Goal: Transaction & Acquisition: Purchase product/service

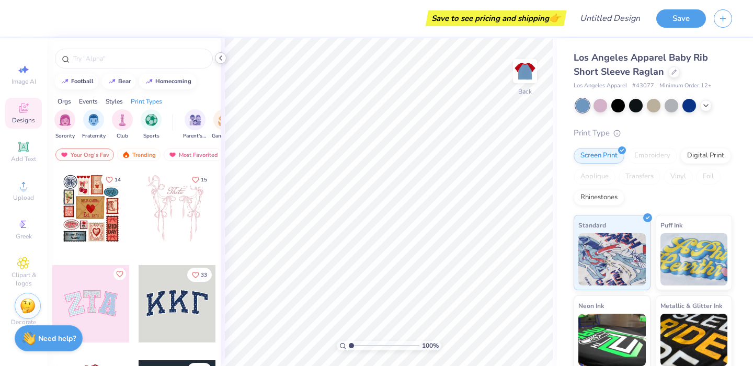
click at [222, 58] on icon at bounding box center [220, 58] width 8 height 8
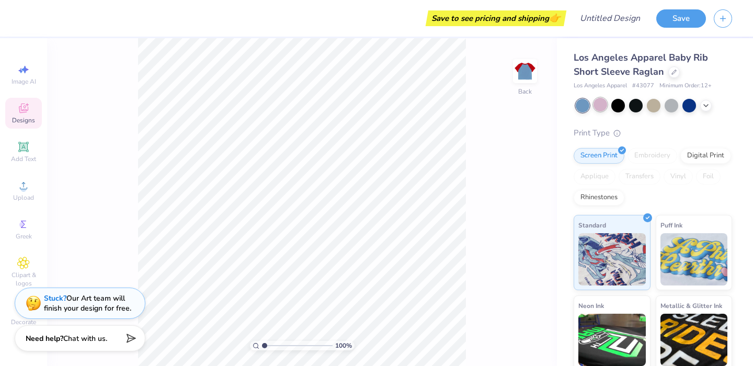
click at [603, 109] on div at bounding box center [600, 105] width 14 height 14
click at [664, 108] on div at bounding box center [654, 106] width 156 height 14
click at [673, 108] on div at bounding box center [671, 105] width 14 height 14
click at [712, 104] on div at bounding box center [654, 106] width 156 height 14
click at [633, 105] on div at bounding box center [636, 105] width 14 height 14
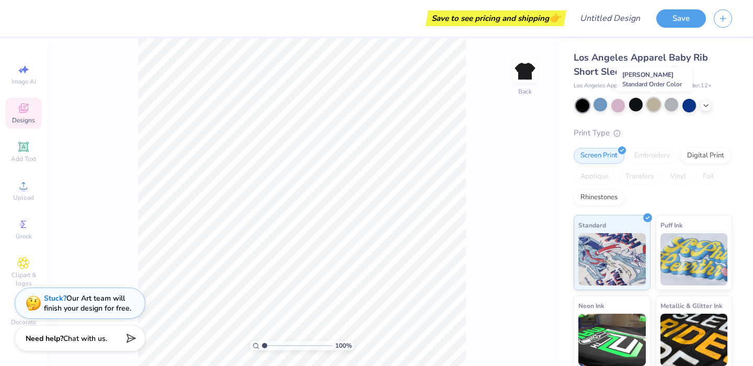
click at [649, 105] on div at bounding box center [654, 105] width 14 height 14
click at [637, 105] on div at bounding box center [636, 105] width 14 height 14
click at [630, 109] on div at bounding box center [636, 105] width 14 height 14
click at [707, 106] on icon at bounding box center [706, 104] width 8 height 8
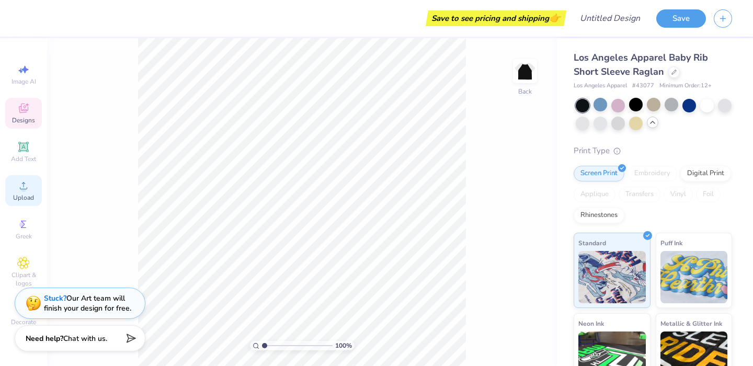
click at [27, 179] on div "Upload" at bounding box center [23, 190] width 37 height 31
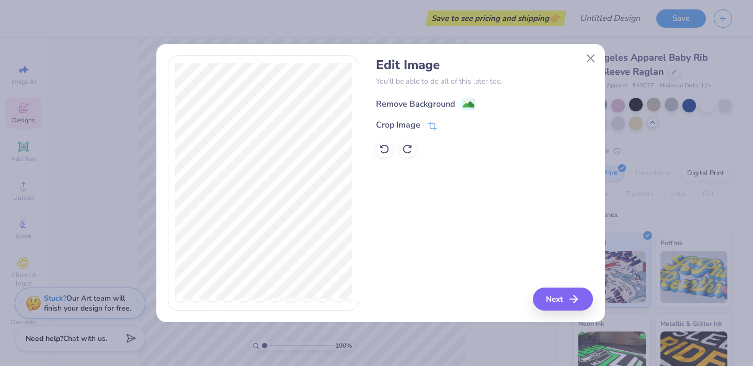
click at [469, 104] on image at bounding box center [469, 105] width 12 height 12
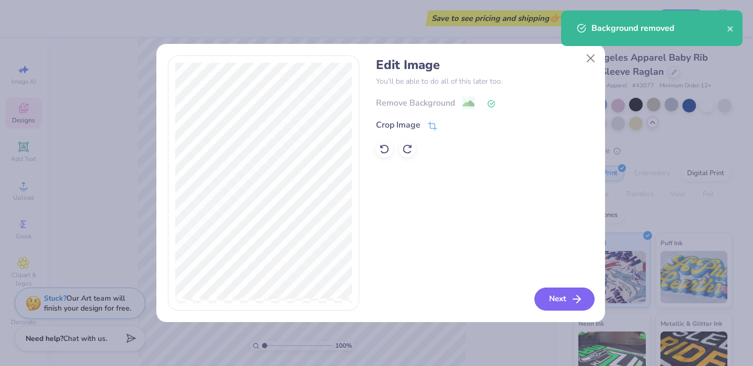
click at [551, 300] on button "Next" at bounding box center [564, 299] width 60 height 23
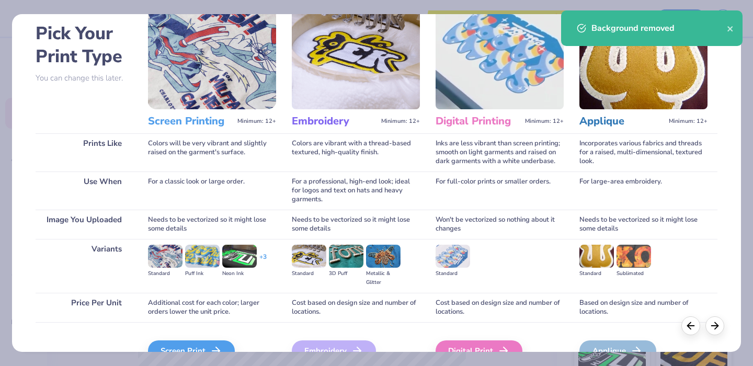
scroll to position [103, 0]
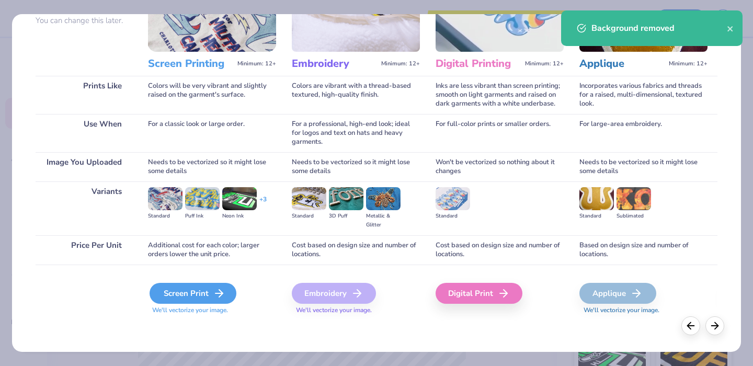
click at [182, 294] on div "Screen Print" at bounding box center [193, 293] width 87 height 21
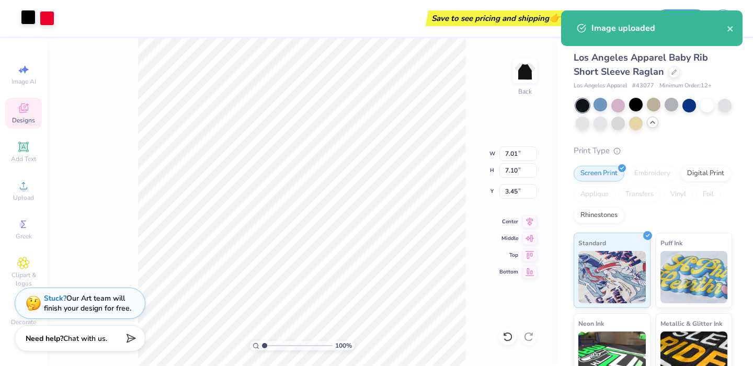
click at [30, 16] on div at bounding box center [28, 17] width 15 height 15
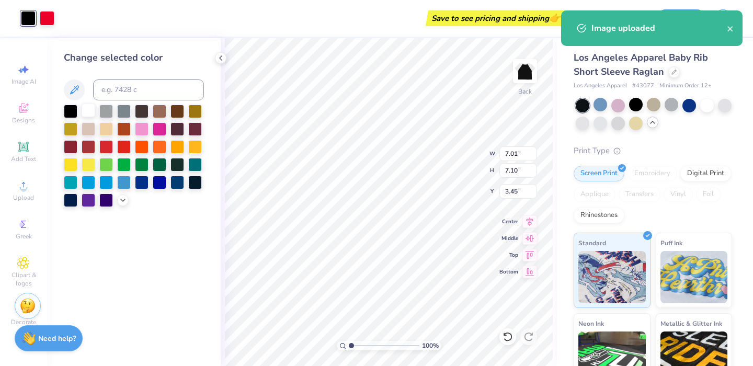
click at [92, 117] on div at bounding box center [89, 111] width 14 height 14
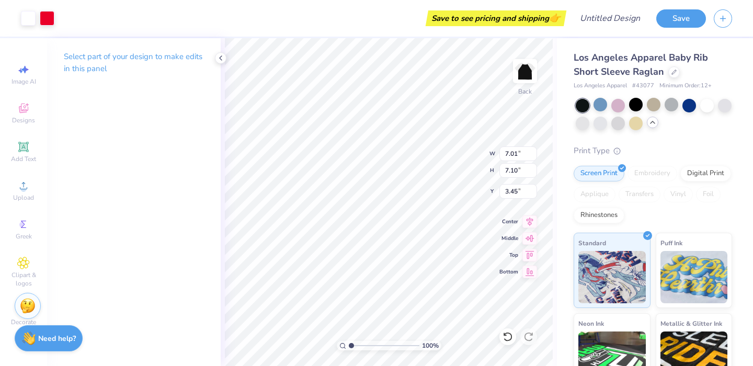
type input "1.78"
click at [629, 308] on div "Standard Puff Ink Neon Ink Metallic & Glitter Ink Glow in the Dark Ink Water ba…" at bounding box center [652, 351] width 158 height 236
click at [30, 181] on div "Upload" at bounding box center [23, 190] width 37 height 31
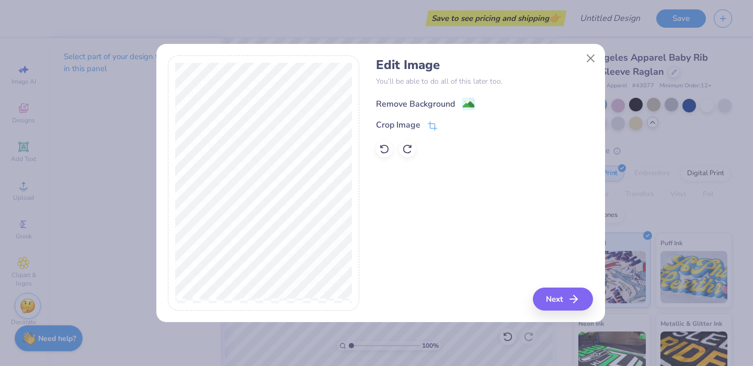
click at [452, 102] on div "Remove Background" at bounding box center [415, 104] width 79 height 13
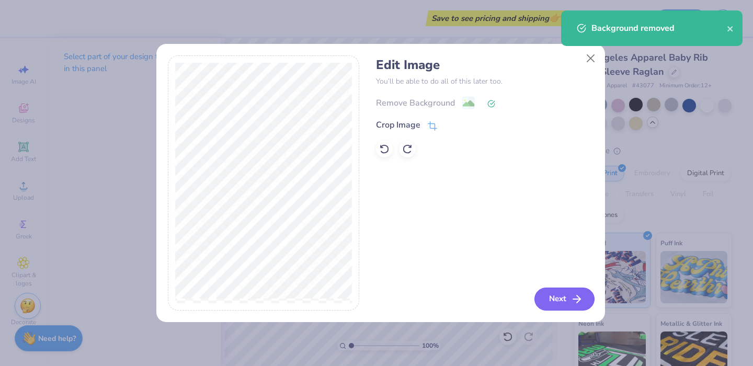
click at [564, 314] on div "Edit Image You’ll be able to do all of this later too. Remove Background Crop I…" at bounding box center [380, 188] width 449 height 267
click at [557, 296] on button "Next" at bounding box center [564, 299] width 60 height 23
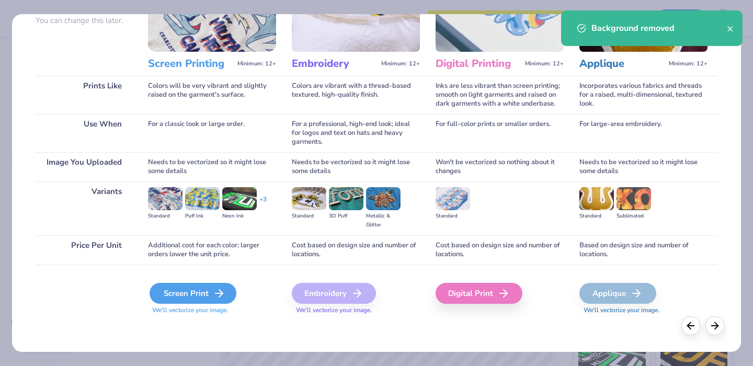
click at [187, 294] on div "Screen Print" at bounding box center [193, 293] width 87 height 21
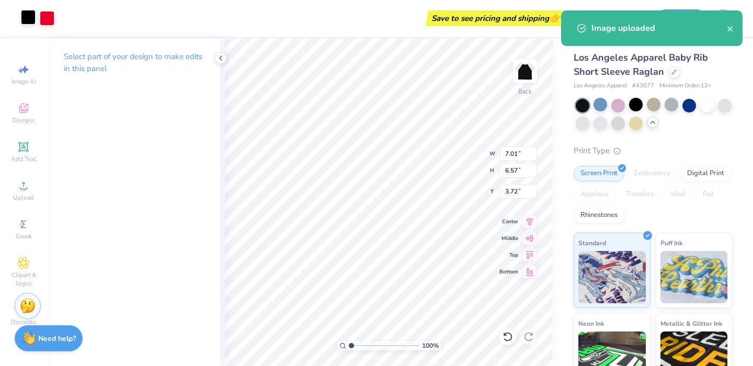
click at [31, 21] on div at bounding box center [28, 17] width 15 height 15
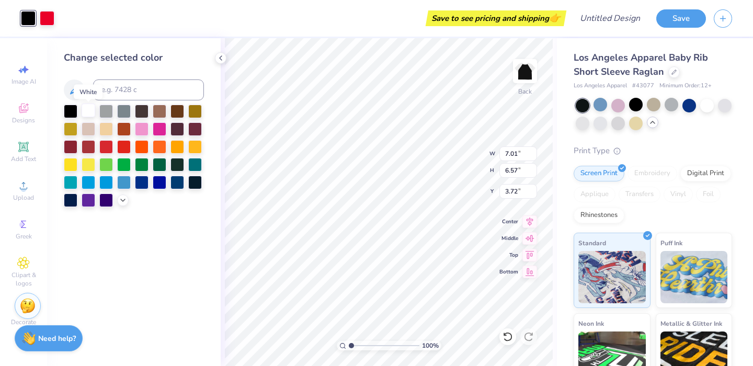
click at [86, 114] on div at bounding box center [89, 111] width 14 height 14
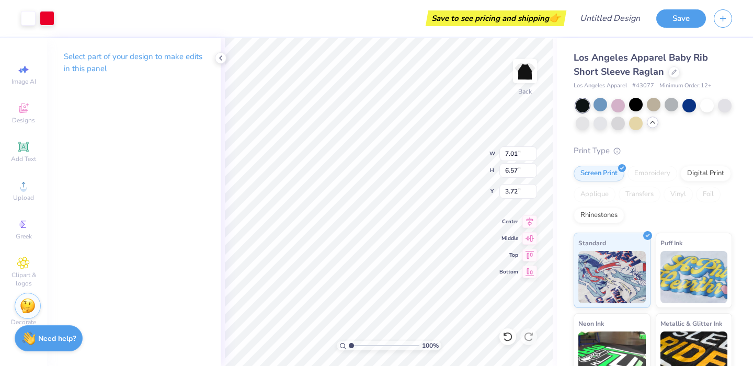
type input "2.12"
click at [645, 121] on div at bounding box center [654, 114] width 156 height 31
click at [625, 123] on div at bounding box center [618, 123] width 14 height 14
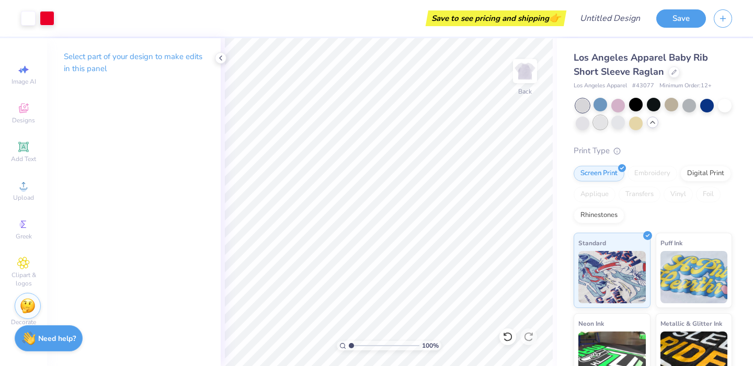
click at [607, 125] on div at bounding box center [600, 123] width 14 height 14
click at [589, 129] on div at bounding box center [583, 123] width 14 height 14
click at [568, 128] on div "Los Angeles Apparel Baby Rib Short Sleeve Raglan Los Angeles Apparel # 43077 Mi…" at bounding box center [655, 253] width 196 height 431
click at [718, 111] on div at bounding box center [725, 105] width 14 height 14
click at [642, 123] on div at bounding box center [636, 123] width 14 height 14
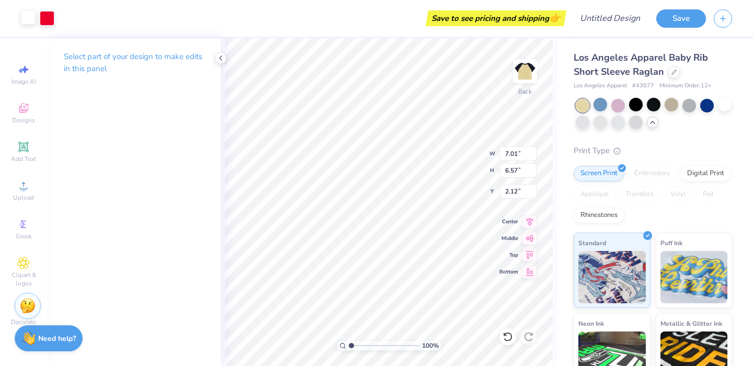
drag, startPoint x: 97, startPoint y: 24, endPoint x: 34, endPoint y: 24, distance: 62.7
click at [97, 24] on div "Save to see pricing and shipping 👉" at bounding box center [312, 18] width 501 height 37
click at [34, 24] on div at bounding box center [28, 17] width 15 height 15
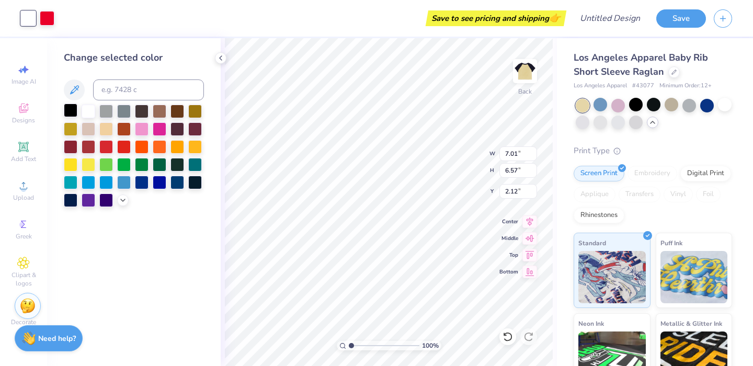
click at [66, 112] on div at bounding box center [71, 111] width 14 height 14
click at [80, 89] on icon at bounding box center [74, 90] width 13 height 13
click at [125, 32] on div "Save to see pricing and shipping 👉" at bounding box center [312, 18] width 501 height 37
click at [217, 52] on div "Change selected color" at bounding box center [134, 202] width 174 height 328
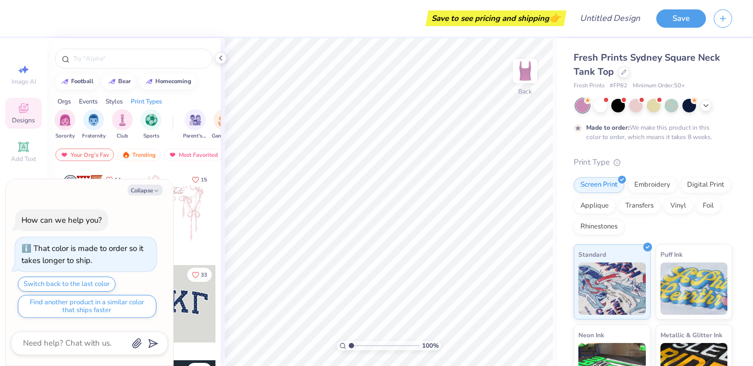
type textarea "x"
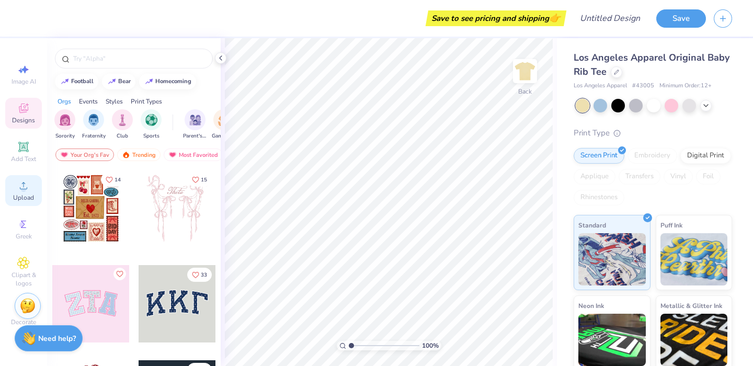
click at [35, 188] on div "Upload" at bounding box center [23, 190] width 37 height 31
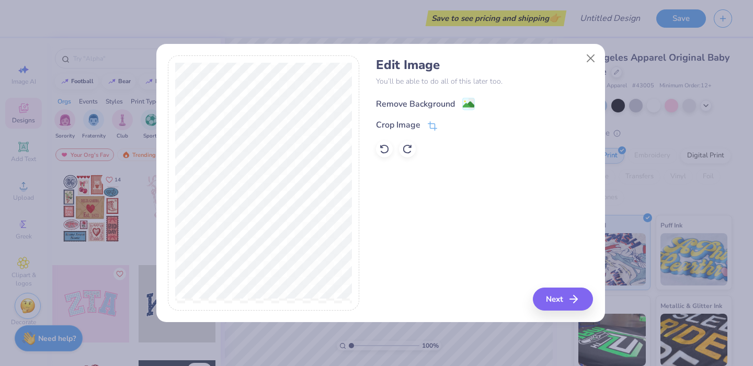
click at [443, 105] on div "Remove Background" at bounding box center [415, 104] width 79 height 13
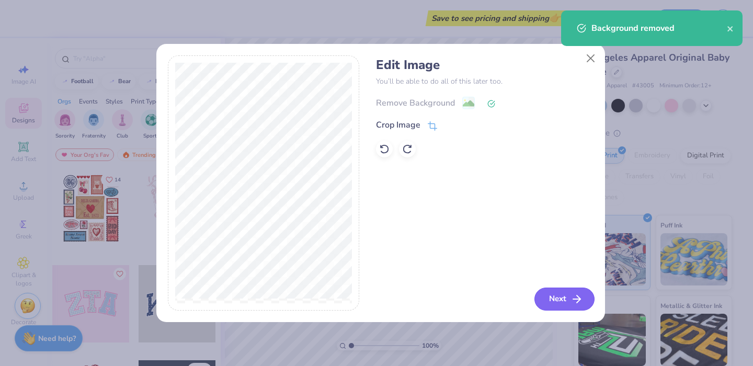
click at [550, 292] on button "Next" at bounding box center [564, 299] width 60 height 23
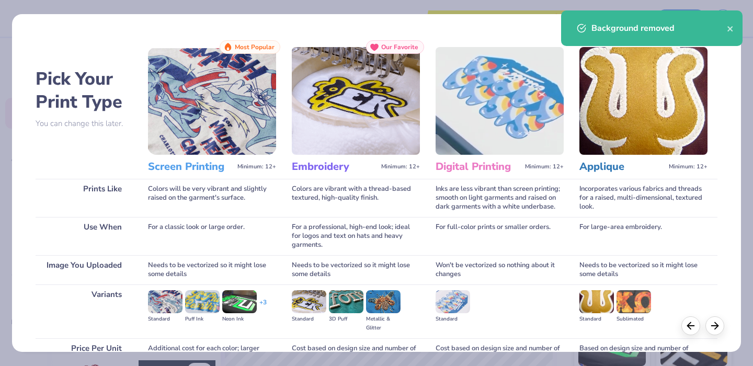
scroll to position [103, 0]
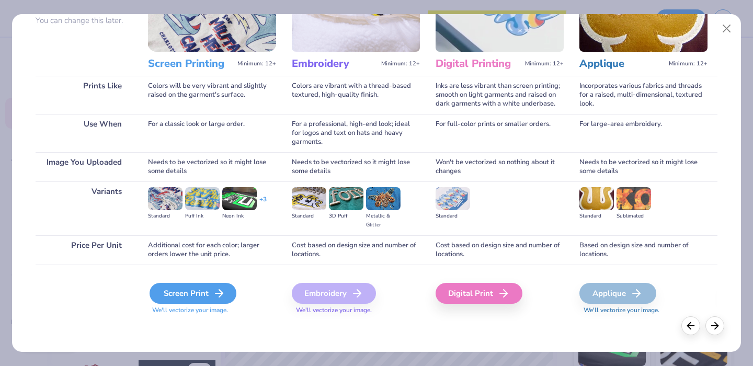
click at [189, 292] on div "Screen Print" at bounding box center [193, 293] width 87 height 21
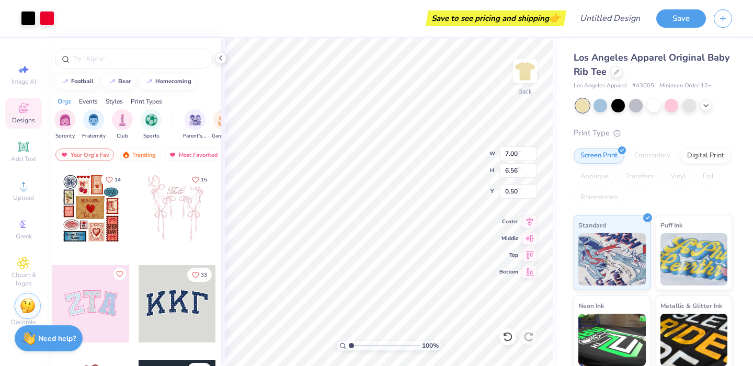
type input "2.19"
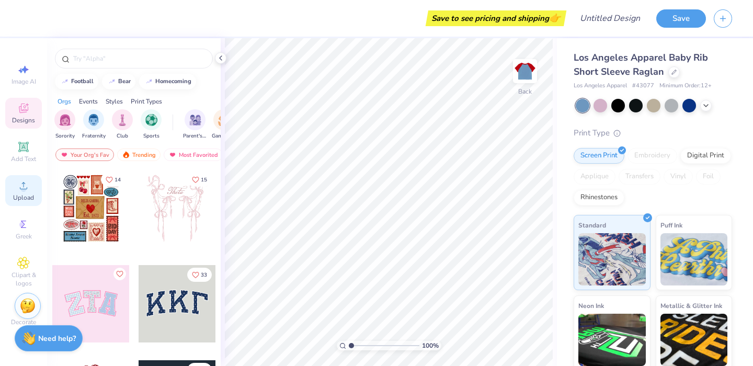
click at [25, 191] on circle at bounding box center [23, 189] width 6 height 6
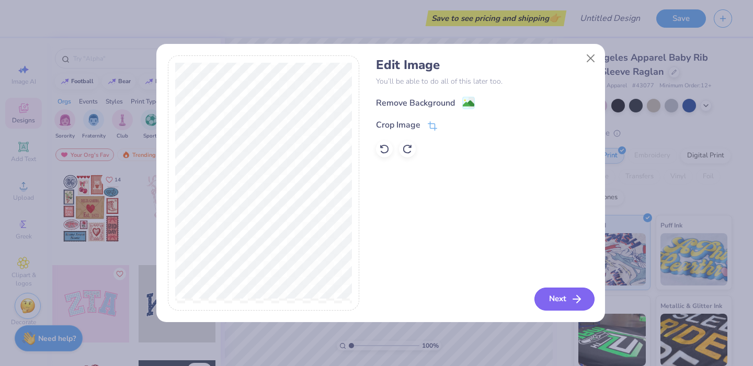
click at [565, 296] on button "Next" at bounding box center [564, 299] width 60 height 23
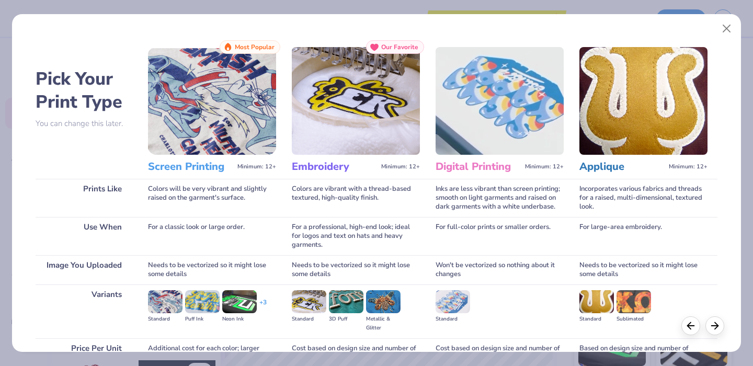
scroll to position [103, 0]
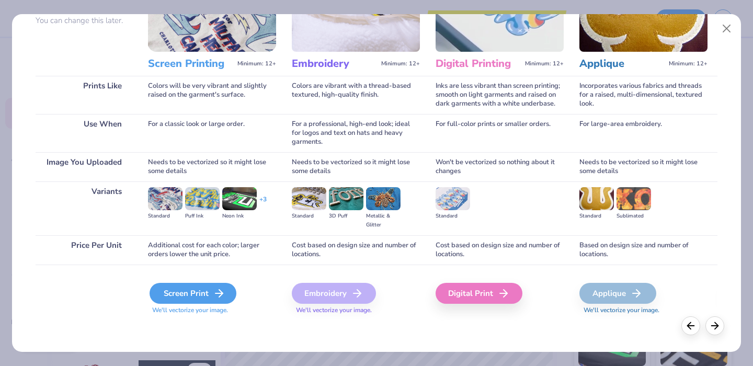
click at [192, 291] on div "Screen Print" at bounding box center [193, 293] width 87 height 21
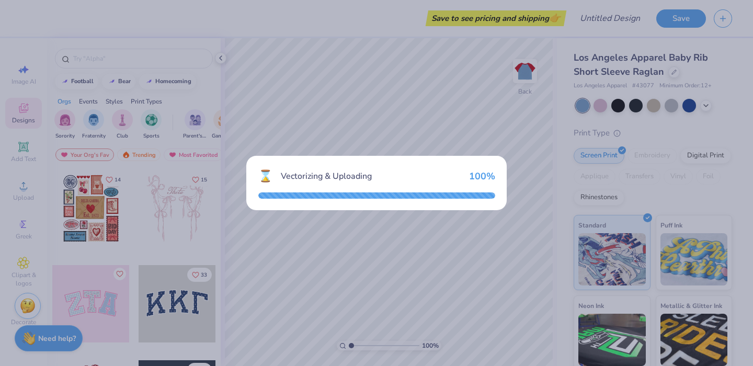
click at [222, 61] on div "⌛ Vectorizing & Uploading 100 %" at bounding box center [376, 183] width 753 height 366
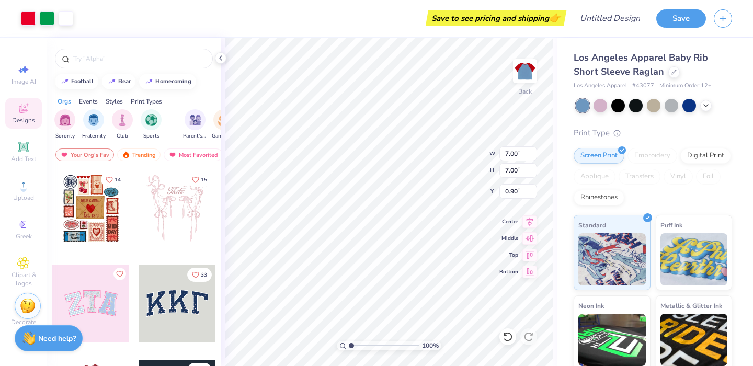
type input "0.90"
click at [622, 112] on div at bounding box center [654, 106] width 156 height 14
click at [639, 109] on div at bounding box center [636, 105] width 14 height 14
type input "1.49"
click at [702, 104] on icon at bounding box center [706, 104] width 8 height 8
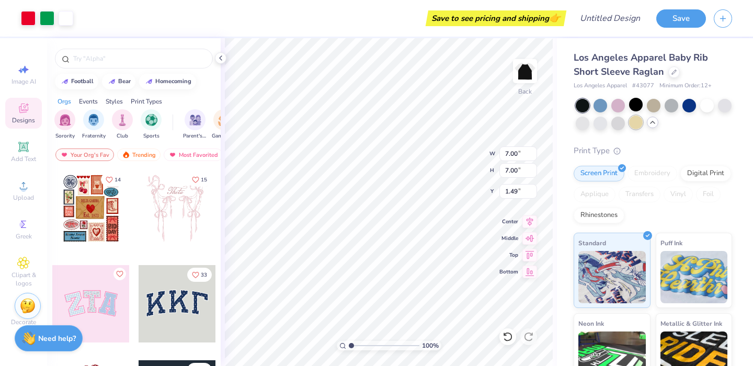
click at [642, 124] on div at bounding box center [636, 123] width 14 height 14
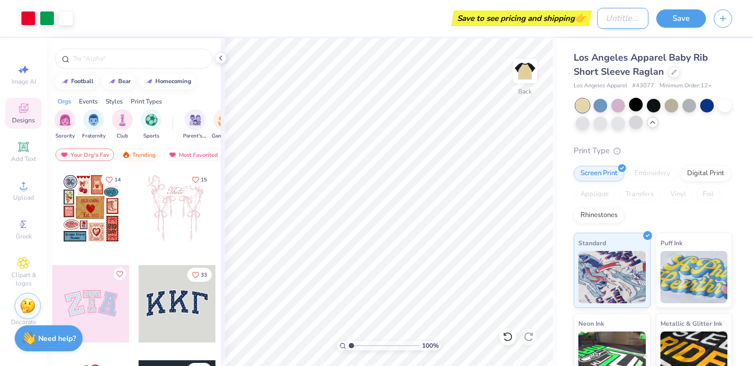
click at [597, 18] on input "Design Title" at bounding box center [622, 18] width 51 height 21
type input "noweed1"
click at [684, 20] on button "Save" at bounding box center [681, 17] width 50 height 18
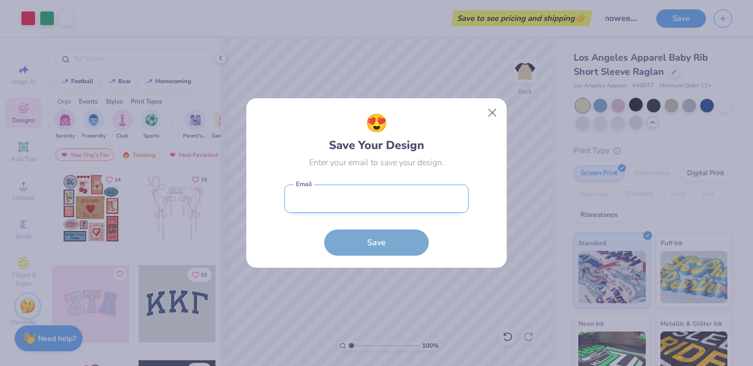
click at [351, 194] on input "email" at bounding box center [376, 199] width 184 height 29
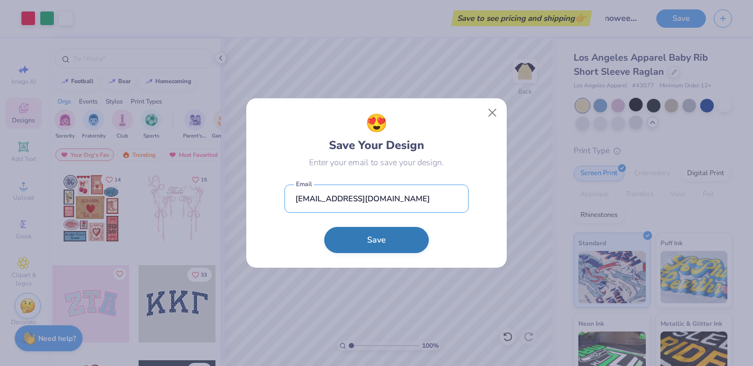
type input "[EMAIL_ADDRESS][DOMAIN_NAME]"
click at [378, 248] on button "Save" at bounding box center [376, 240] width 105 height 26
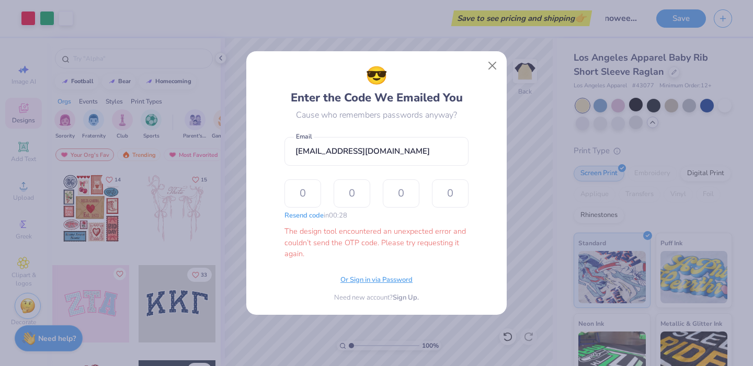
click at [361, 280] on span "Or Sign in via Password" at bounding box center [376, 280] width 72 height 10
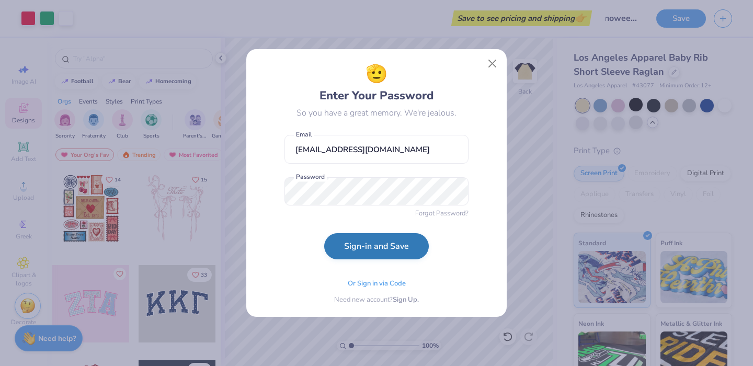
click at [358, 253] on button "Sign-in and Save" at bounding box center [376, 246] width 105 height 26
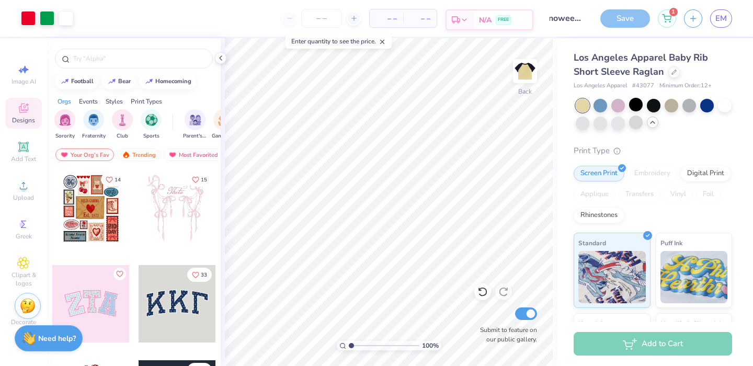
click at [485, 19] on span "N/A" at bounding box center [485, 20] width 13 height 11
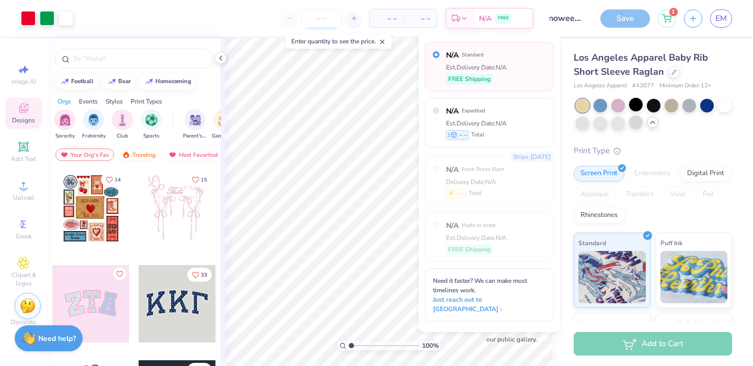
click at [328, 19] on input "number" at bounding box center [321, 18] width 41 height 19
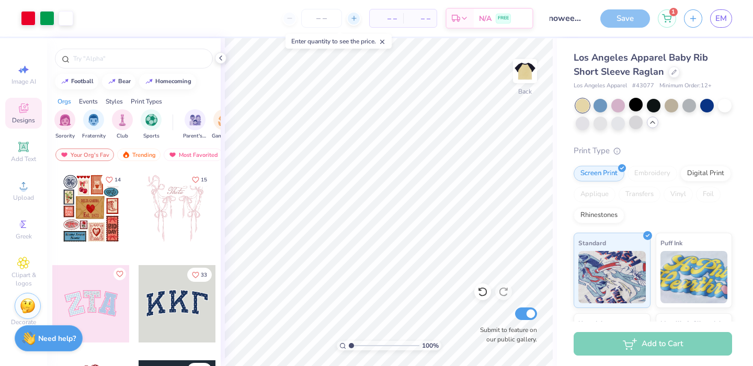
click at [348, 20] on div at bounding box center [354, 19] width 14 height 14
type input "12"
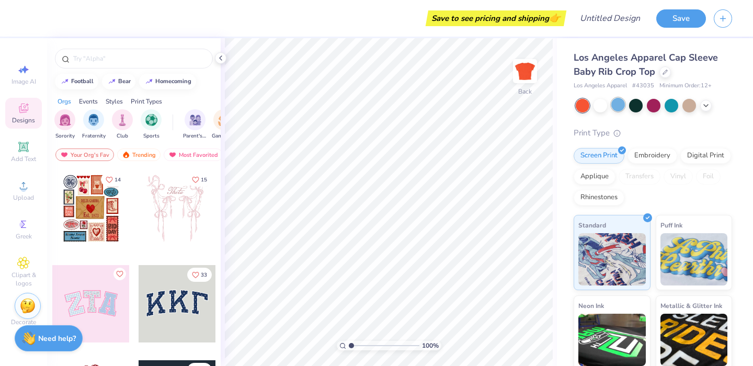
click at [625, 107] on div at bounding box center [618, 105] width 14 height 14
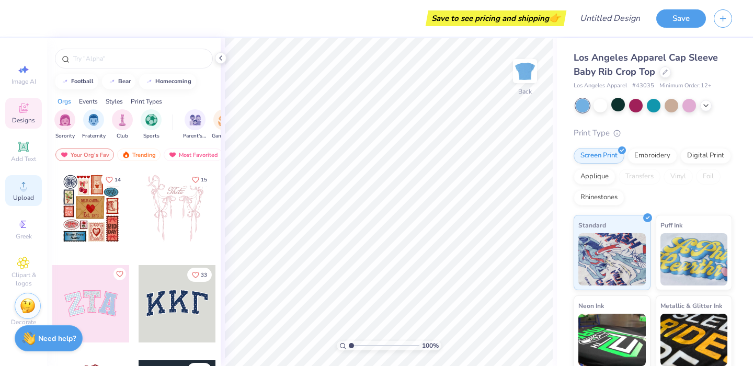
click at [27, 192] on icon at bounding box center [23, 185] width 13 height 13
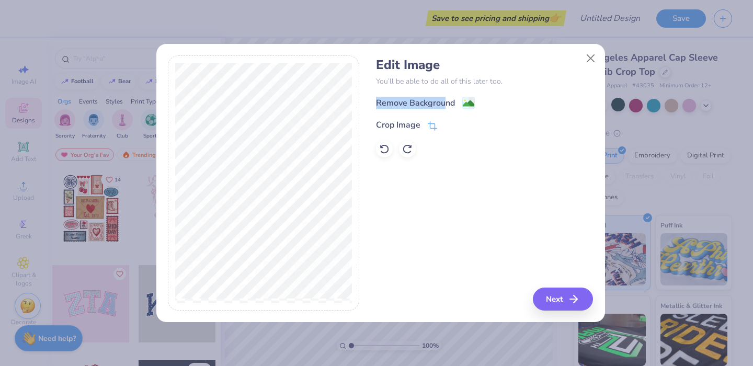
click at [443, 97] on div "Remove Background" at bounding box center [425, 102] width 99 height 13
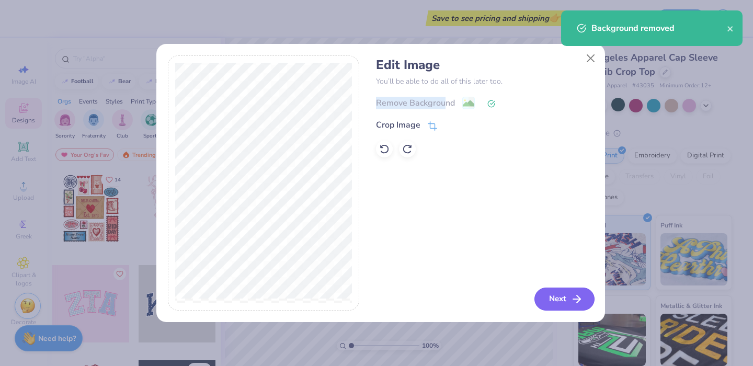
click at [561, 301] on button "Next" at bounding box center [564, 299] width 60 height 23
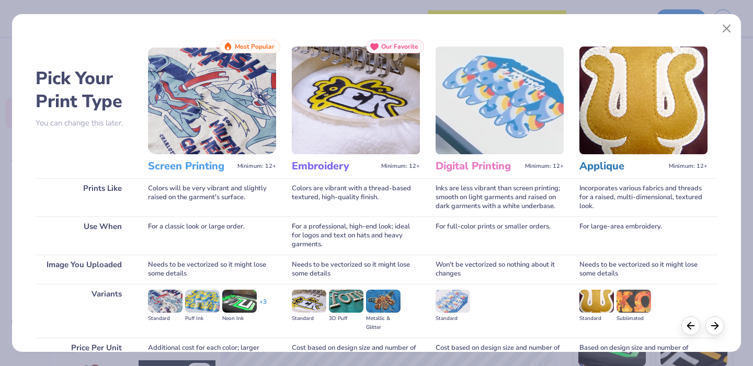
scroll to position [103, 0]
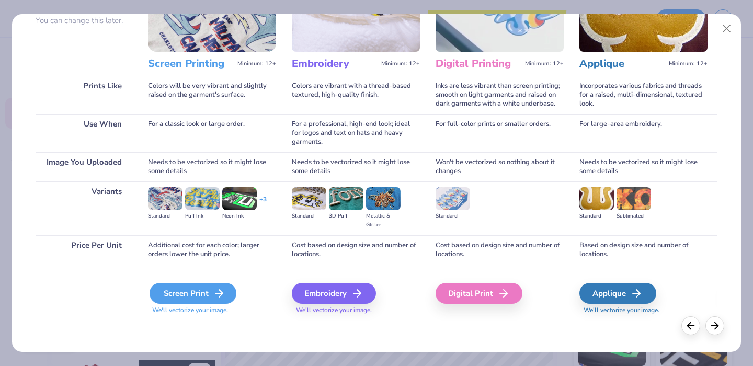
click at [194, 291] on div "Screen Print" at bounding box center [193, 293] width 87 height 21
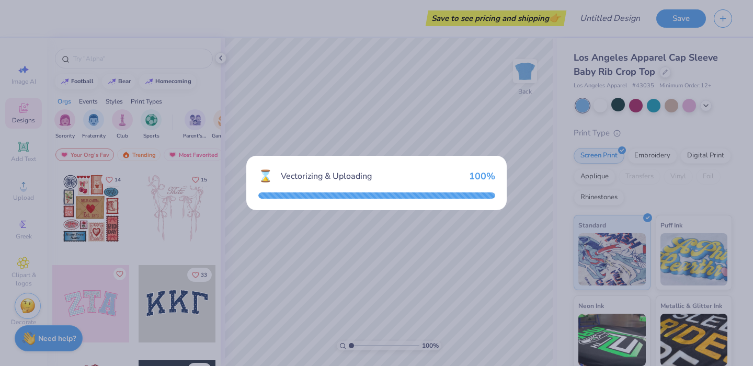
click at [305, 58] on div "⌛ Vectorizing & Uploading 100 %" at bounding box center [376, 183] width 753 height 366
click at [338, 41] on div "⌛ Vectorizing & Uploading 100 %" at bounding box center [376, 183] width 753 height 366
click at [672, 189] on div "⌛ Vectorizing & Uploading 100 %" at bounding box center [376, 183] width 753 height 366
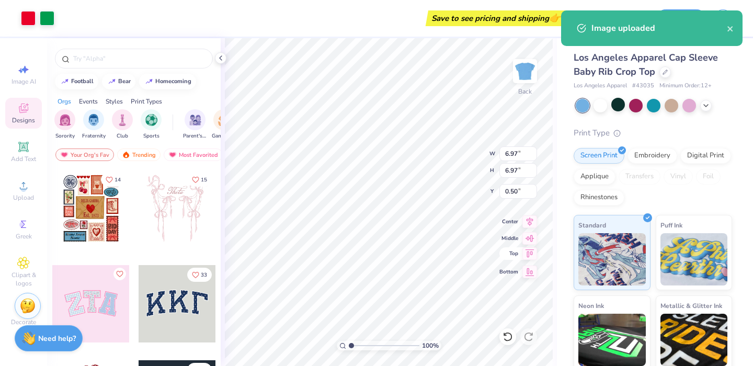
type input "1.39"
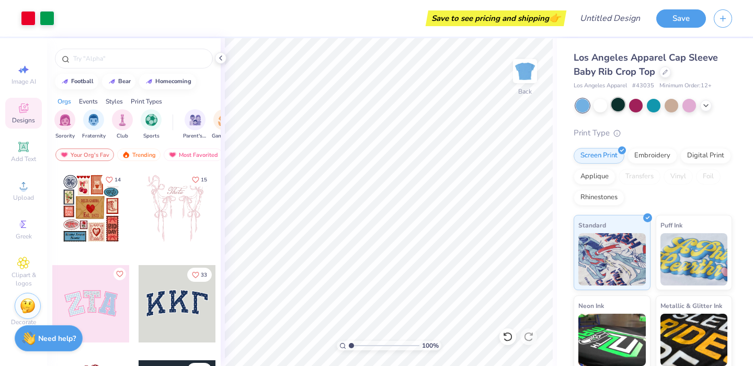
click at [616, 106] on div at bounding box center [618, 105] width 14 height 14
click at [624, 199] on div "Rhinestones" at bounding box center [598, 196] width 51 height 16
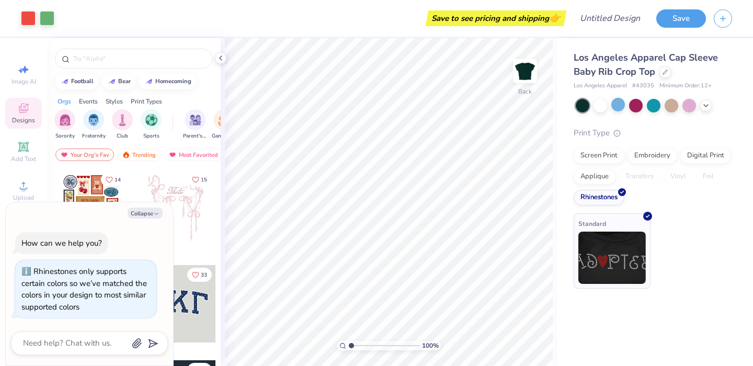
click at [622, 279] on img at bounding box center [611, 258] width 67 height 52
click at [607, 272] on img at bounding box center [611, 258] width 67 height 52
type textarea "x"
click at [551, 13] on div "Save to see pricing and shipping 👉" at bounding box center [495, 18] width 135 height 16
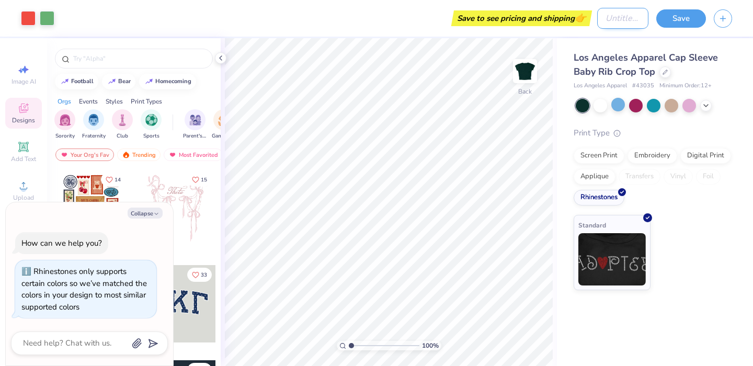
click at [604, 19] on input "Design Title" at bounding box center [622, 18] width 51 height 21
type input "n"
type textarea "x"
type input "no"
type textarea "x"
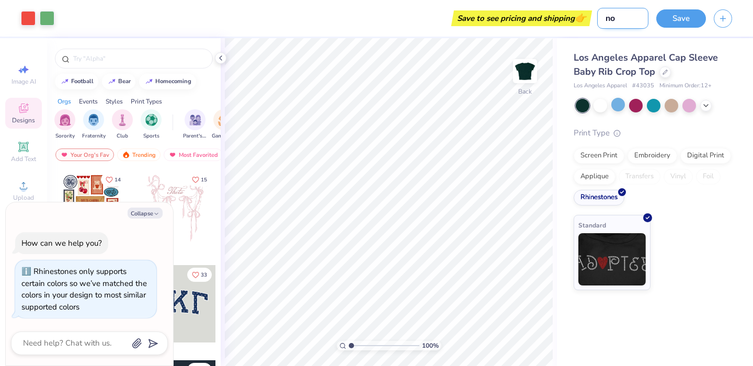
type input "now"
type textarea "x"
type input "nowe"
type textarea "x"
type input "nowee"
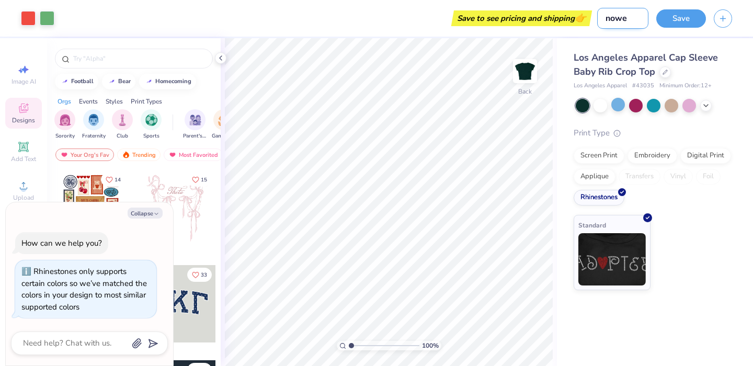
type textarea "x"
type input "noweed"
type textarea "x"
type input "noweed2"
type textarea "x"
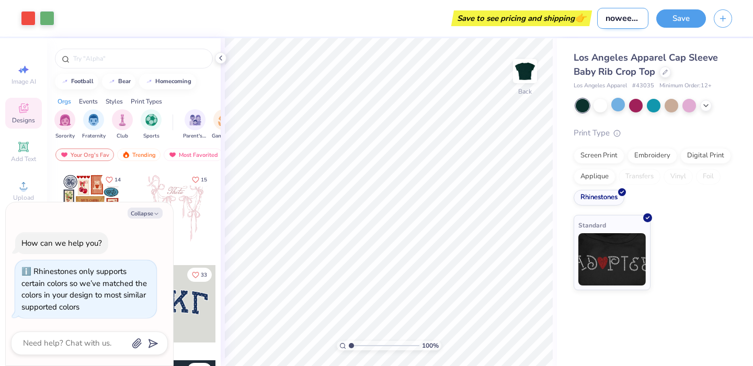
scroll to position [0, 1]
type input "noweed2"
click at [670, 25] on button "Save" at bounding box center [681, 17] width 50 height 18
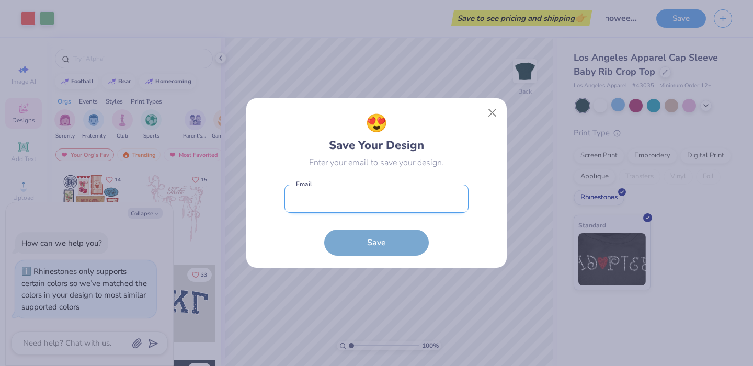
click at [377, 208] on input "email" at bounding box center [376, 199] width 184 height 29
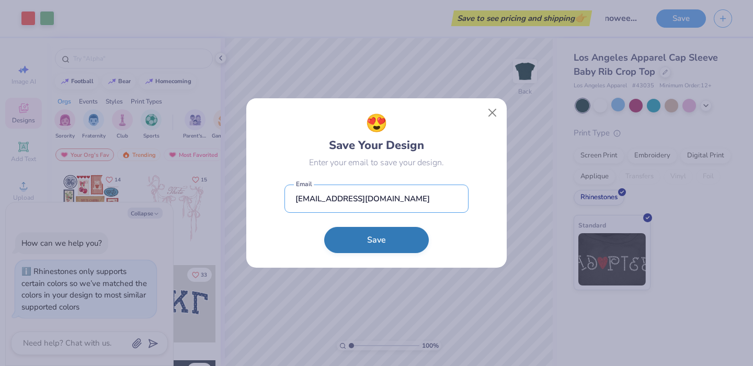
type input "emontgomery182@gmail.com"
click at [360, 252] on button "Save" at bounding box center [376, 240] width 105 height 26
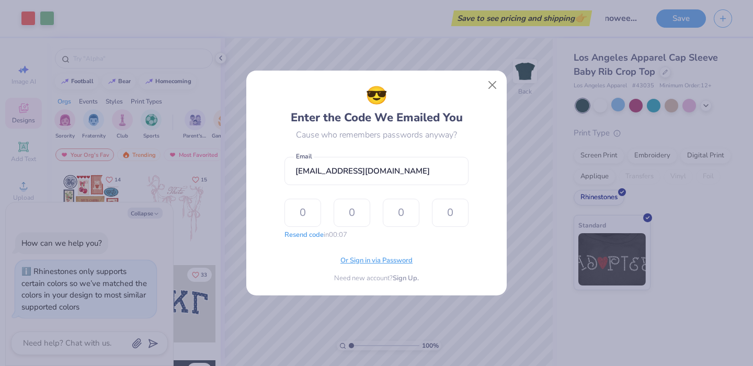
click at [383, 263] on span "Or Sign in via Password" at bounding box center [376, 261] width 72 height 10
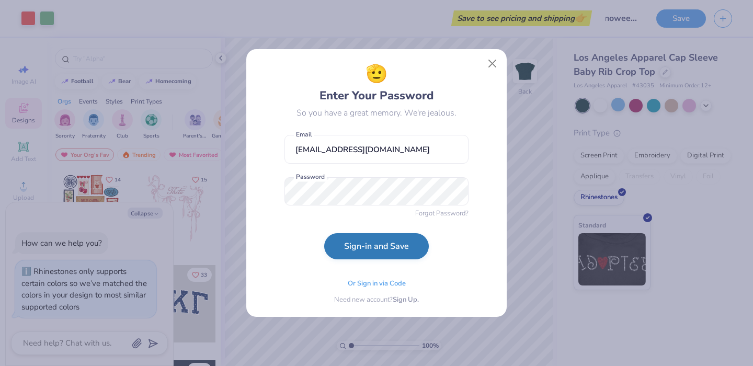
click at [347, 247] on button "Sign-in and Save" at bounding box center [376, 246] width 105 height 26
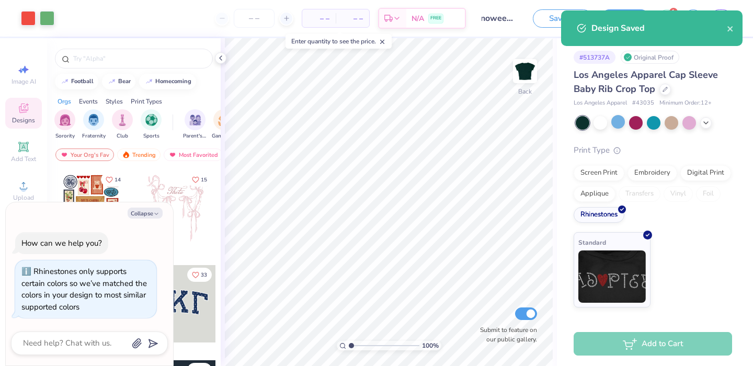
type textarea "x"
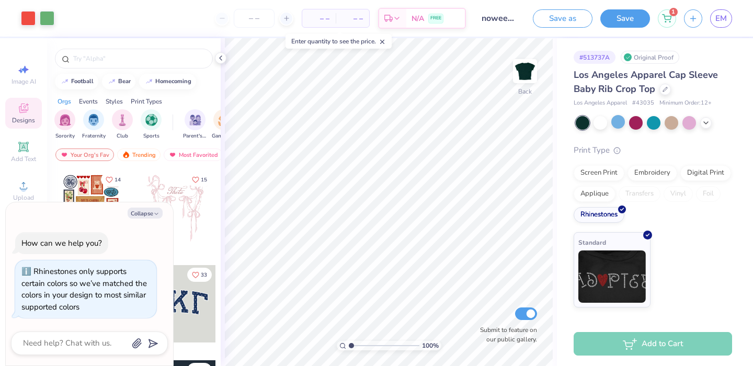
click at [278, 15] on div at bounding box center [254, 18] width 78 height 19
click at [283, 17] on icon at bounding box center [286, 18] width 7 height 7
type input "12"
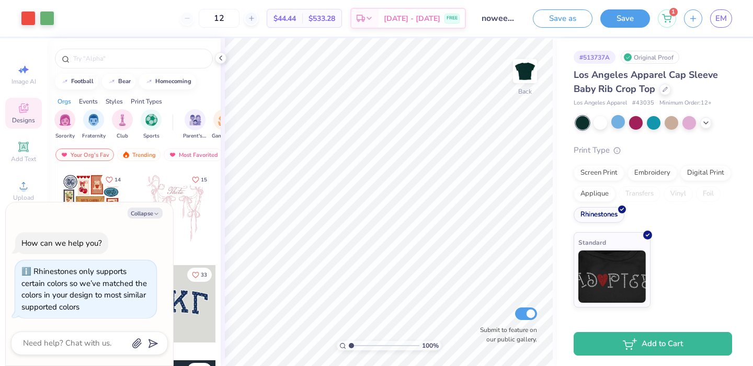
click at [701, 126] on div at bounding box center [654, 123] width 156 height 14
click at [704, 124] on icon at bounding box center [706, 122] width 8 height 8
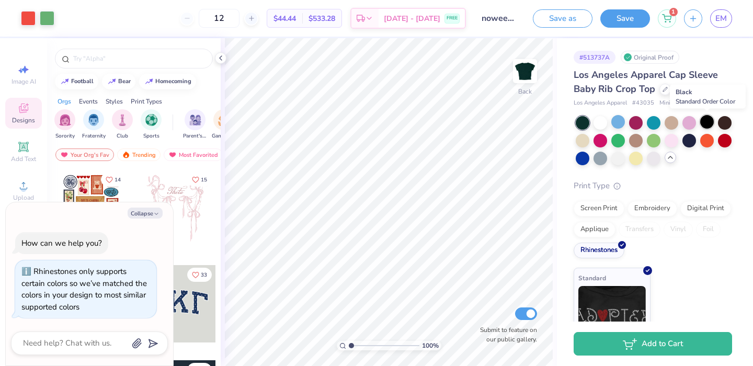
click at [710, 118] on div at bounding box center [707, 122] width 14 height 14
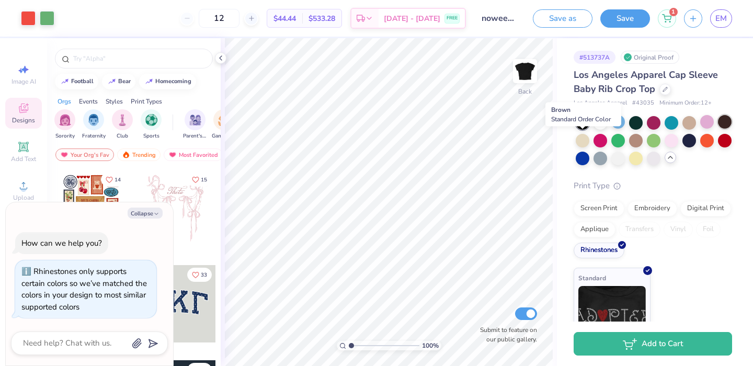
click at [718, 129] on div at bounding box center [725, 122] width 14 height 14
click at [696, 143] on div at bounding box center [689, 140] width 14 height 14
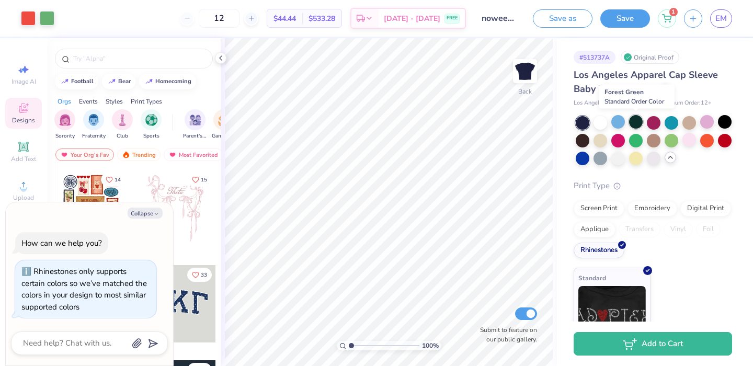
click at [632, 123] on div at bounding box center [636, 122] width 14 height 14
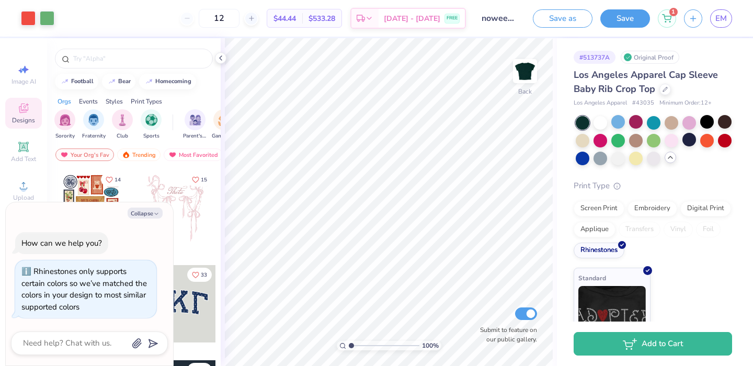
click at [579, 124] on div at bounding box center [583, 123] width 14 height 14
click at [718, 129] on div at bounding box center [725, 122] width 14 height 14
click at [153, 212] on button "Collapse" at bounding box center [145, 213] width 35 height 11
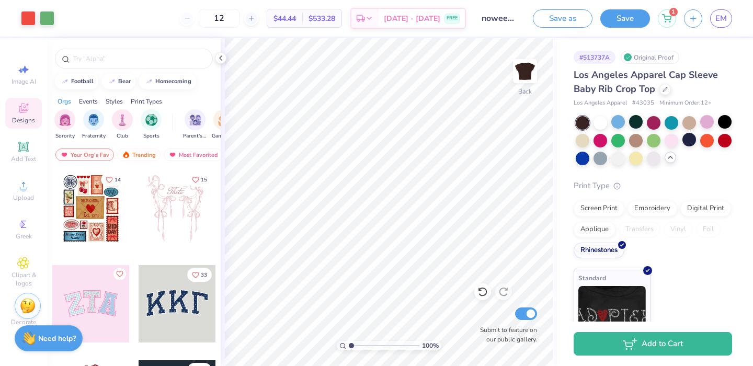
scroll to position [21, 0]
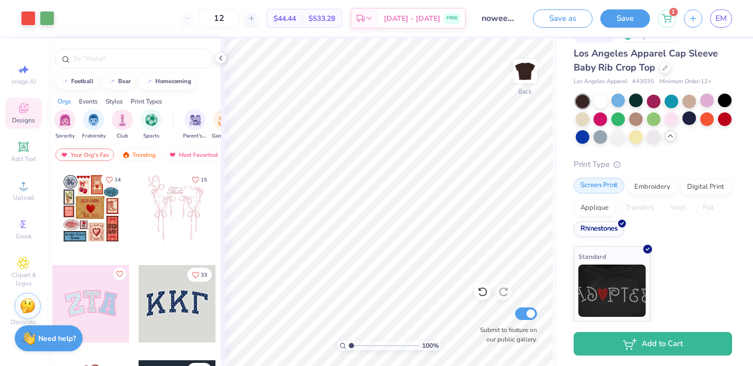
click at [612, 182] on div "Screen Print" at bounding box center [598, 186] width 51 height 16
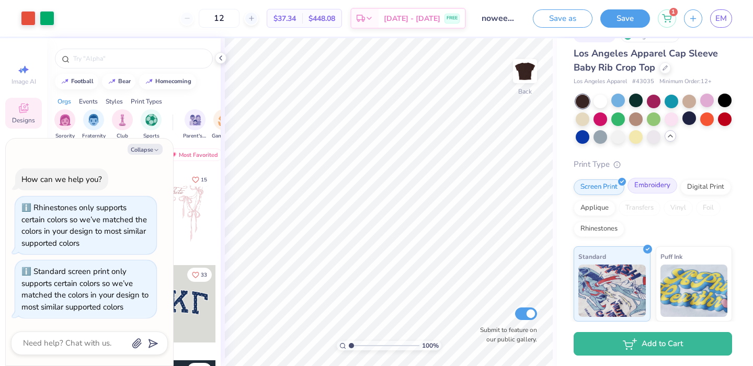
click at [661, 182] on div "Embroidery" at bounding box center [652, 186] width 50 height 16
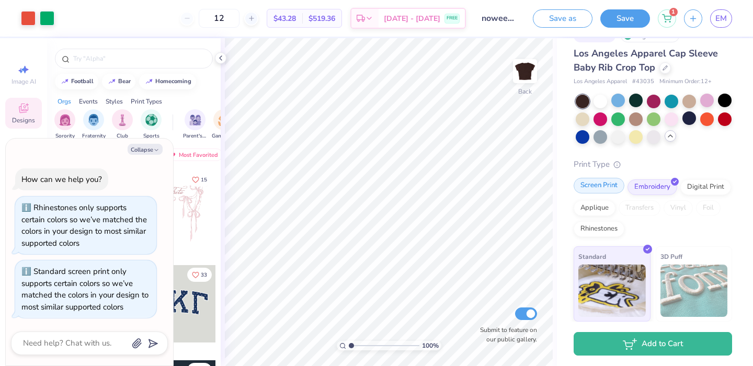
click at [610, 186] on div "Screen Print" at bounding box center [598, 186] width 51 height 16
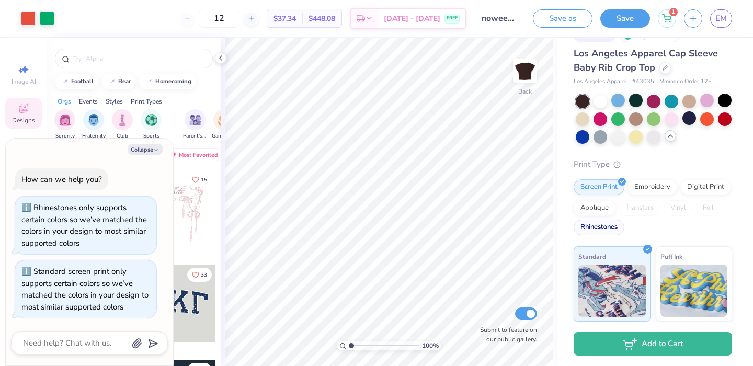
click at [624, 227] on div "Rhinestones" at bounding box center [598, 228] width 51 height 16
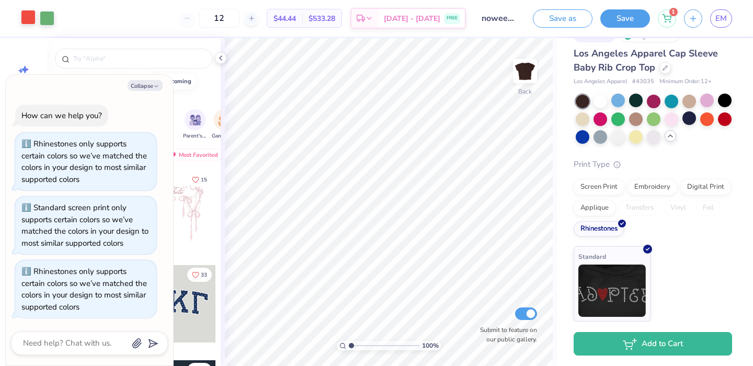
click at [29, 17] on div at bounding box center [28, 17] width 15 height 15
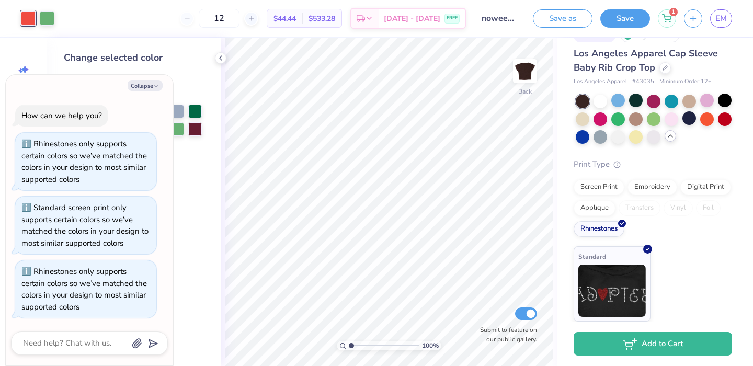
click at [163, 86] on div "Collapse" at bounding box center [89, 85] width 157 height 11
click at [157, 86] on icon "button" at bounding box center [156, 86] width 6 height 6
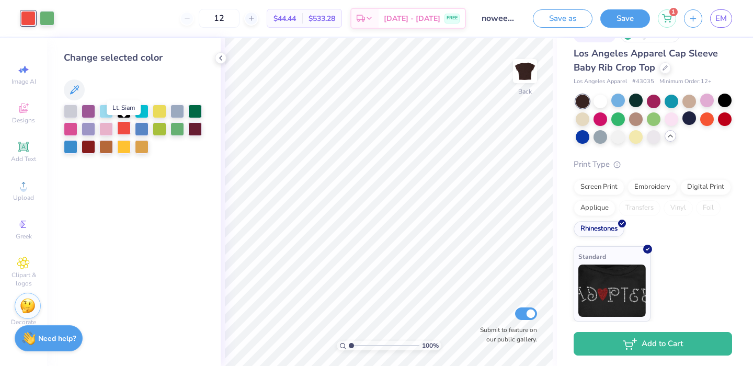
click at [126, 131] on div at bounding box center [124, 128] width 14 height 14
click at [54, 20] on div at bounding box center [47, 17] width 15 height 15
click at [195, 112] on div at bounding box center [195, 111] width 14 height 14
click at [181, 130] on div at bounding box center [177, 128] width 14 height 14
click at [600, 183] on div "Screen Print" at bounding box center [598, 186] width 51 height 16
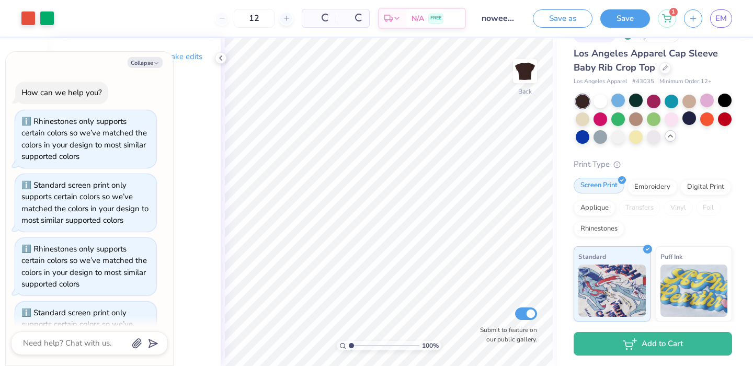
scroll to position [41, 0]
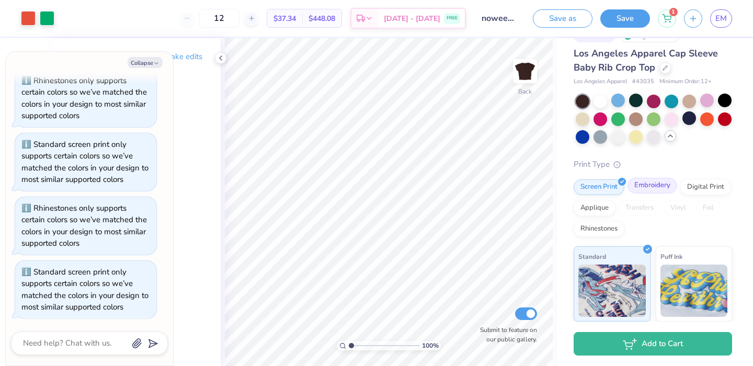
click at [652, 184] on div "Embroidery" at bounding box center [652, 186] width 50 height 16
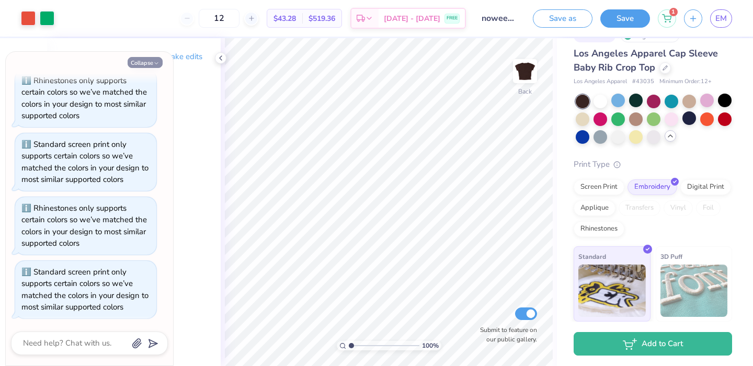
click at [142, 63] on button "Collapse" at bounding box center [145, 62] width 35 height 11
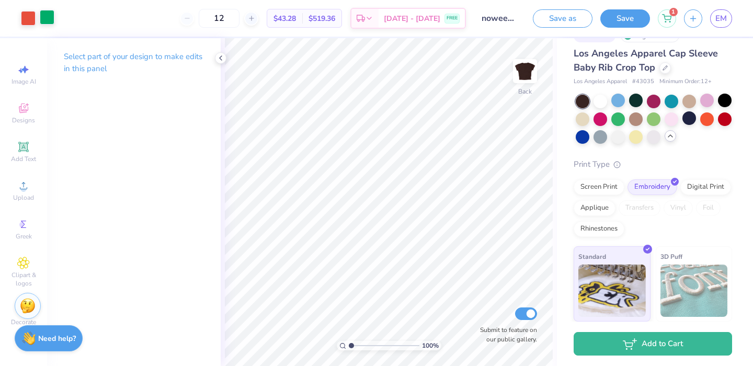
click at [51, 19] on div at bounding box center [47, 17] width 15 height 15
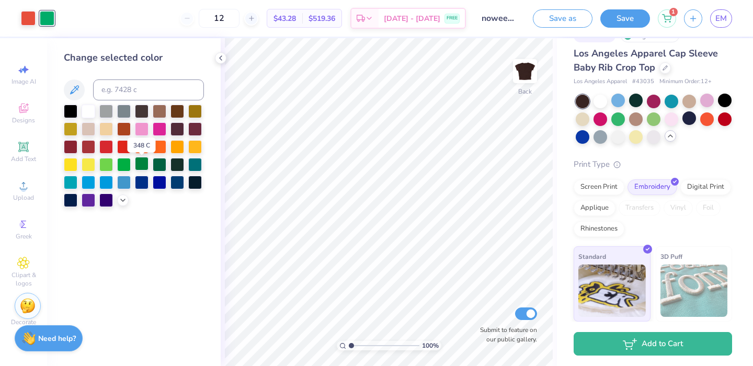
click at [142, 165] on div at bounding box center [142, 164] width 14 height 14
click at [127, 165] on div at bounding box center [124, 164] width 14 height 14
click at [30, 20] on div at bounding box center [28, 17] width 15 height 15
click at [109, 153] on div at bounding box center [106, 146] width 14 height 14
click at [125, 146] on div at bounding box center [124, 146] width 14 height 14
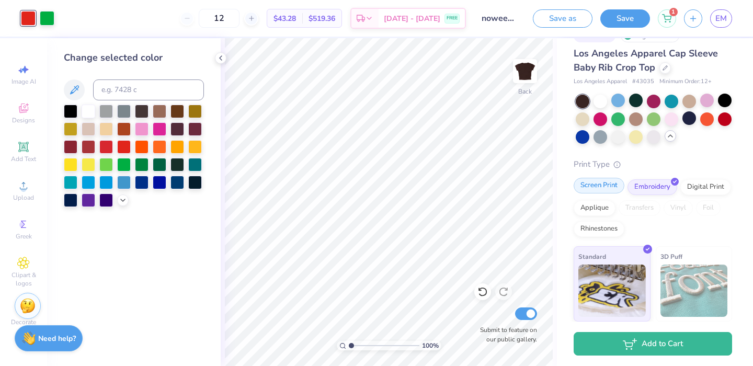
click at [608, 188] on div "Screen Print" at bounding box center [598, 186] width 51 height 16
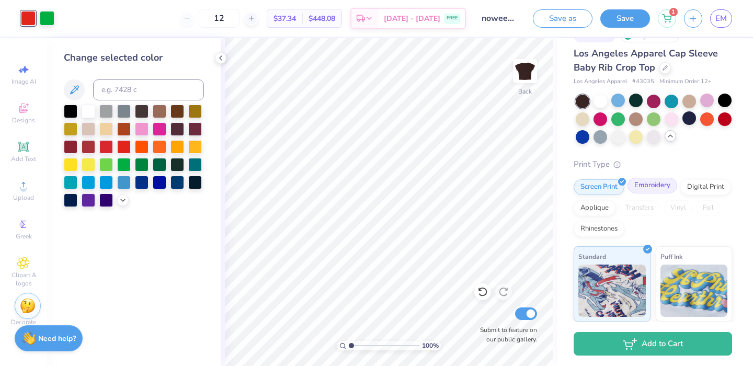
click at [655, 186] on div "Embroidery" at bounding box center [652, 186] width 50 height 16
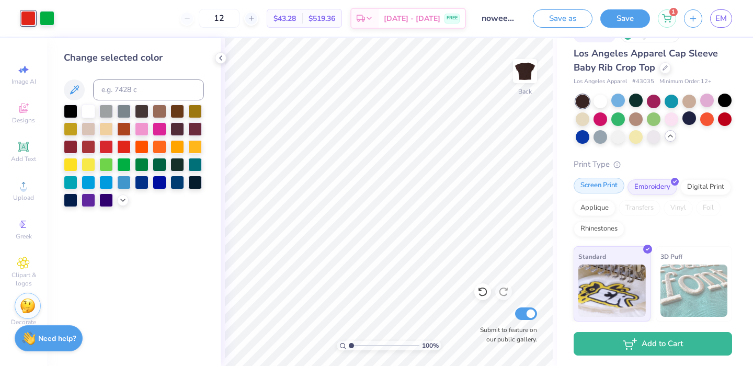
click at [605, 193] on div "Screen Print" at bounding box center [598, 186] width 51 height 16
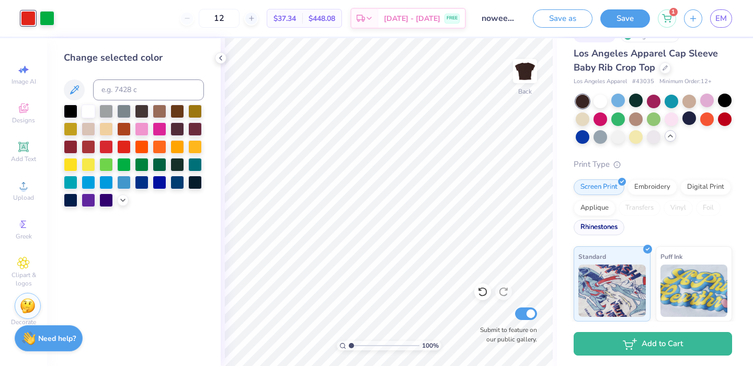
click at [624, 234] on div "Rhinestones" at bounding box center [598, 228] width 51 height 16
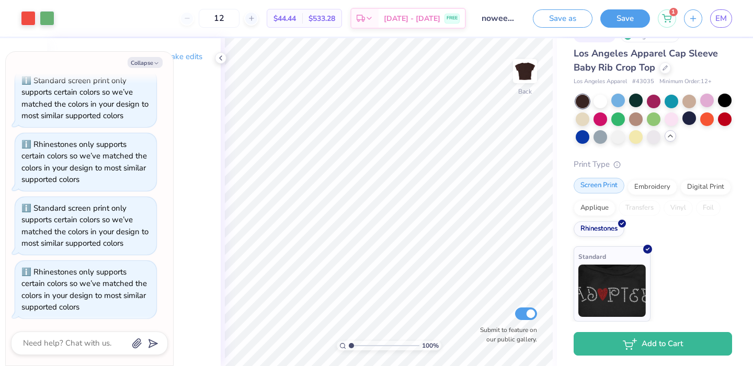
click at [600, 187] on div "Screen Print" at bounding box center [598, 186] width 51 height 16
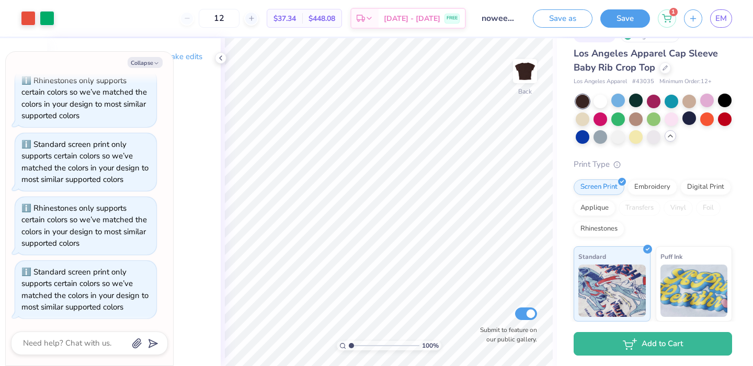
click at [143, 70] on div "Collapse How can we help you? Rhinestones only supports certain colors so we’ve…" at bounding box center [89, 209] width 167 height 314
click at [139, 63] on button "Collapse" at bounding box center [145, 62] width 35 height 11
type textarea "x"
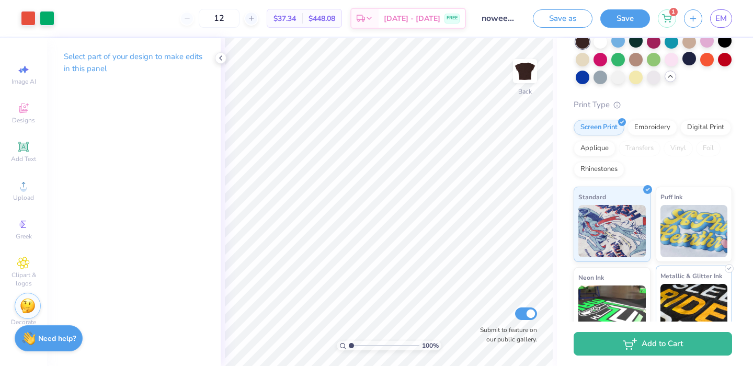
scroll to position [182, 0]
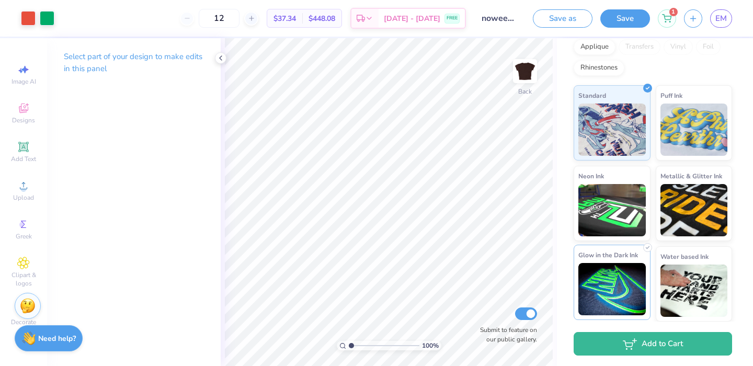
click at [610, 277] on img at bounding box center [611, 289] width 67 height 52
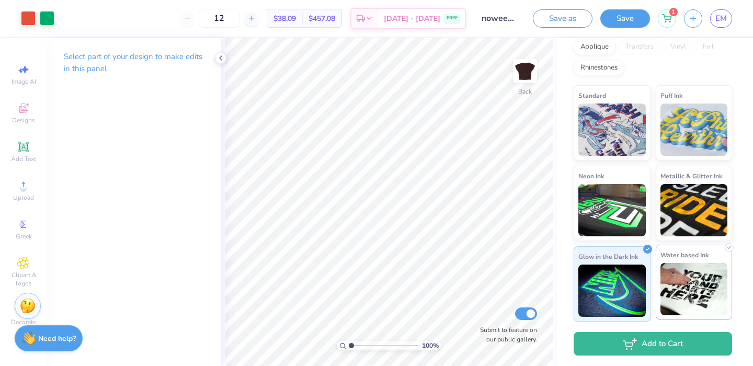
click at [686, 266] on img at bounding box center [693, 289] width 67 height 52
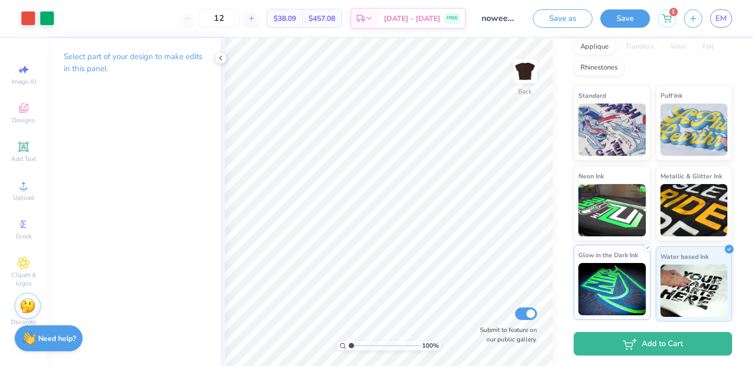
click at [594, 282] on img at bounding box center [611, 289] width 67 height 52
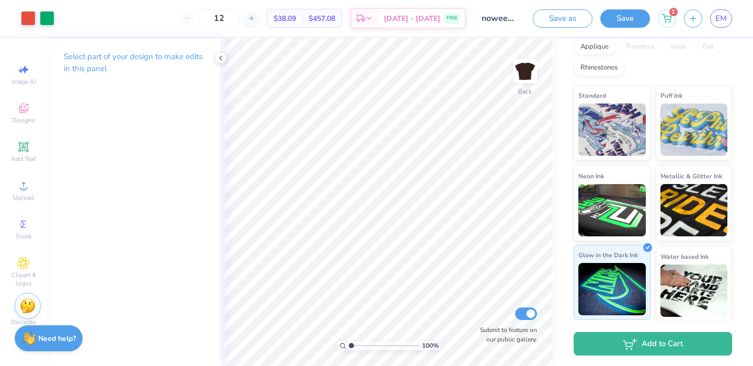
scroll to position [0, 0]
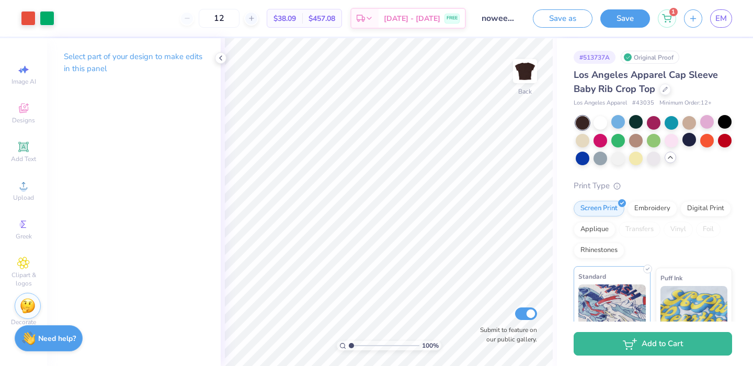
click at [604, 281] on span "Standard" at bounding box center [592, 276] width 28 height 11
click at [596, 239] on div "Screen Print Embroidery Digital Print Applique Transfers Vinyl Foil Rhinestones" at bounding box center [652, 230] width 158 height 58
click at [680, 215] on div "Digital Print" at bounding box center [705, 207] width 51 height 16
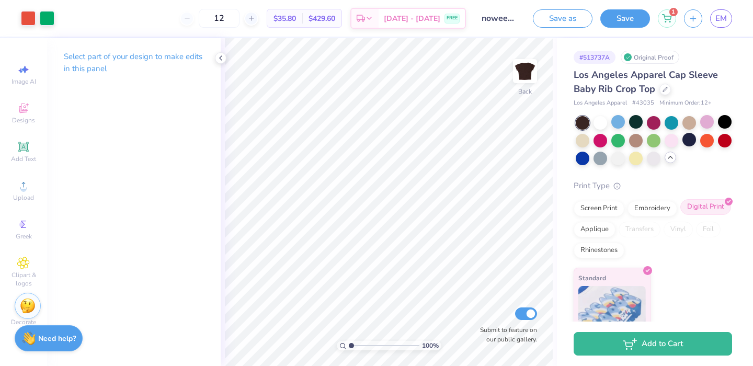
scroll to position [21, 0]
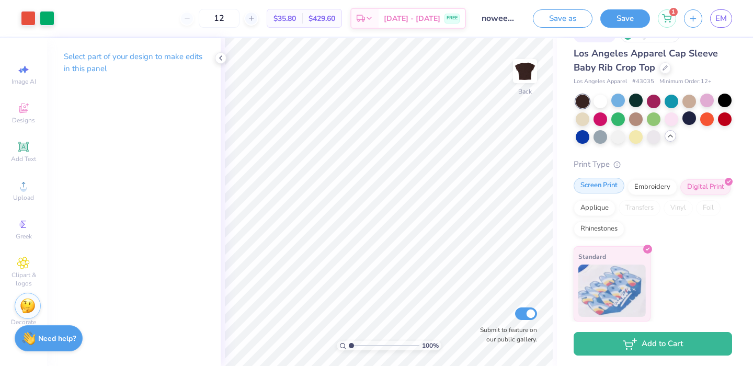
click at [593, 192] on div "Screen Print" at bounding box center [598, 186] width 51 height 16
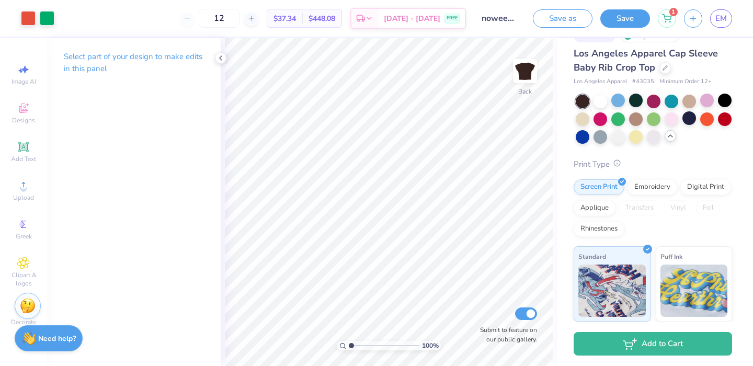
click at [618, 165] on icon at bounding box center [616, 162] width 7 height 7
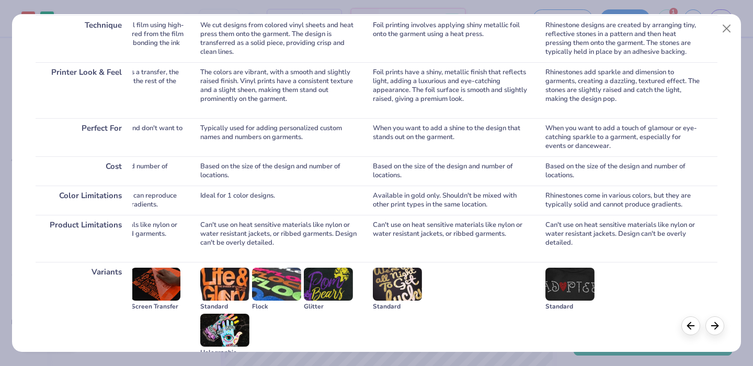
scroll to position [204, 0]
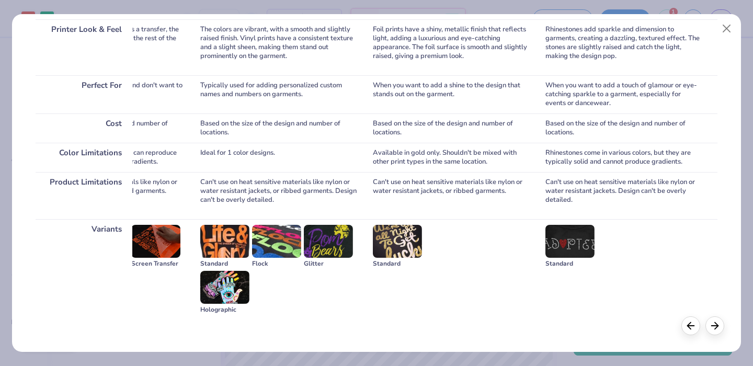
click at [277, 243] on img at bounding box center [276, 241] width 49 height 33
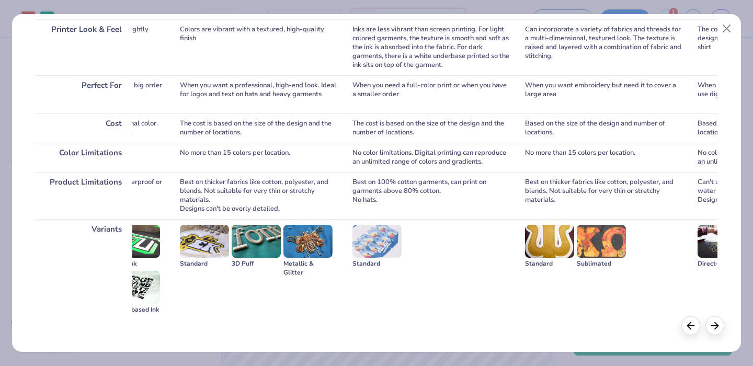
scroll to position [0, 0]
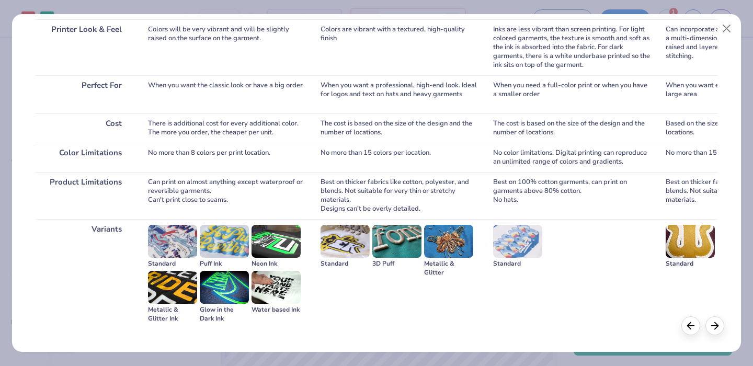
click at [286, 295] on img at bounding box center [275, 287] width 49 height 33
click at [732, 29] on button "Close" at bounding box center [727, 29] width 20 height 20
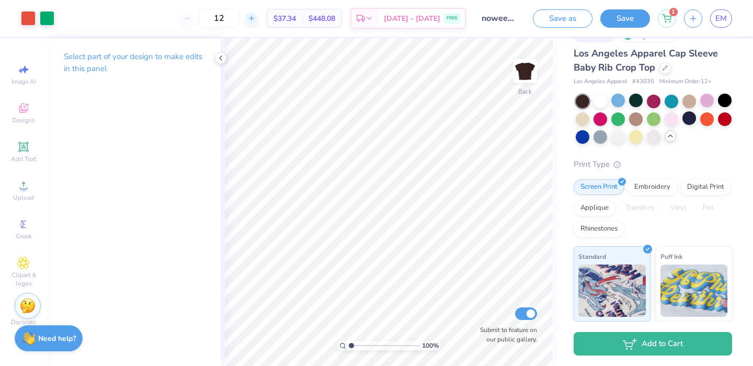
click at [255, 21] on icon at bounding box center [251, 18] width 7 height 7
click at [249, 21] on input "14" at bounding box center [254, 18] width 41 height 19
click at [239, 20] on input "14" at bounding box center [219, 18] width 41 height 19
type input "1"
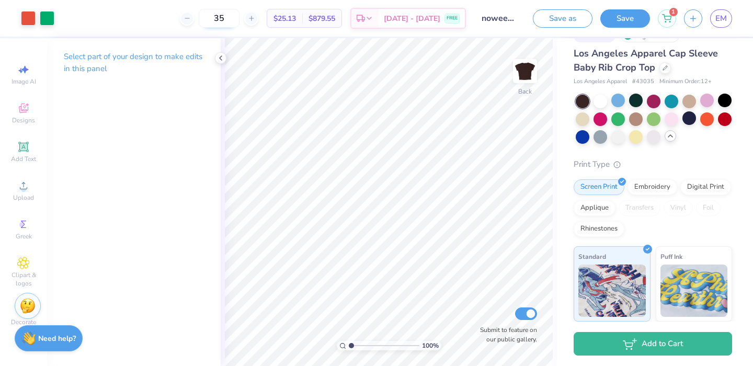
click at [238, 18] on input "35" at bounding box center [219, 18] width 41 height 19
click at [185, 19] on icon at bounding box center [181, 18] width 7 height 7
click at [221, 25] on input "44" at bounding box center [213, 18] width 41 height 19
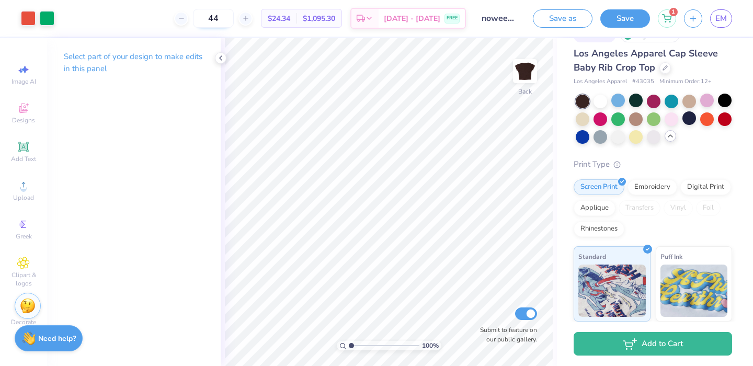
click at [221, 25] on div "44" at bounding box center [213, 18] width 78 height 19
click at [221, 25] on input "44" at bounding box center [213, 18] width 41 height 19
type input "12"
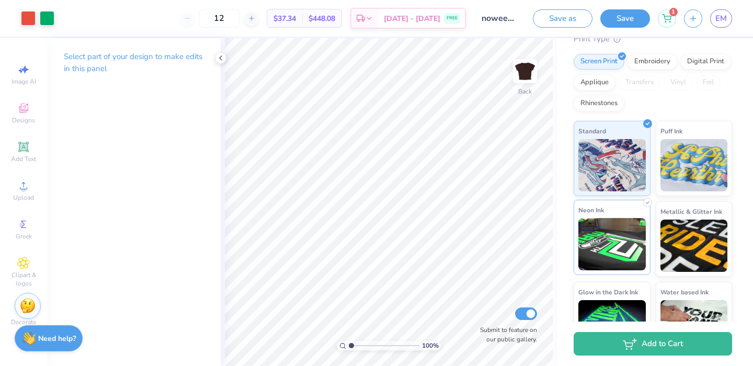
scroll to position [182, 0]
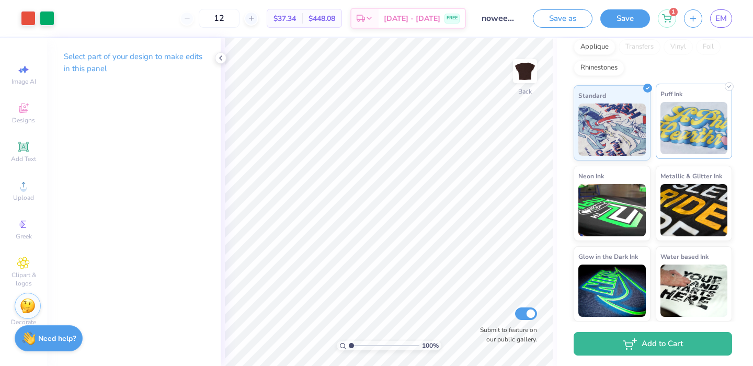
click at [686, 137] on img at bounding box center [693, 128] width 67 height 52
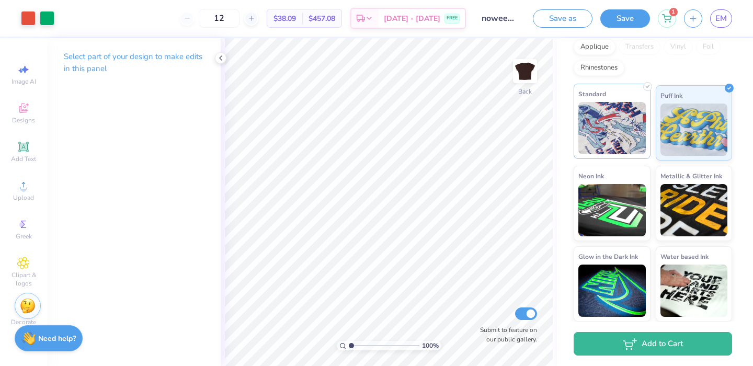
click at [603, 137] on img at bounding box center [611, 128] width 67 height 52
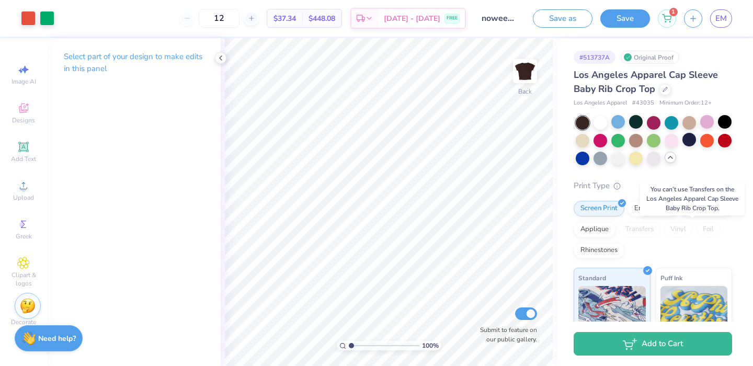
click at [660, 229] on div "Transfers" at bounding box center [639, 230] width 42 height 16
click at [644, 212] on div "Embroidery" at bounding box center [652, 207] width 50 height 16
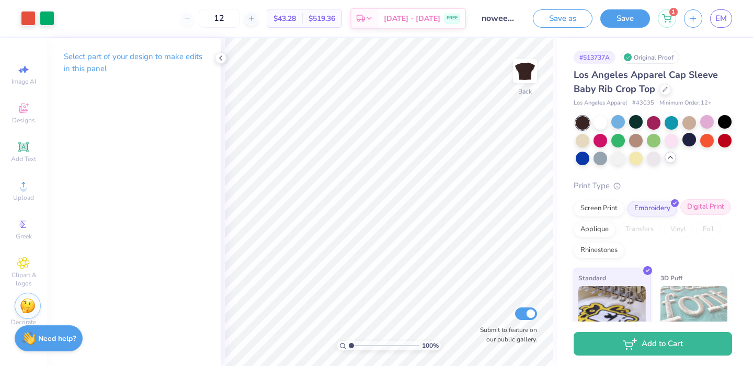
click at [680, 215] on div "Digital Print" at bounding box center [705, 207] width 51 height 16
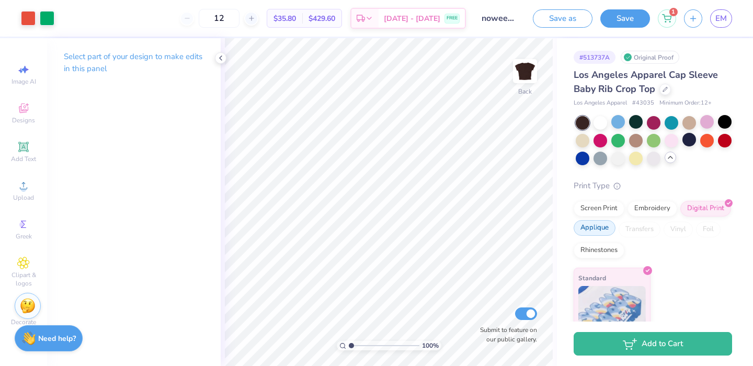
click at [615, 225] on div "Applique" at bounding box center [594, 228] width 42 height 16
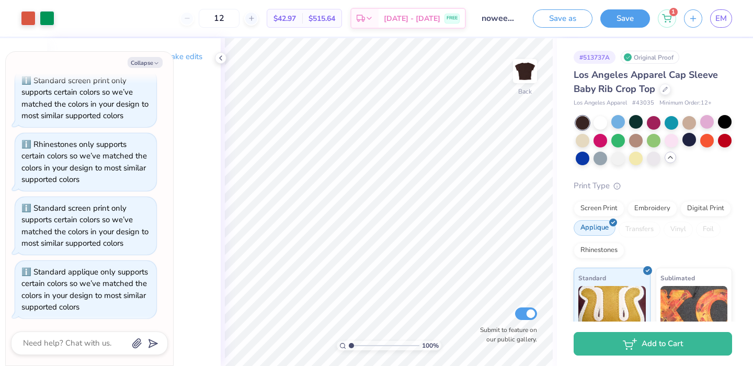
scroll to position [21, 0]
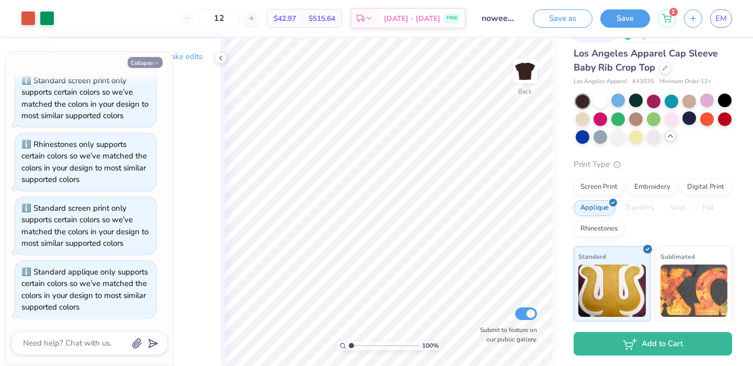
click at [152, 65] on button "Collapse" at bounding box center [145, 62] width 35 height 11
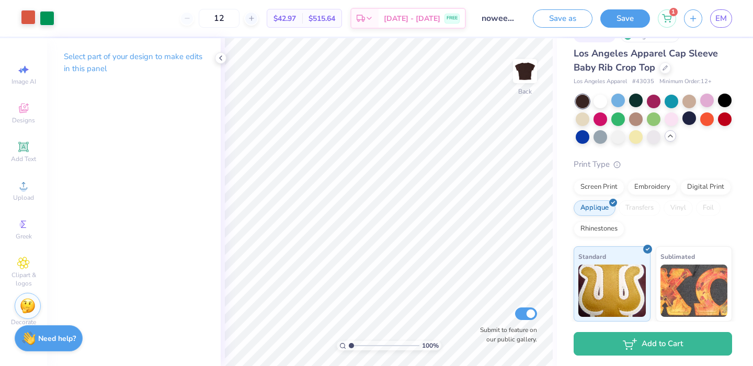
click at [28, 16] on div at bounding box center [28, 17] width 15 height 15
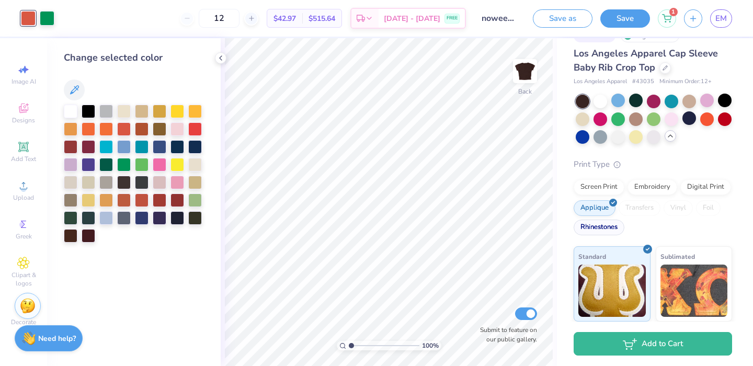
click at [624, 223] on div "Rhinestones" at bounding box center [598, 228] width 51 height 16
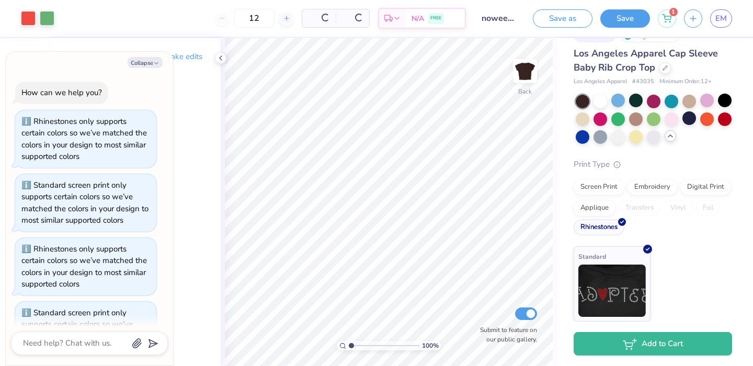
scroll to position [296, 0]
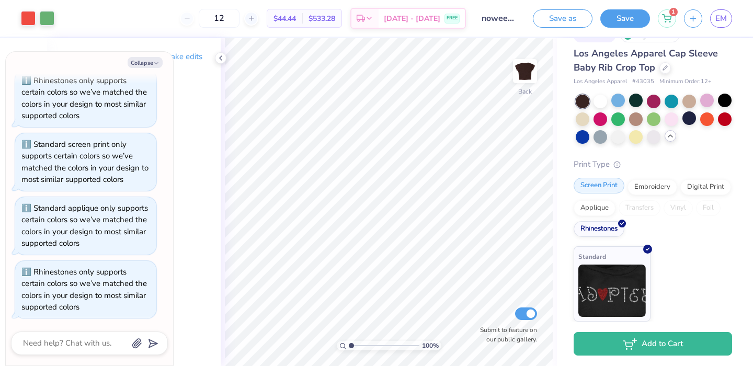
click at [616, 193] on div "Screen Print Embroidery Digital Print Applique Transfers Vinyl Foil Rhinestones" at bounding box center [652, 208] width 158 height 58
click at [604, 189] on div "Screen Print" at bounding box center [598, 186] width 51 height 16
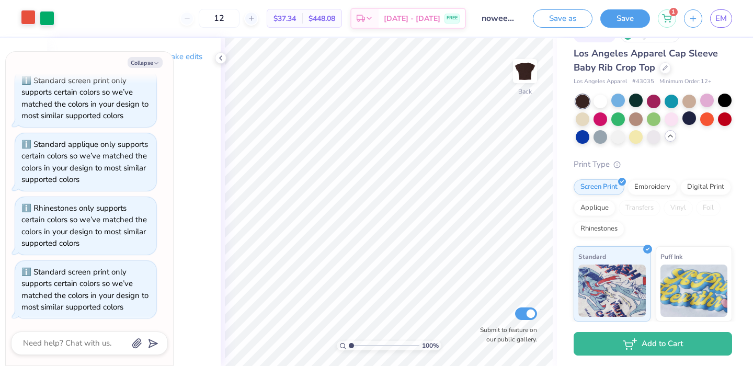
click at [33, 14] on div at bounding box center [28, 17] width 15 height 15
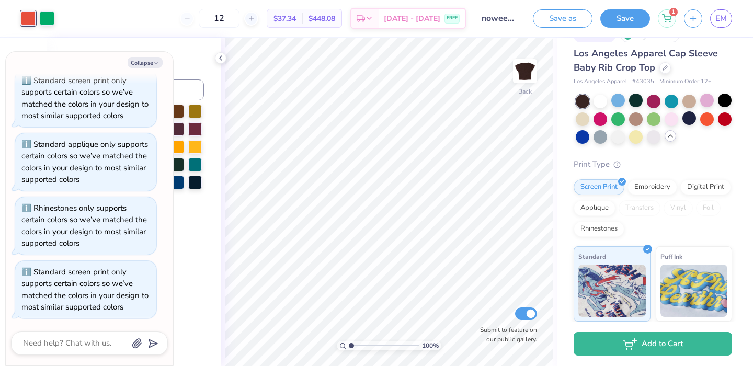
click at [138, 55] on div "Collapse How can we help you? Rhinestones only supports certain colors so we’ve…" at bounding box center [89, 209] width 167 height 314
click at [136, 59] on button "Collapse" at bounding box center [145, 62] width 35 height 11
type textarea "x"
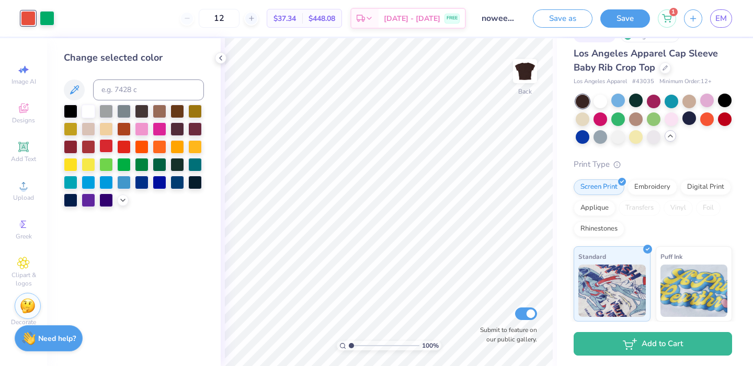
click at [106, 148] on div at bounding box center [106, 146] width 14 height 14
click at [49, 7] on div "Art colors" at bounding box center [27, 18] width 54 height 37
click at [49, 14] on div at bounding box center [47, 17] width 15 height 15
click at [138, 164] on div at bounding box center [142, 164] width 14 height 14
click at [123, 165] on div at bounding box center [124, 164] width 14 height 14
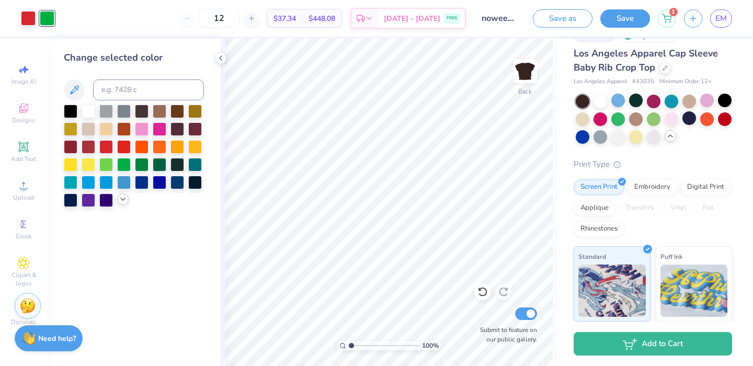
click at [121, 203] on icon at bounding box center [123, 199] width 8 height 8
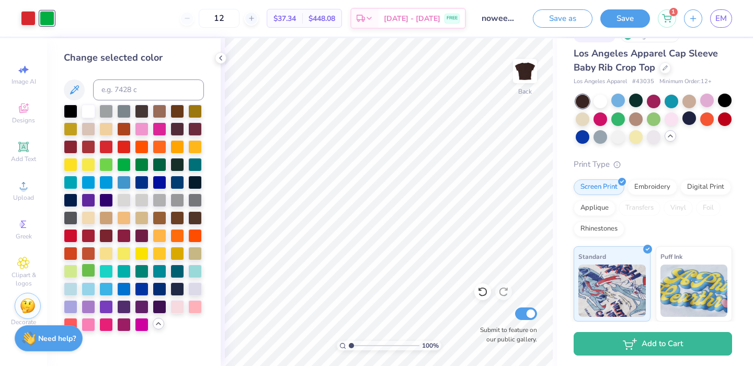
click at [89, 274] on div at bounding box center [89, 270] width 14 height 14
click at [123, 170] on div at bounding box center [124, 164] width 14 height 14
click at [718, 107] on div at bounding box center [725, 101] width 14 height 14
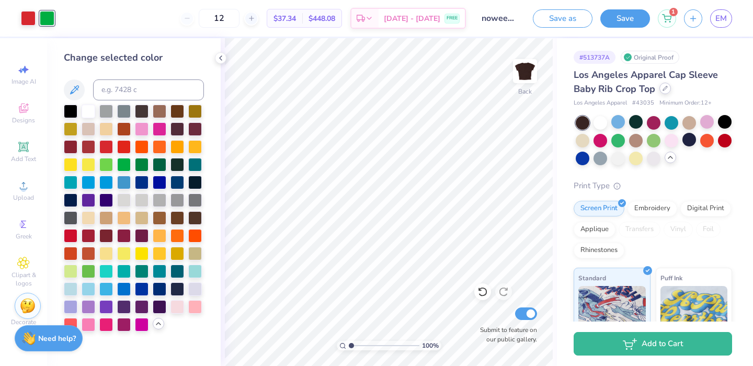
click at [667, 87] on icon at bounding box center [664, 88] width 5 height 5
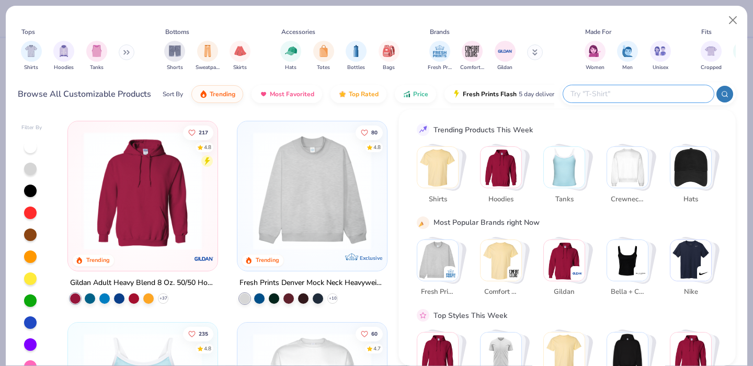
click at [642, 94] on input "text" at bounding box center [637, 94] width 137 height 12
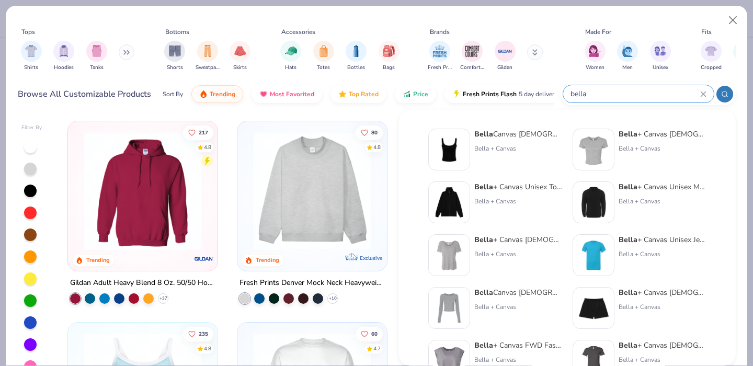
type input "bella"
click at [590, 151] on img at bounding box center [593, 149] width 32 height 32
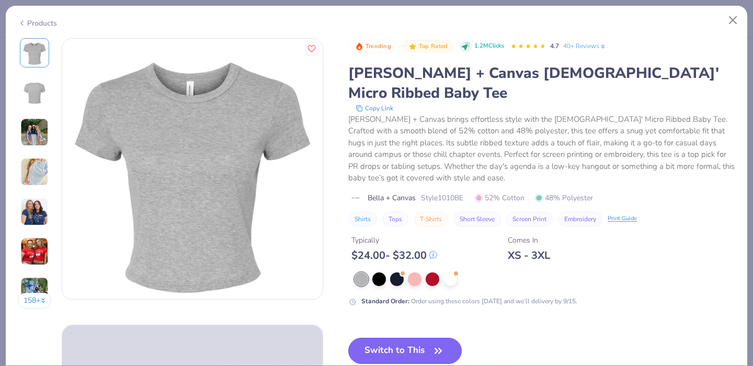
click at [395, 338] on button "Switch to This" at bounding box center [404, 351] width 113 height 26
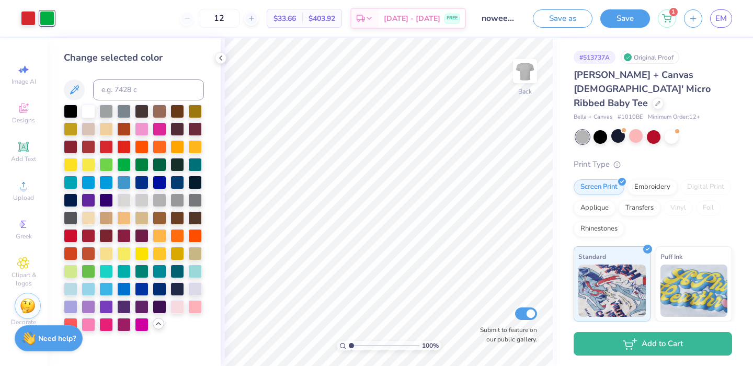
click at [625, 130] on div at bounding box center [654, 137] width 156 height 14
click at [618, 129] on div at bounding box center [618, 136] width 14 height 14
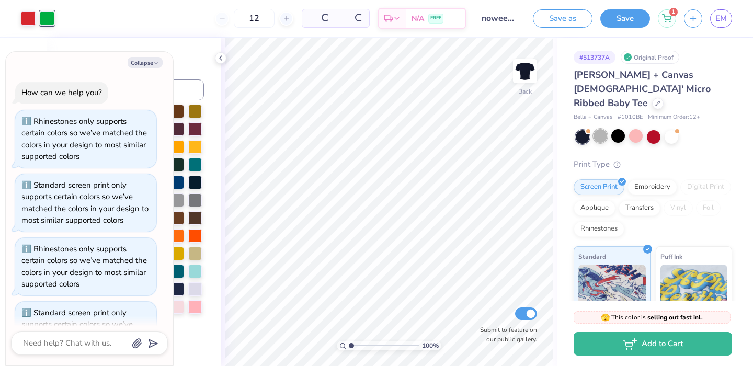
scroll to position [641, 0]
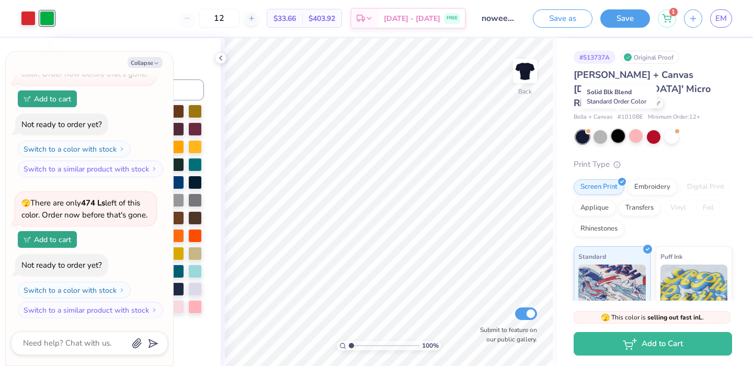
click at [616, 129] on div at bounding box center [618, 136] width 14 height 14
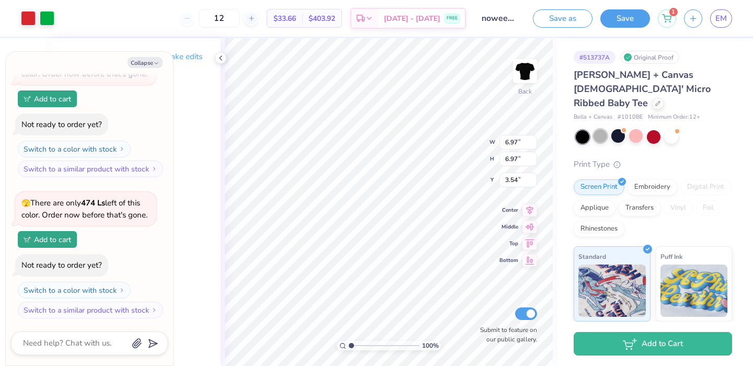
type textarea "x"
type input "1.18"
type textarea "x"
type input "8.60"
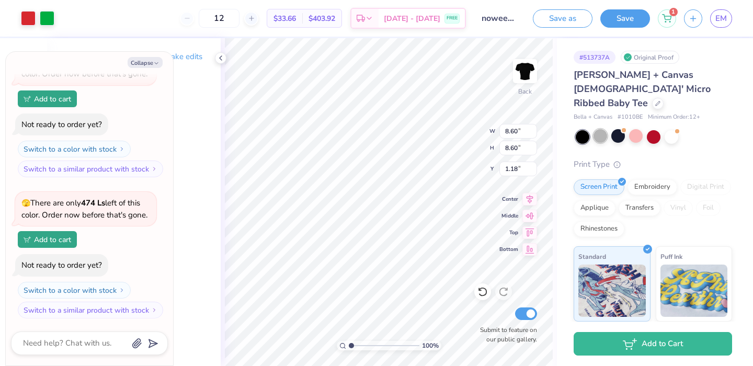
type textarea "x"
type input "1.68"
click at [697, 158] on div "Print Type" at bounding box center [652, 164] width 158 height 12
click at [624, 220] on div "Rhinestones" at bounding box center [598, 228] width 51 height 16
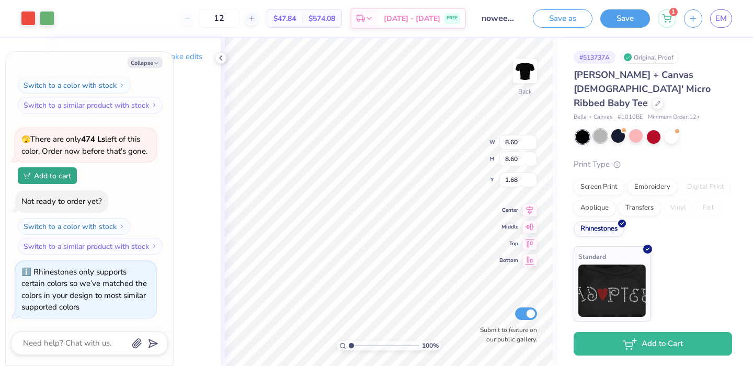
click at [603, 129] on div at bounding box center [600, 136] width 14 height 14
click at [673, 129] on div at bounding box center [671, 136] width 14 height 14
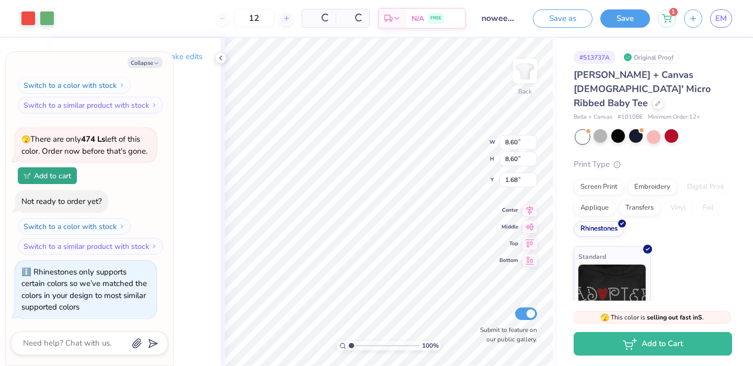
scroll to position [846, 0]
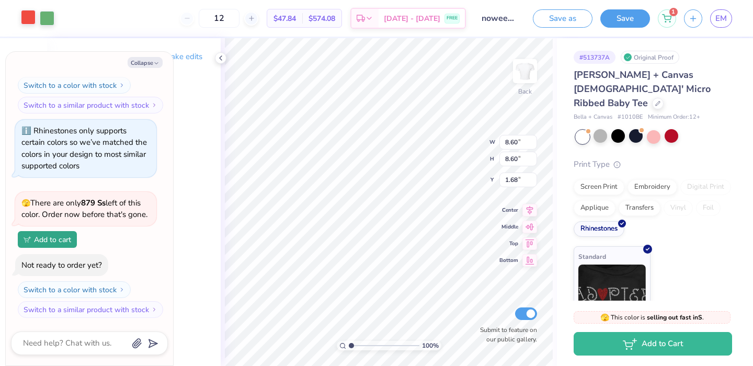
click at [30, 20] on div at bounding box center [28, 17] width 15 height 15
click at [597, 178] on div "Screen Print" at bounding box center [598, 186] width 51 height 16
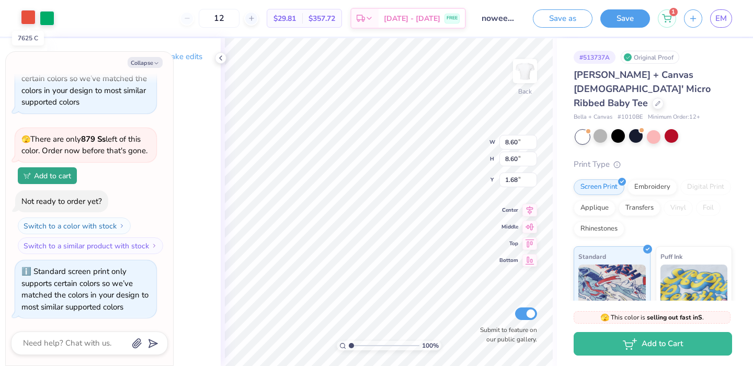
click at [32, 22] on div at bounding box center [28, 17] width 15 height 15
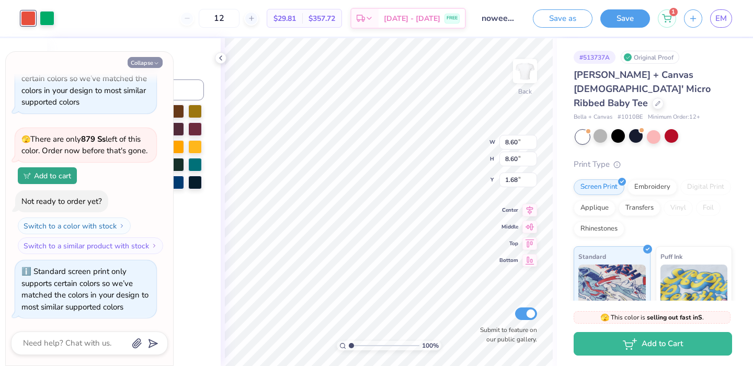
click at [159, 65] on icon "button" at bounding box center [156, 63] width 6 height 6
type textarea "x"
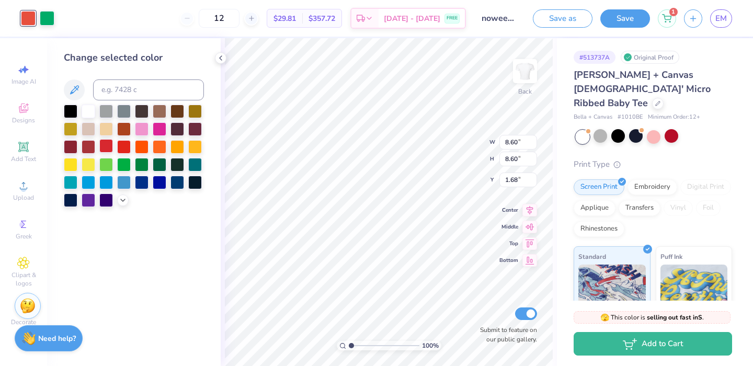
click at [104, 151] on div at bounding box center [106, 146] width 14 height 14
click at [59, 20] on div "Art colors 12 $29.81 Per Item $357.72 Total Est. Delivery Sep 12 - 15 FREE Desi…" at bounding box center [376, 18] width 753 height 37
click at [49, 20] on div at bounding box center [47, 17] width 15 height 15
click at [142, 169] on div at bounding box center [142, 164] width 14 height 14
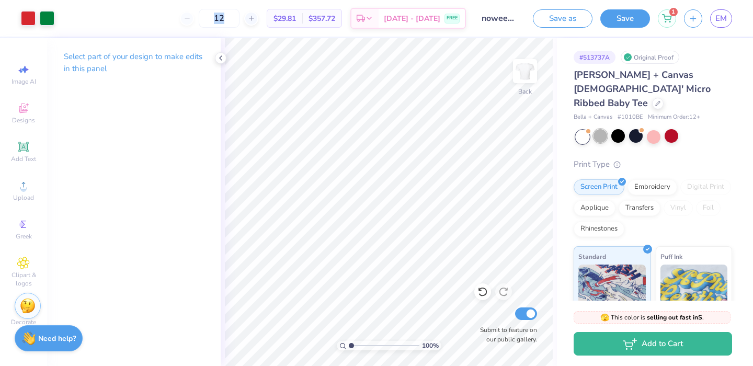
click at [600, 129] on div at bounding box center [600, 136] width 14 height 14
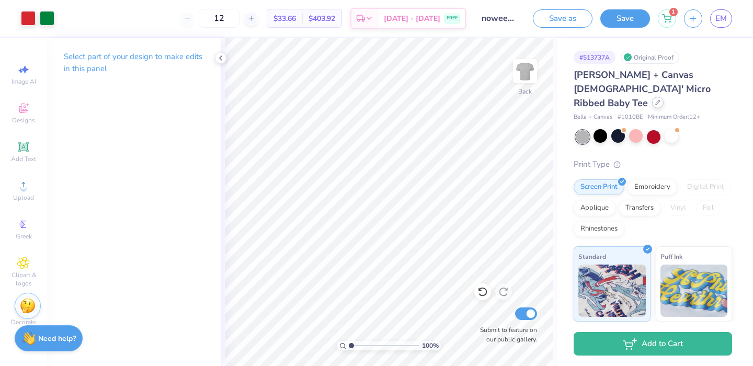
click at [656, 100] on icon at bounding box center [657, 102] width 5 height 5
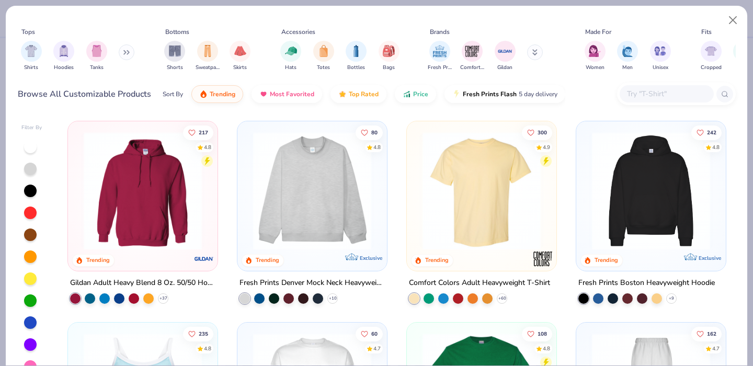
click at [657, 97] on input "text" at bounding box center [666, 94] width 81 height 12
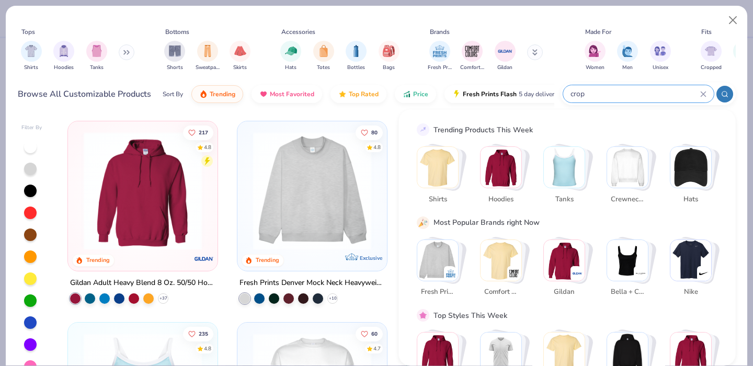
type input "crop"
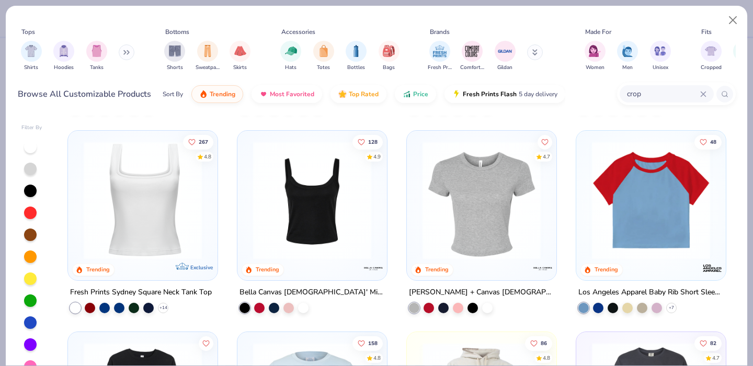
scroll to position [1398, 0]
click at [623, 293] on div "Los Angeles Apparel Baby Rib Short Sleeve Raglan" at bounding box center [650, 292] width 145 height 13
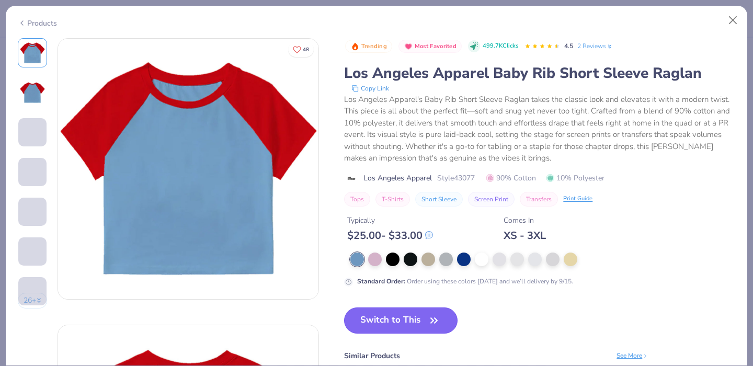
click at [383, 318] on button "Switch to This" at bounding box center [400, 320] width 113 height 26
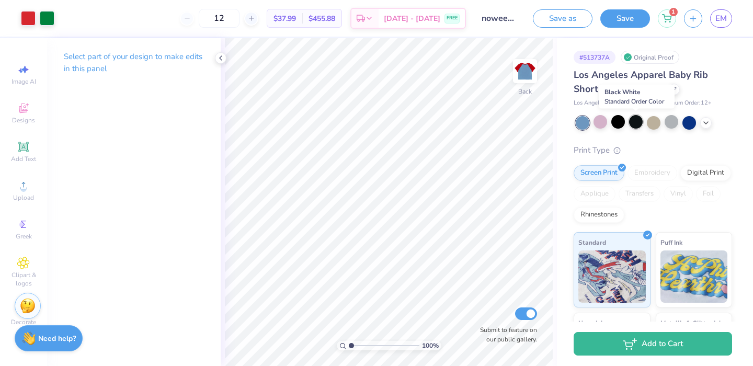
click at [633, 121] on div at bounding box center [636, 122] width 14 height 14
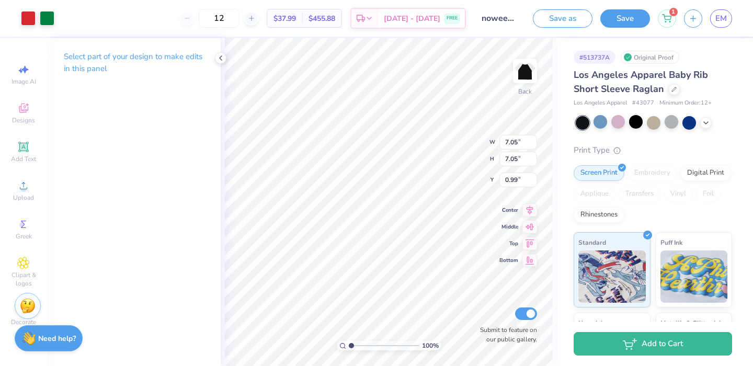
type input "1.56"
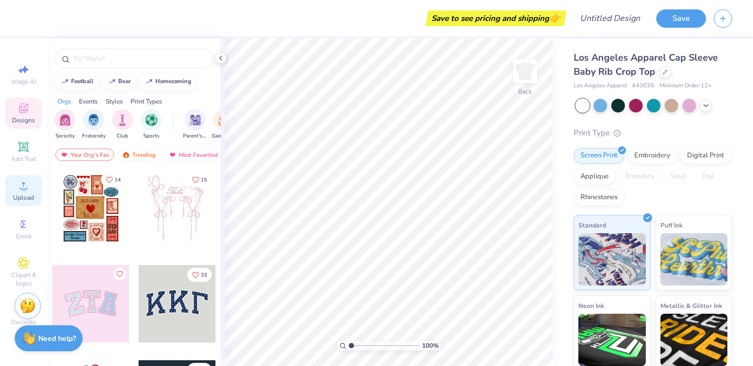
click at [22, 182] on icon at bounding box center [23, 185] width 13 height 13
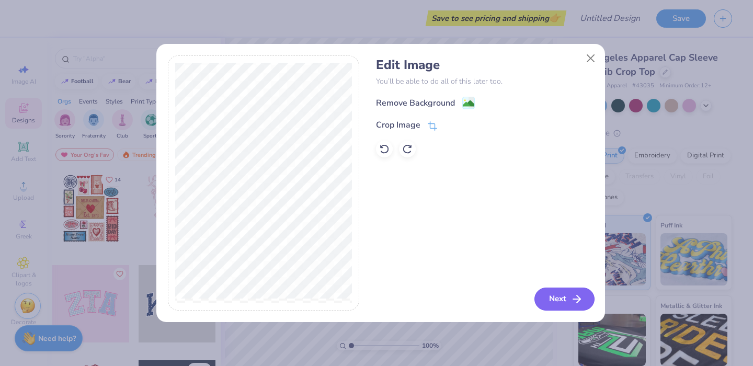
click at [559, 300] on button "Next" at bounding box center [564, 299] width 60 height 23
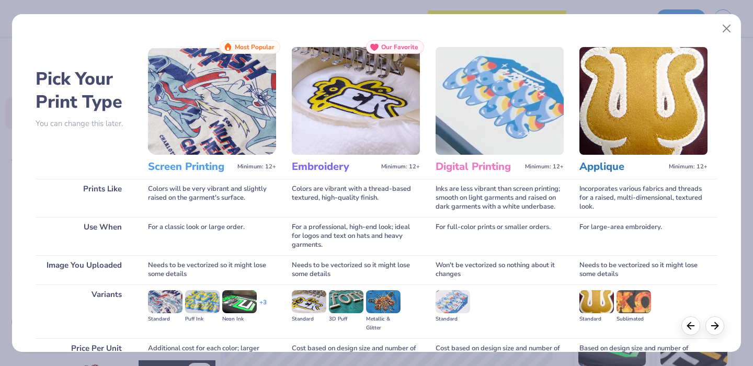
scroll to position [103, 0]
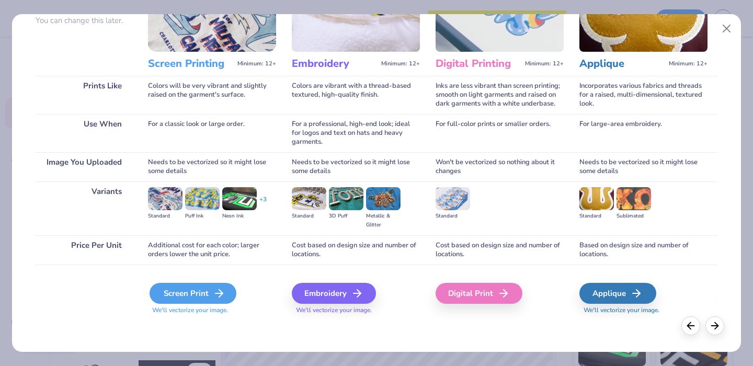
click at [185, 296] on div "Screen Print" at bounding box center [193, 293] width 87 height 21
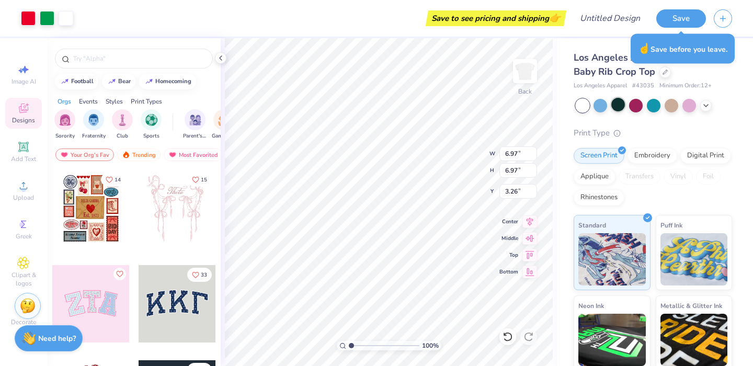
click at [620, 105] on div at bounding box center [618, 105] width 14 height 14
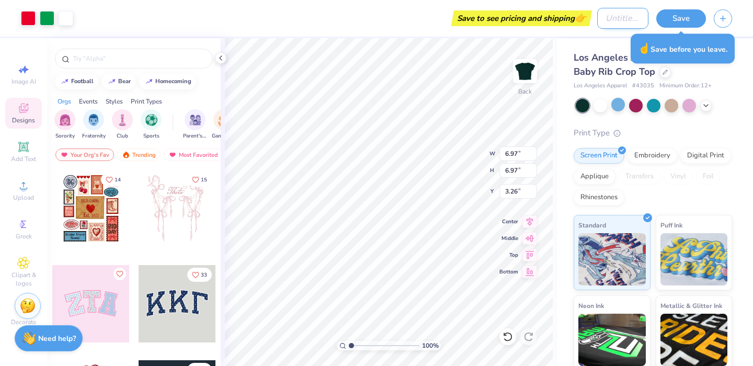
click at [605, 18] on input "Design Title" at bounding box center [622, 18] width 51 height 21
type input "noweed3"
click at [671, 22] on button "Save" at bounding box center [681, 17] width 50 height 18
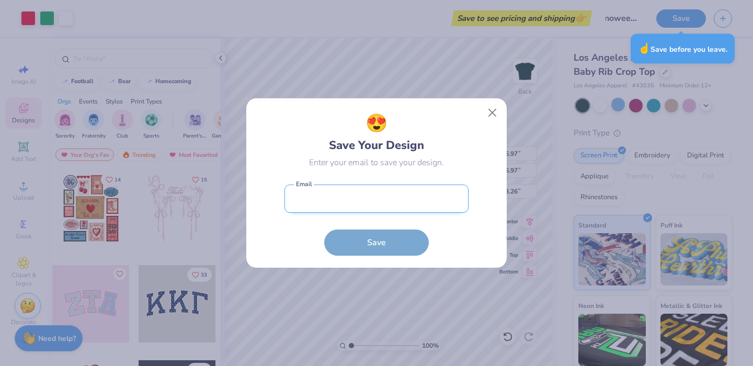
click at [353, 209] on input "email" at bounding box center [376, 199] width 184 height 29
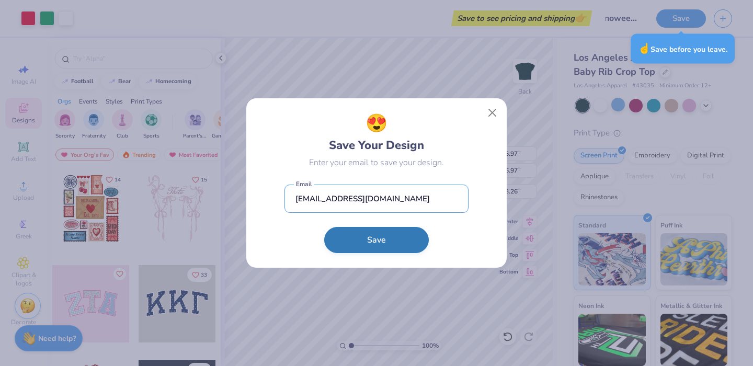
type input "[EMAIL_ADDRESS][DOMAIN_NAME]"
click at [362, 248] on button "Save" at bounding box center [376, 240] width 105 height 26
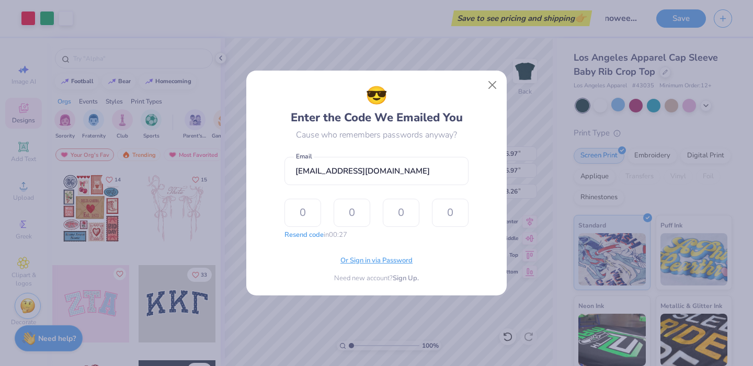
click at [375, 265] on span "Or Sign in via Password" at bounding box center [376, 261] width 72 height 10
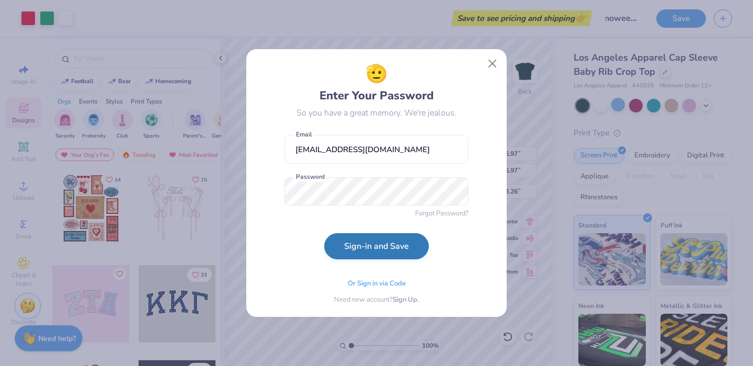
click at [374, 254] on button "Sign-in and Save" at bounding box center [376, 246] width 105 height 26
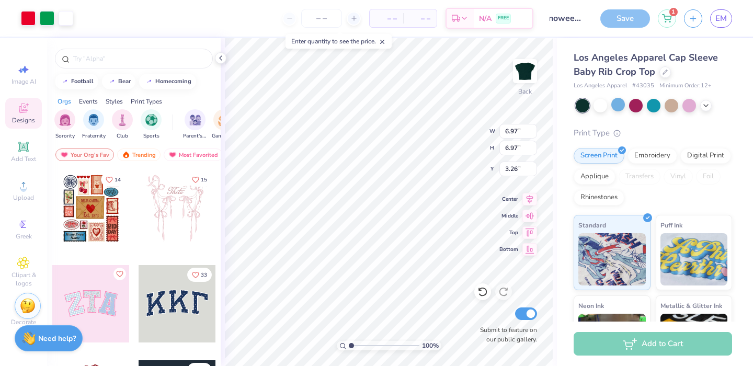
type input "1.06"
click at [709, 101] on icon at bounding box center [706, 104] width 8 height 8
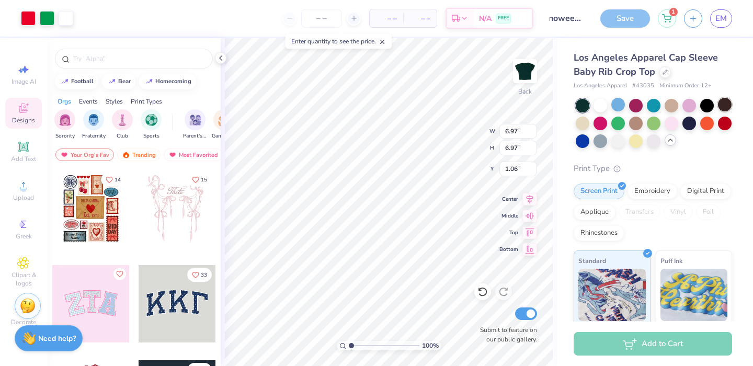
click at [718, 111] on div at bounding box center [725, 105] width 14 height 14
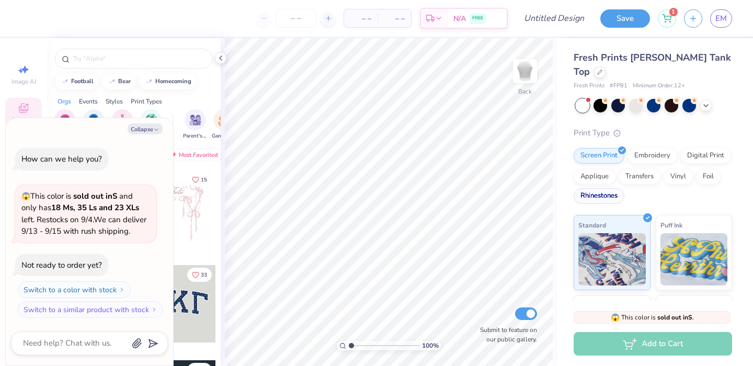
click at [657, 190] on div "Screen Print Embroidery Digital Print Applique Transfers Vinyl Foil Rhinestones" at bounding box center [652, 177] width 158 height 58
click at [624, 188] on div "Rhinestones" at bounding box center [598, 196] width 51 height 16
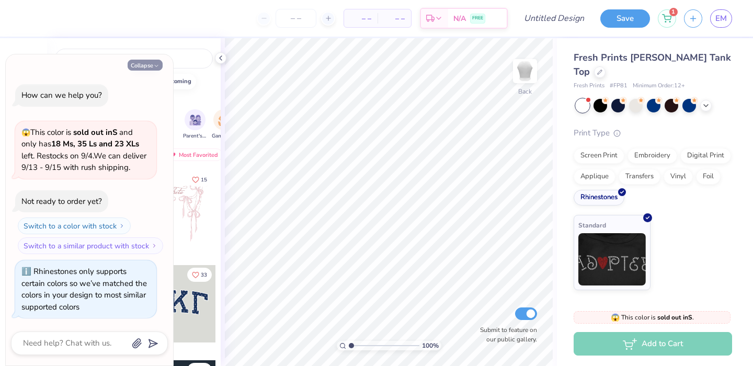
click at [153, 65] on button "Collapse" at bounding box center [145, 65] width 35 height 11
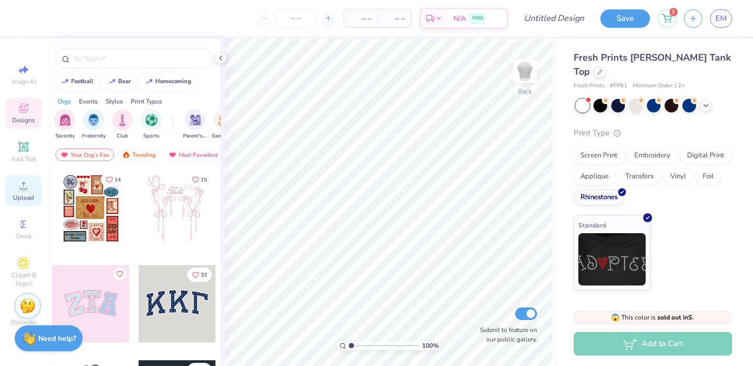
click at [18, 197] on span "Upload" at bounding box center [23, 197] width 21 height 8
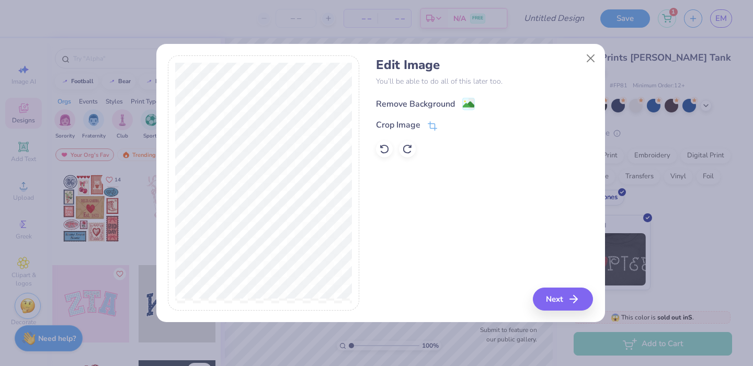
click at [470, 99] on icon at bounding box center [471, 103] width 6 height 11
click at [554, 296] on button "Next" at bounding box center [564, 299] width 60 height 23
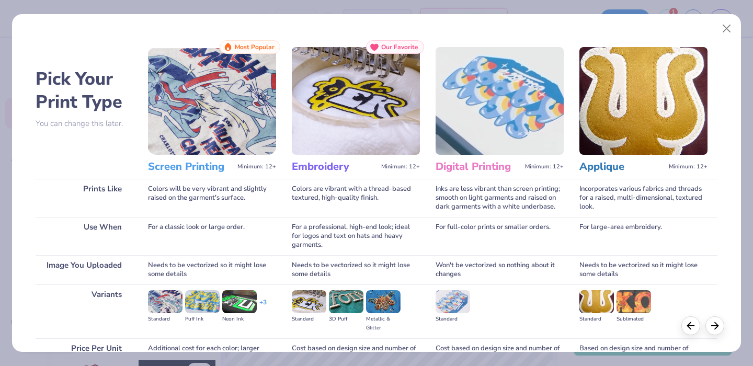
scroll to position [103, 0]
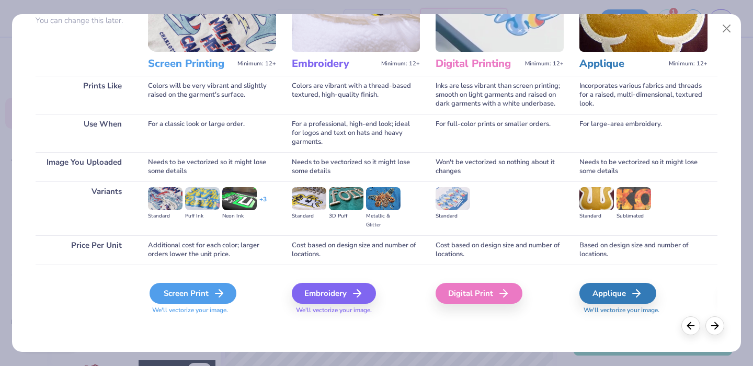
click at [220, 289] on icon at bounding box center [219, 293] width 13 height 13
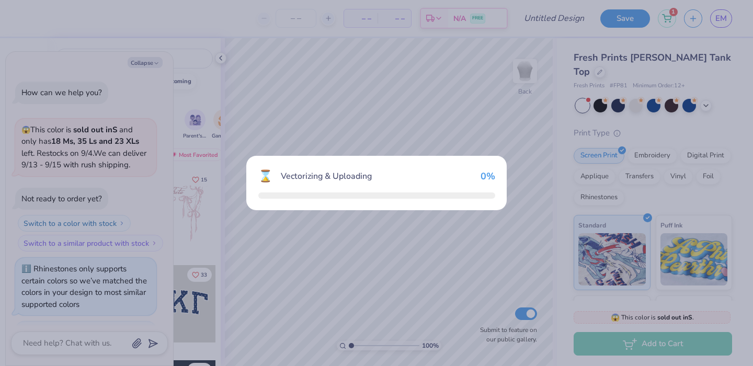
scroll to position [61, 0]
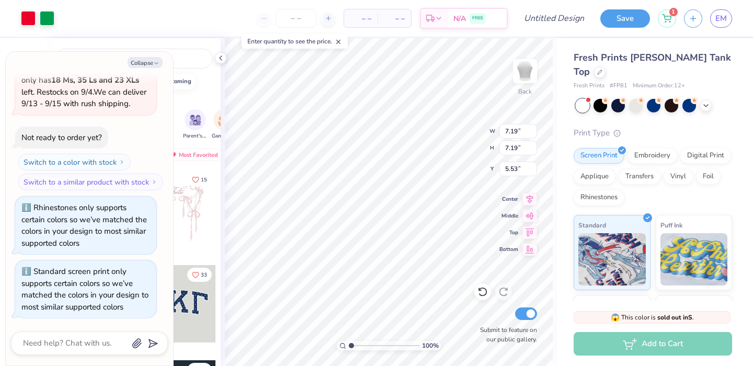
type textarea "x"
type input "2.61"
click at [611, 98] on div at bounding box center [618, 105] width 14 height 14
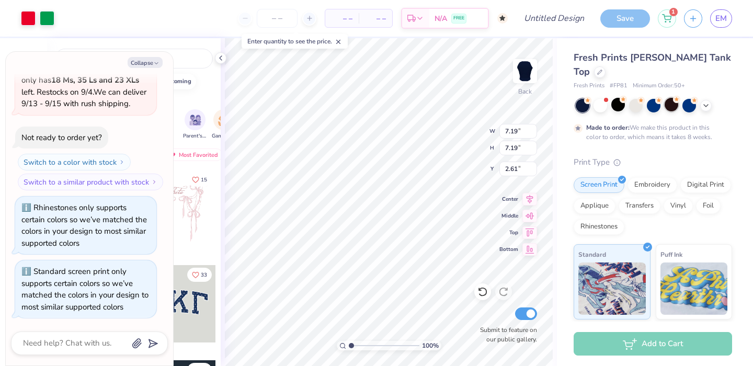
scroll to position [148, 0]
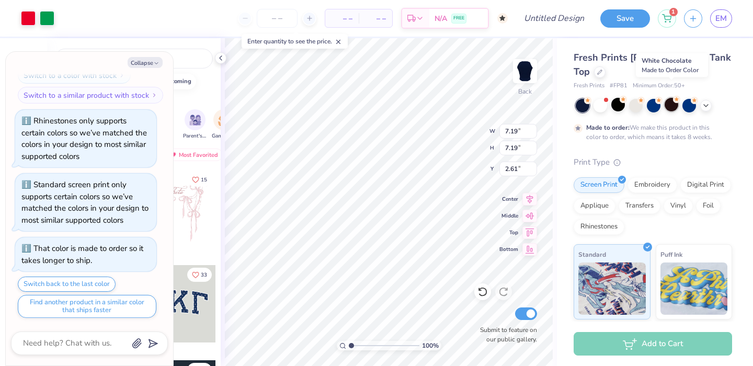
click at [677, 98] on div at bounding box center [671, 105] width 14 height 14
click at [714, 99] on div at bounding box center [654, 106] width 156 height 14
click at [707, 100] on icon at bounding box center [706, 104] width 8 height 8
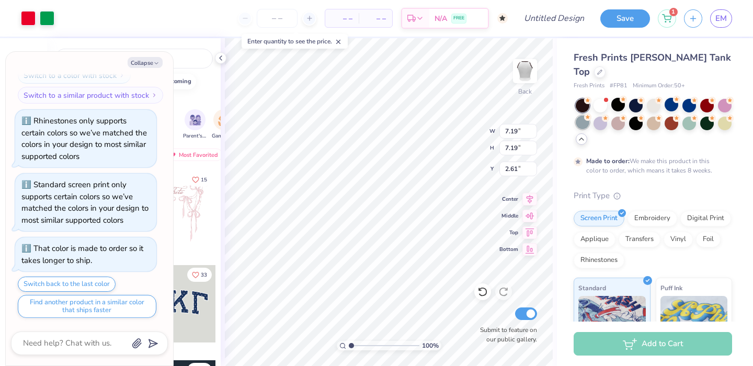
click at [589, 116] on div at bounding box center [583, 123] width 14 height 14
click at [589, 134] on div "Made to order: We make this product in this color to order, which means it take…" at bounding box center [652, 137] width 158 height 76
click at [700, 129] on div at bounding box center [707, 123] width 14 height 14
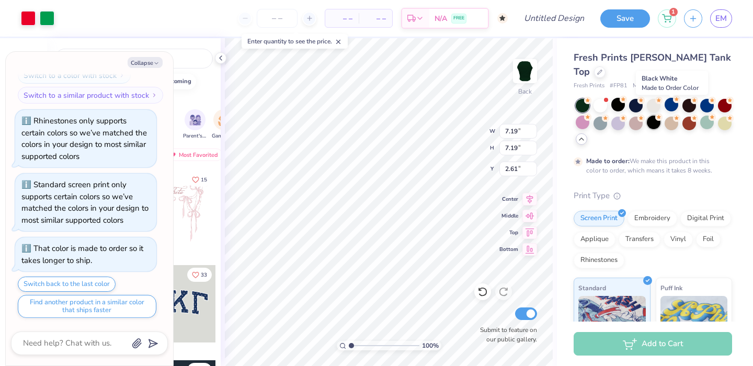
click at [660, 116] on div at bounding box center [654, 123] width 14 height 14
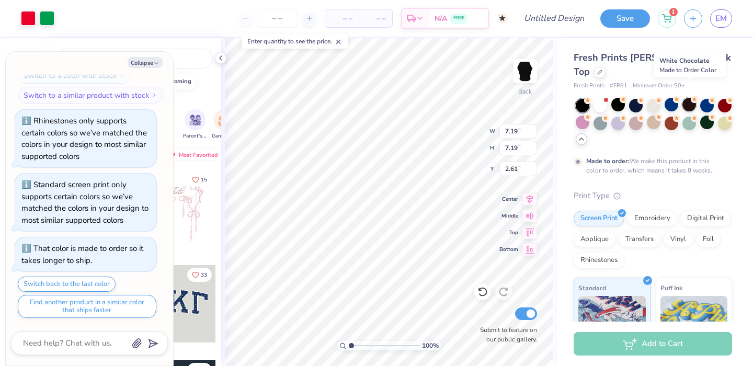
click at [691, 98] on div at bounding box center [689, 105] width 14 height 14
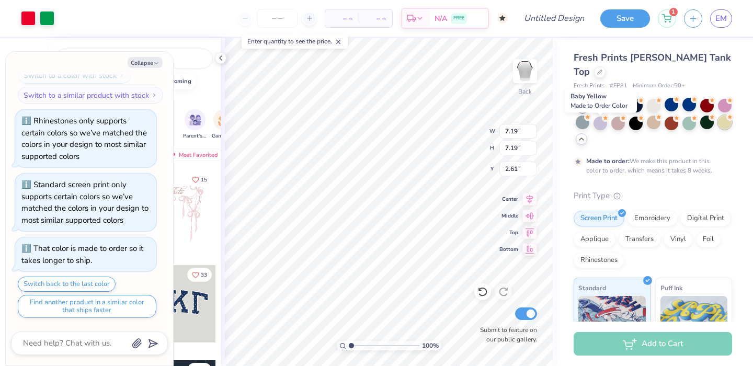
click at [718, 128] on div at bounding box center [725, 123] width 14 height 14
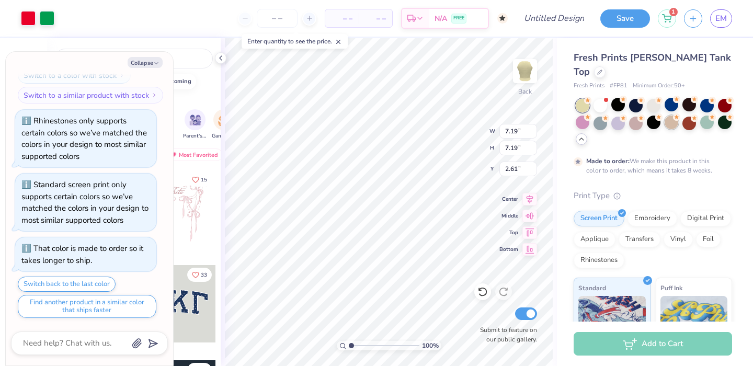
click at [678, 116] on div at bounding box center [671, 123] width 14 height 14
click at [696, 116] on div at bounding box center [689, 123] width 14 height 14
click at [642, 116] on div at bounding box center [636, 123] width 14 height 14
click at [607, 116] on div at bounding box center [600, 123] width 14 height 14
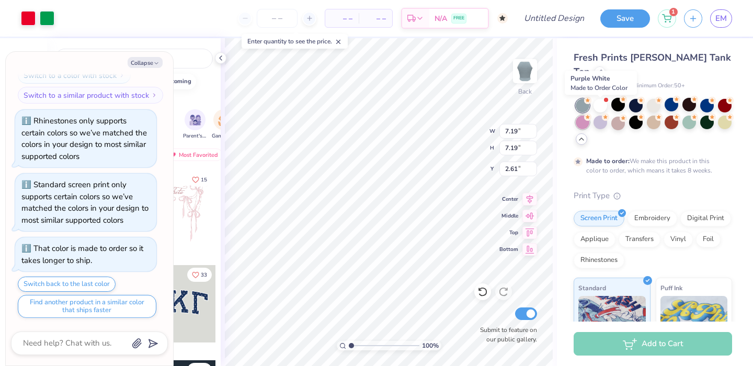
click at [589, 116] on div at bounding box center [583, 123] width 14 height 14
click at [156, 60] on button "Collapse" at bounding box center [145, 62] width 35 height 11
type textarea "x"
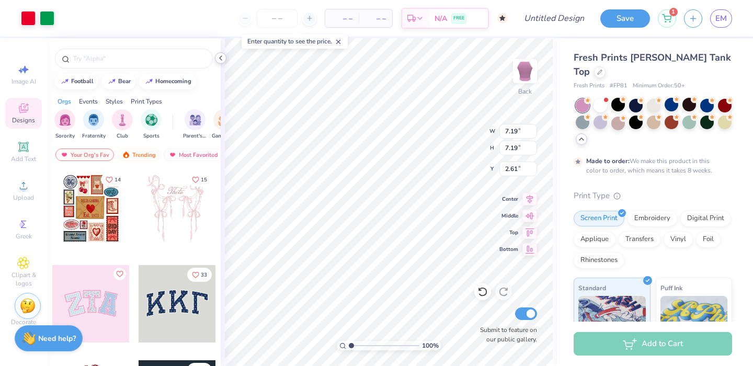
click at [220, 56] on icon at bounding box center [220, 58] width 8 height 8
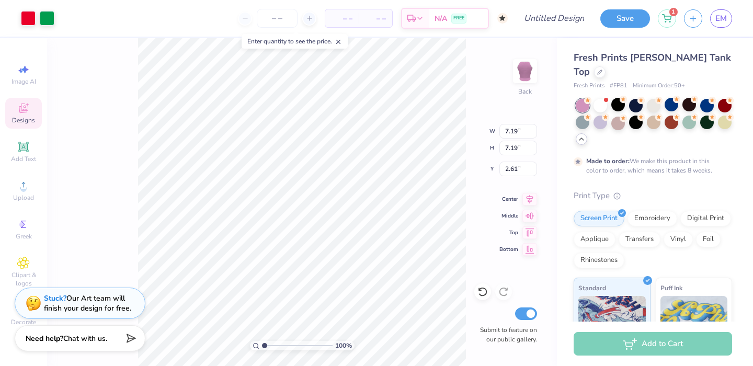
click at [30, 124] on span "Designs" at bounding box center [23, 120] width 23 height 8
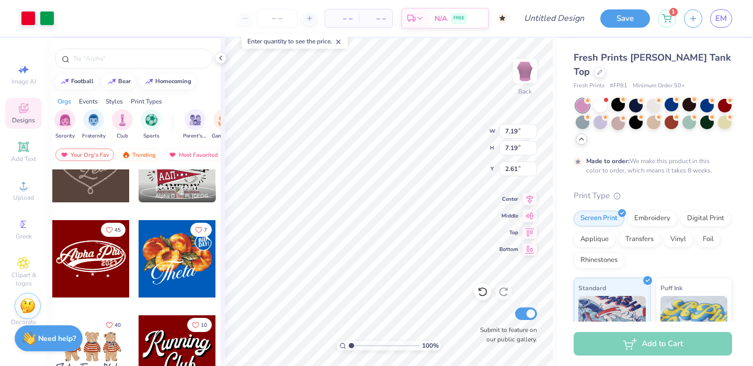
scroll to position [342, 0]
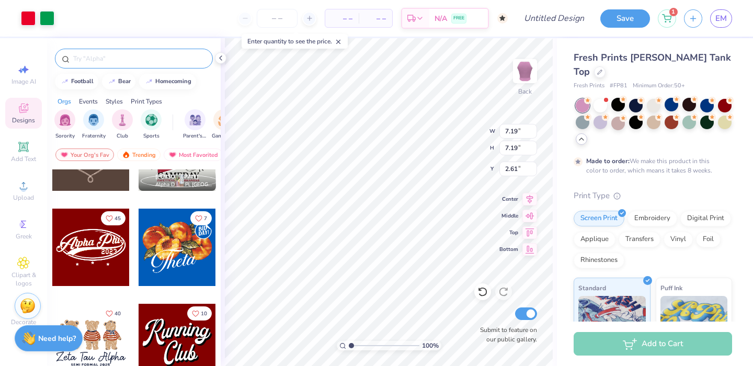
click at [161, 52] on div at bounding box center [134, 59] width 158 height 20
click at [134, 71] on div at bounding box center [134, 56] width 174 height 36
click at [114, 64] on div at bounding box center [134, 59] width 158 height 20
click at [105, 62] on input "text" at bounding box center [139, 58] width 134 height 10
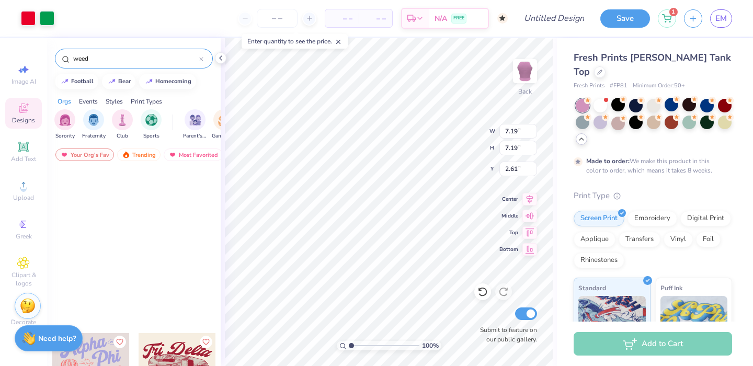
scroll to position [1281, 0]
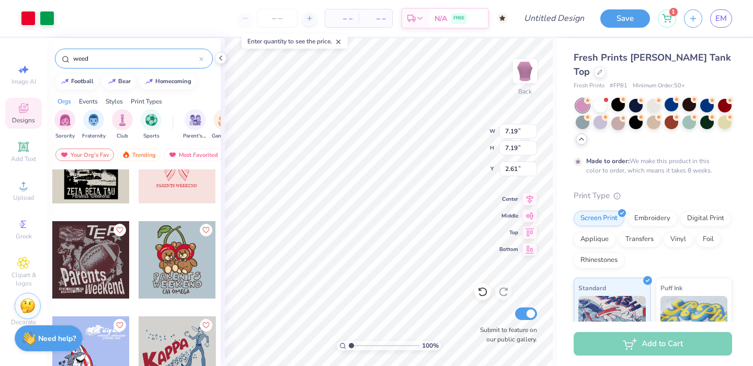
click at [101, 60] on input "weed" at bounding box center [135, 58] width 127 height 10
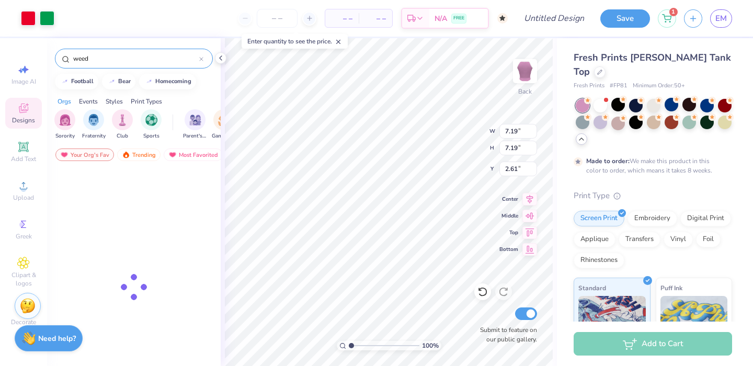
click at [101, 60] on input "weed" at bounding box center [135, 58] width 127 height 10
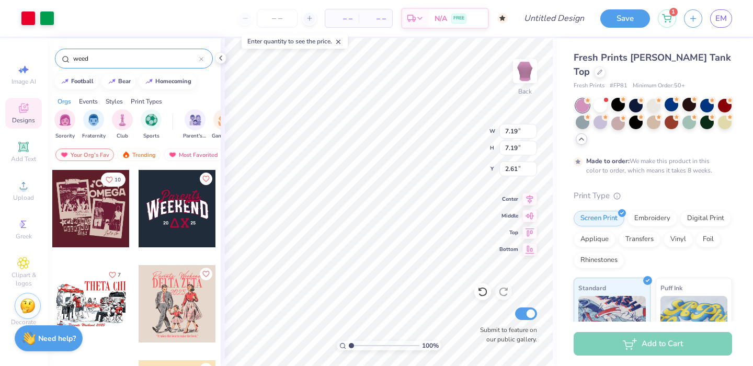
type input "s"
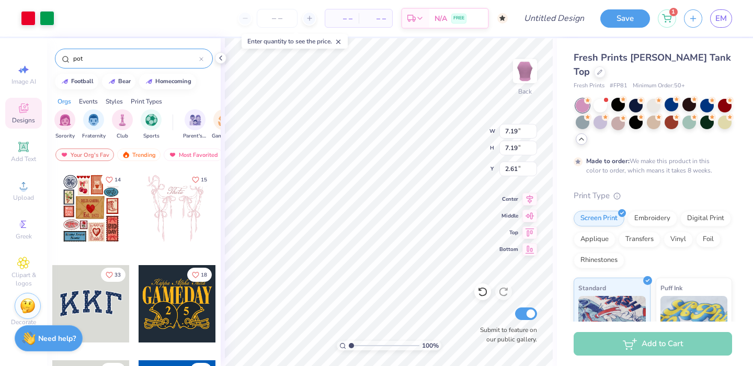
type input "pot"
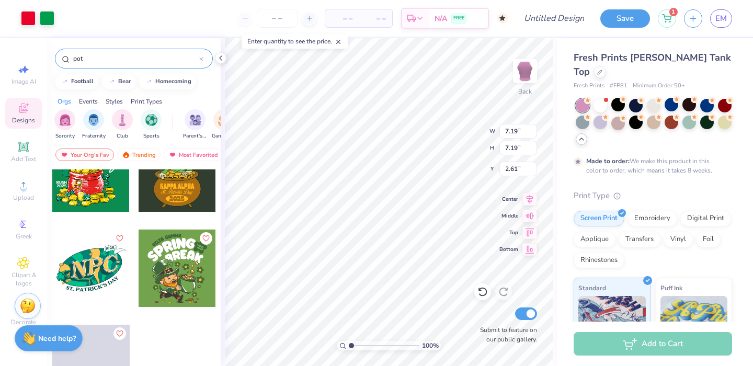
scroll to position [607, 0]
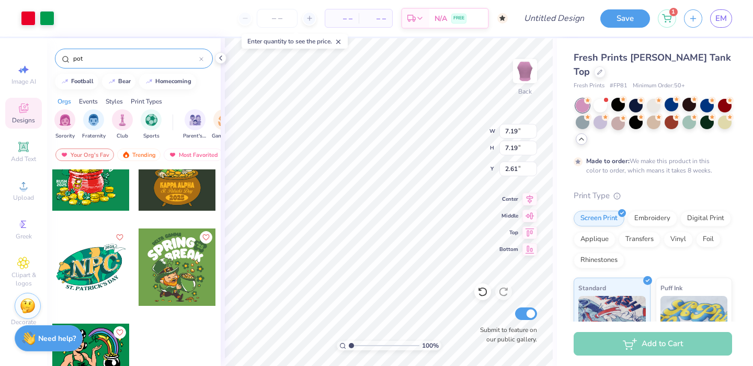
click at [218, 108] on div "Sorority Fraternity Club Sports Parent's Weekend Game Day Rush & Bid PR & Gener…" at bounding box center [134, 125] width 174 height 39
click at [200, 59] on icon at bounding box center [201, 59] width 4 height 4
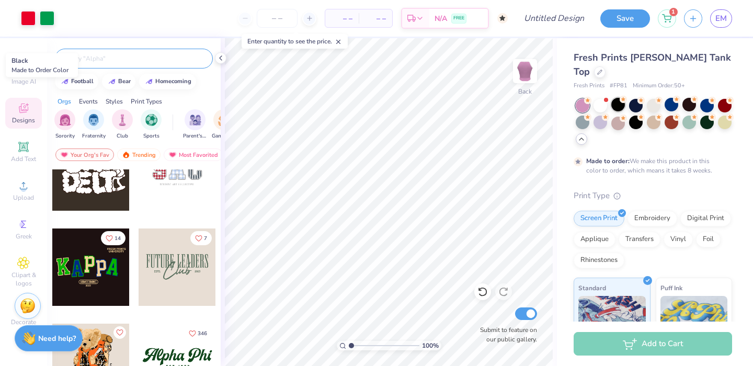
click at [615, 98] on div at bounding box center [618, 105] width 14 height 14
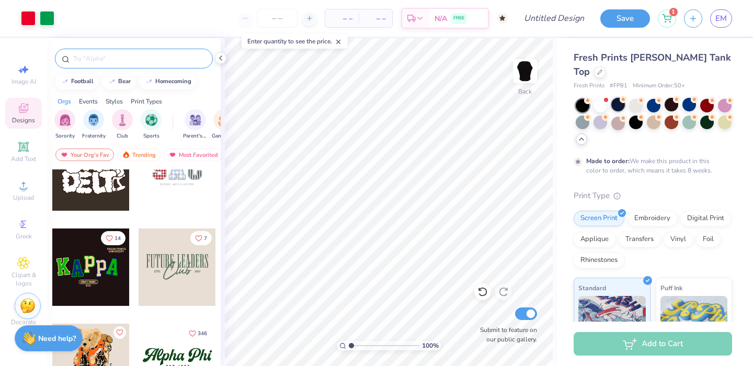
click at [614, 98] on div at bounding box center [618, 105] width 14 height 14
click at [598, 98] on div at bounding box center [600, 105] width 14 height 14
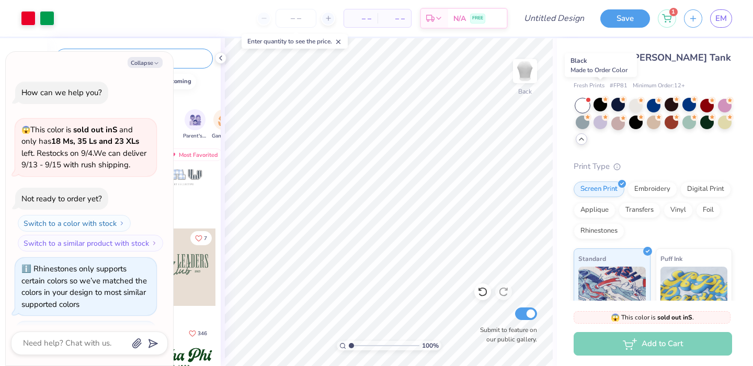
scroll to position [348, 0]
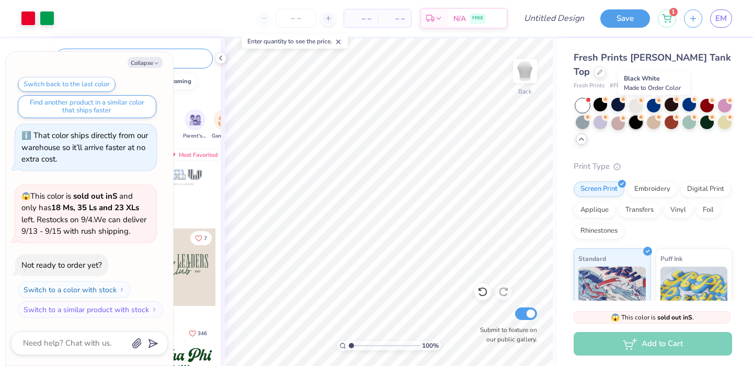
click at [642, 116] on div at bounding box center [636, 123] width 14 height 14
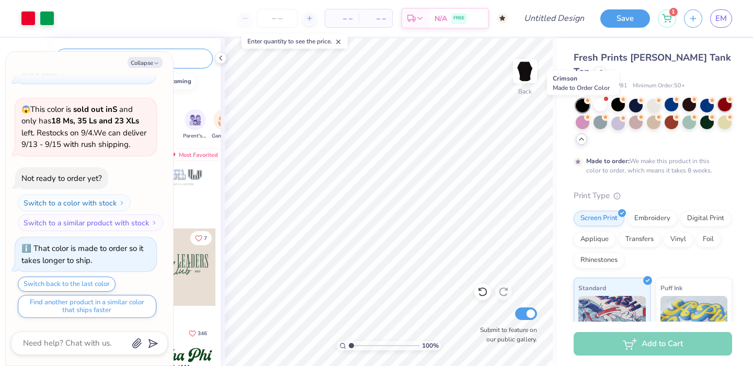
click at [718, 111] on div at bounding box center [725, 105] width 14 height 14
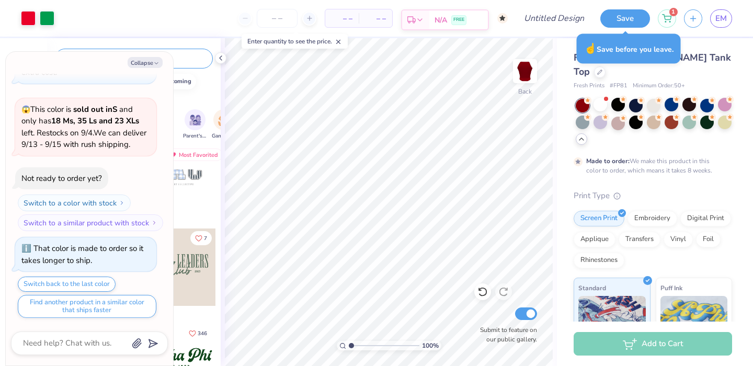
type textarea "x"
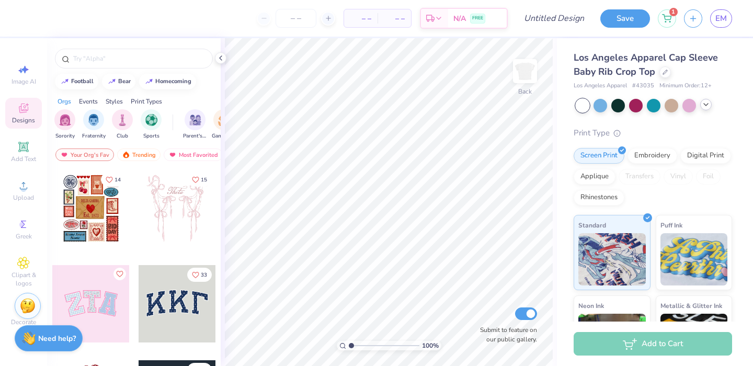
click at [711, 105] on div at bounding box center [706, 105] width 12 height 12
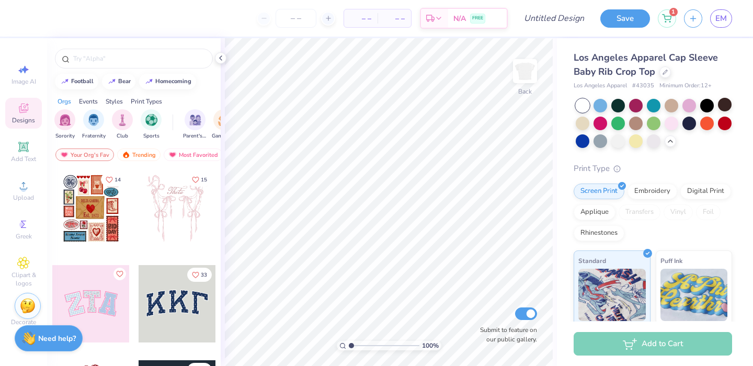
click at [718, 111] on div at bounding box center [725, 105] width 14 height 14
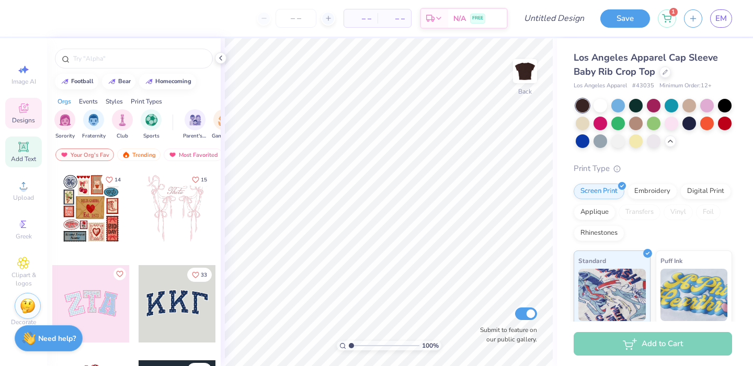
click at [34, 151] on div "Add Text" at bounding box center [23, 151] width 37 height 31
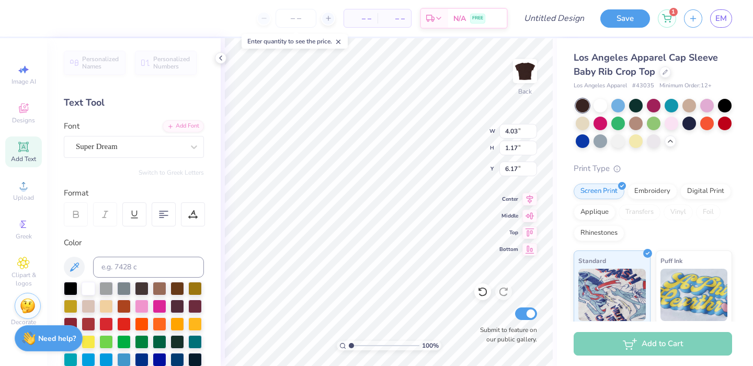
type textarea "TEddonXT"
type textarea "don't make eye contact it makes me nervous"
type input "1.75"
click at [107, 150] on div "Super Dream" at bounding box center [130, 147] width 110 height 16
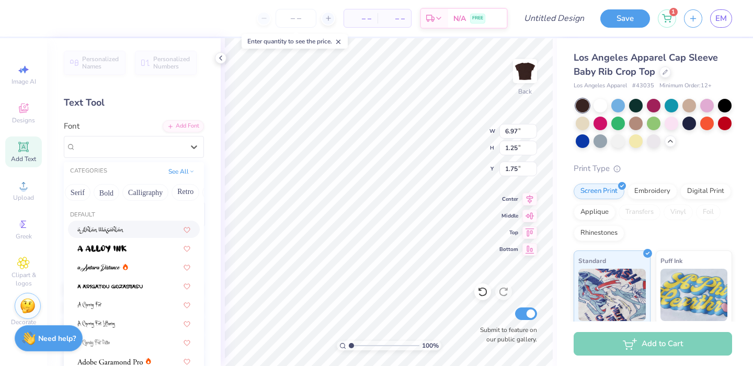
scroll to position [0, 118]
click at [73, 187] on button "Serif" at bounding box center [74, 192] width 26 height 17
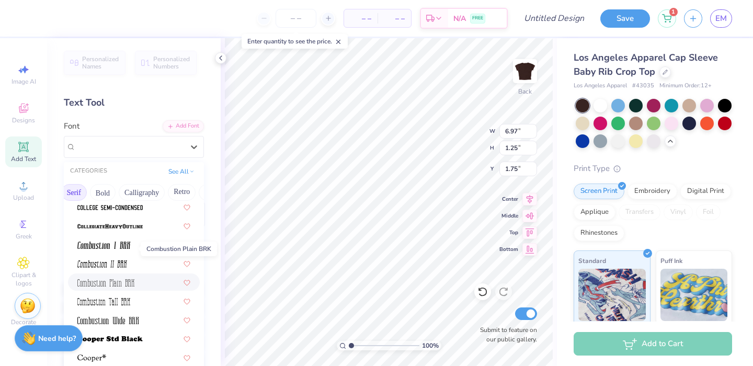
scroll to position [424, 0]
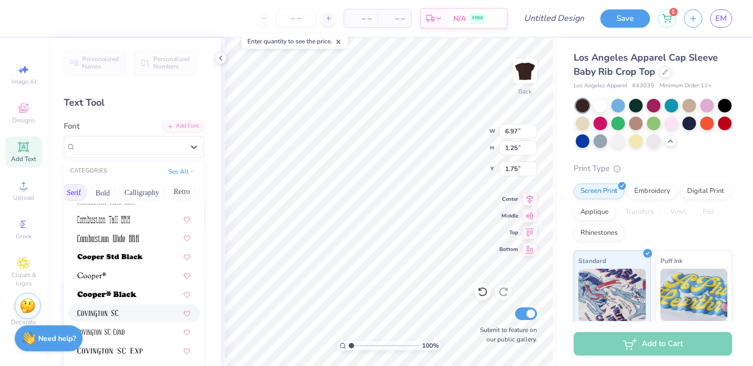
click at [116, 305] on div at bounding box center [134, 312] width 132 height 17
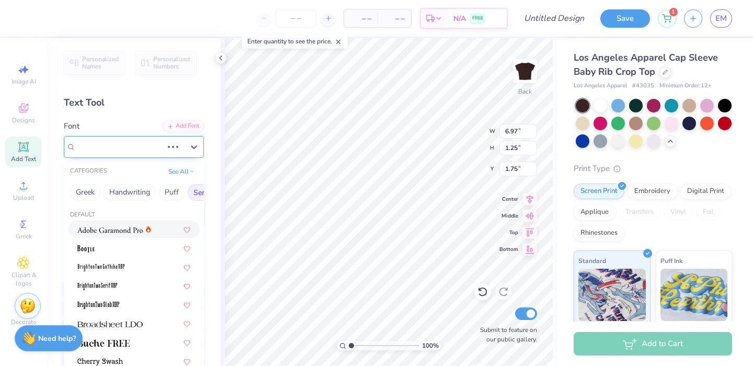
click at [122, 144] on div "Super Dream" at bounding box center [119, 147] width 89 height 16
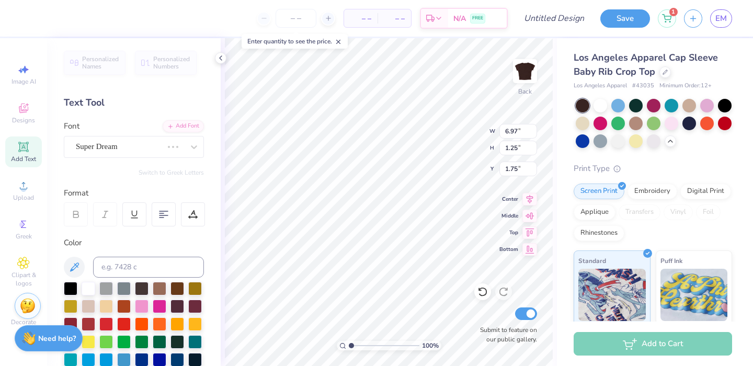
scroll to position [1, 6]
click at [133, 154] on div "Covington SC" at bounding box center [130, 147] width 110 height 16
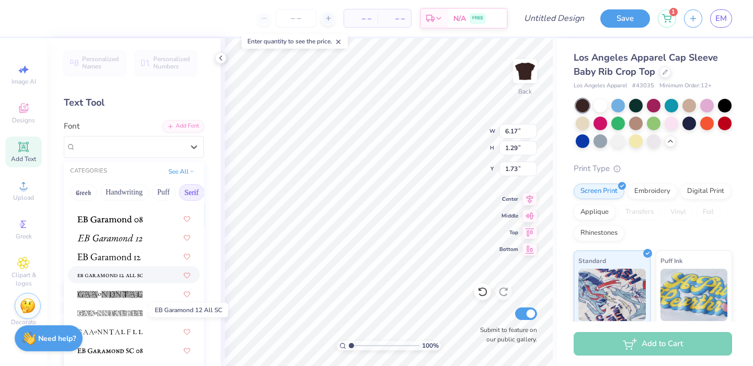
scroll to position [613, 0]
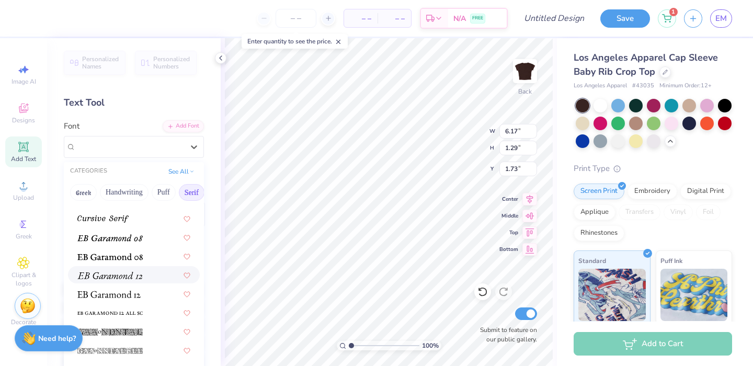
click at [124, 278] on img at bounding box center [109, 275] width 65 height 7
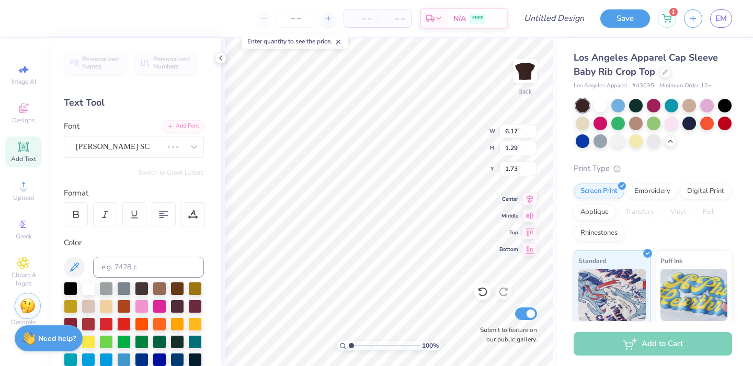
click at [123, 134] on div "Font Covington SC" at bounding box center [134, 139] width 140 height 38
click at [111, 150] on div "Covington SC" at bounding box center [119, 147] width 89 height 16
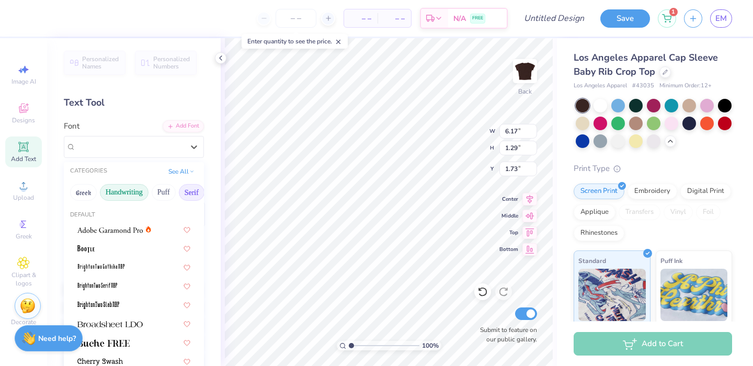
type input "5.53"
type input "1.26"
type input "1.74"
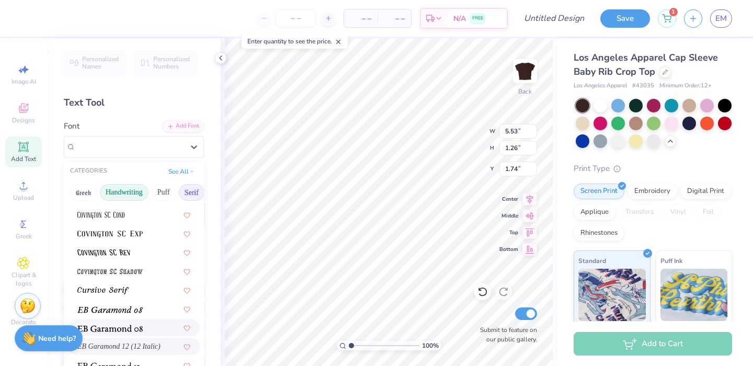
scroll to position [533, 0]
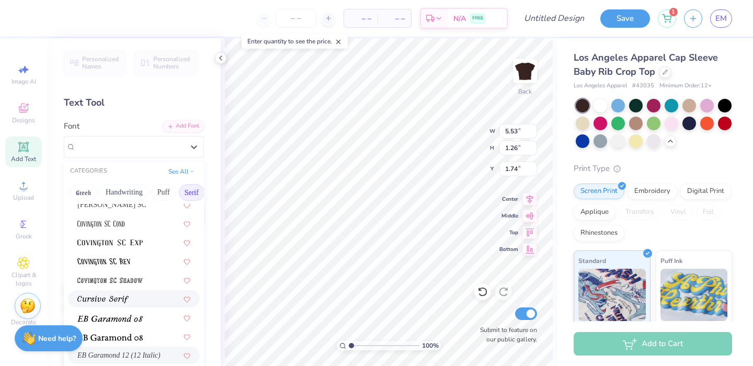
click at [132, 299] on div at bounding box center [133, 298] width 113 height 11
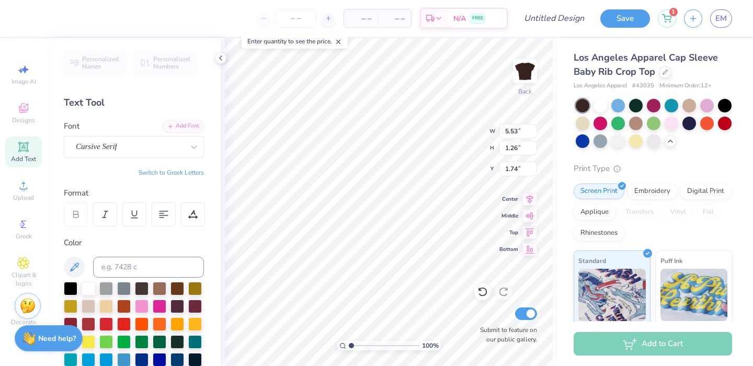
type input "6.97"
type input "1.17"
type input "1.79"
click at [666, 77] on div "Los Angeles Apparel Cap Sleeve Baby Rib Crop Top" at bounding box center [652, 65] width 158 height 28
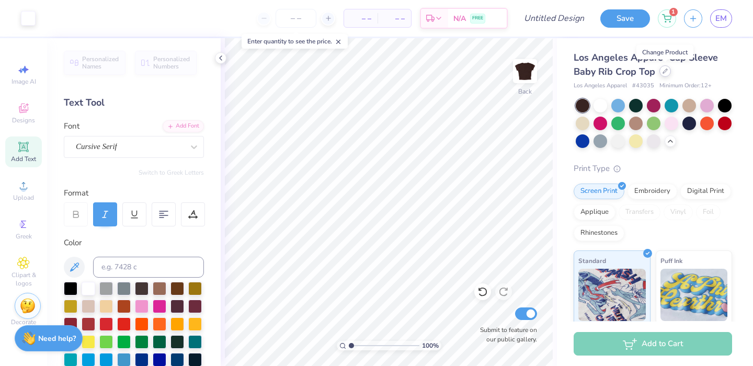
click at [663, 68] on div at bounding box center [665, 71] width 12 height 12
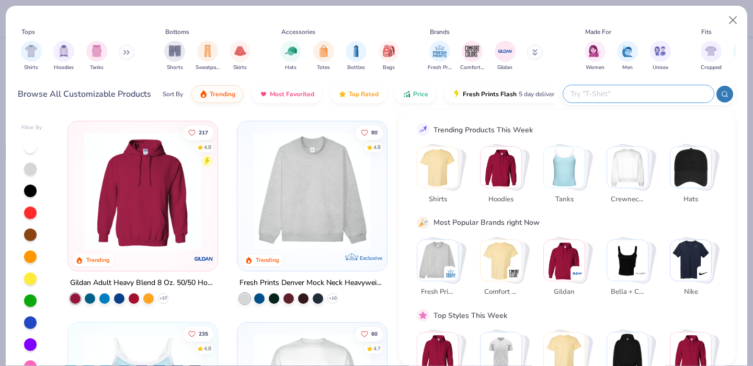
click at [652, 91] on input "text" at bounding box center [637, 94] width 137 height 12
type input "baby tee"
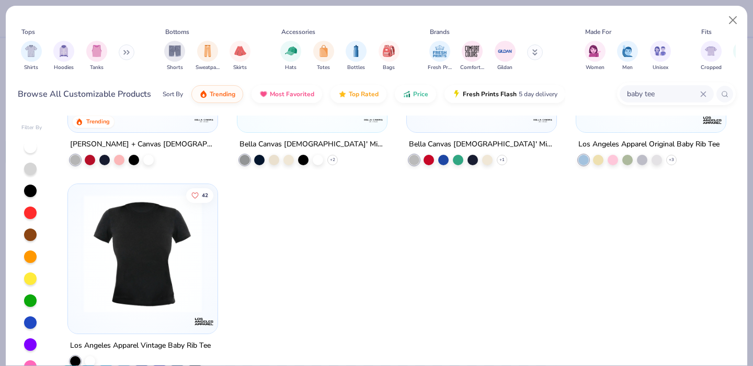
scroll to position [18, 0]
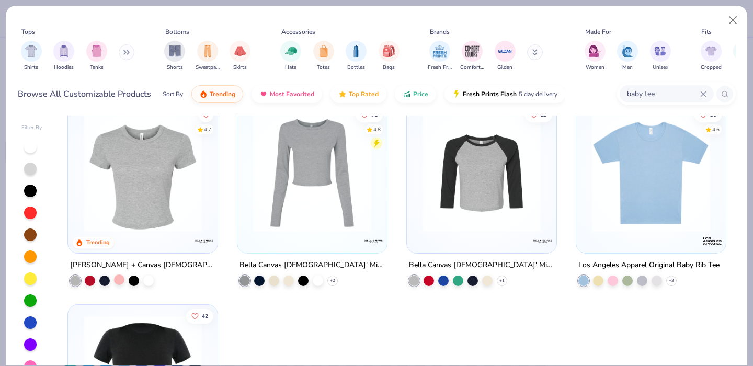
click at [119, 275] on div at bounding box center [119, 279] width 10 height 10
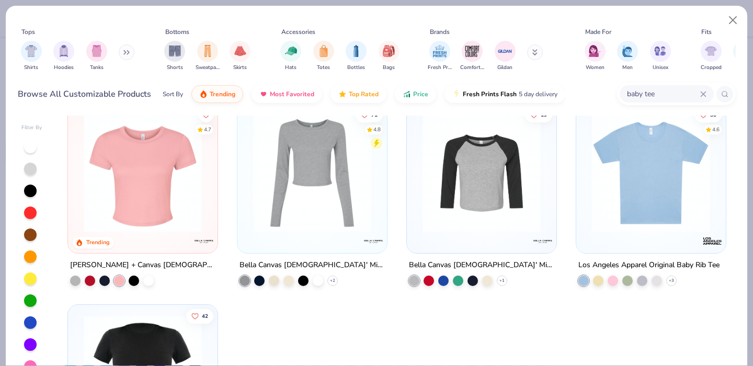
click at [145, 226] on img at bounding box center [142, 173] width 129 height 118
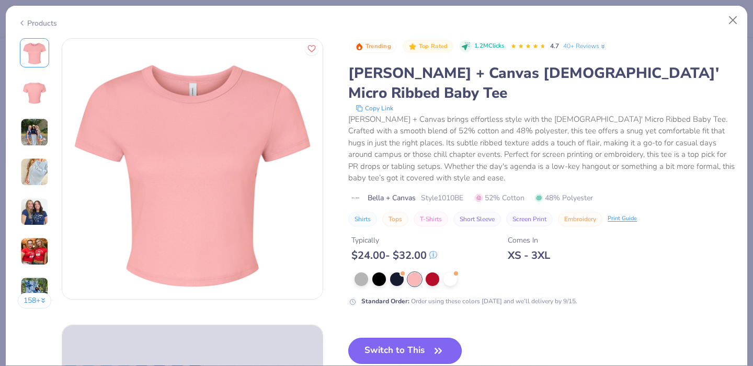
click at [406, 338] on button "Switch to This" at bounding box center [404, 351] width 113 height 26
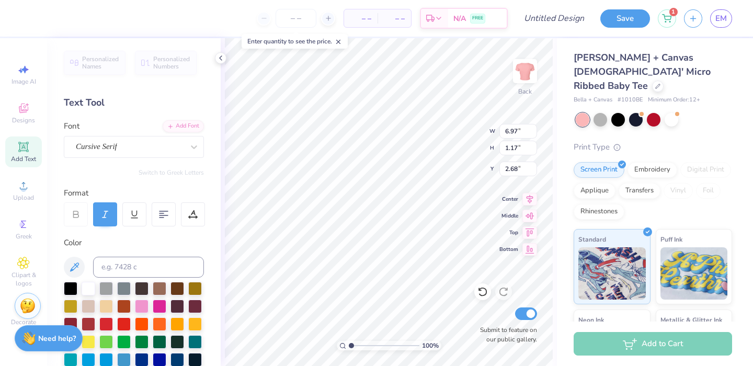
type input "2.68"
type input "9.68"
type input "1.62"
click at [512, 245] on div "Bottom" at bounding box center [518, 248] width 38 height 13
type input "3.00"
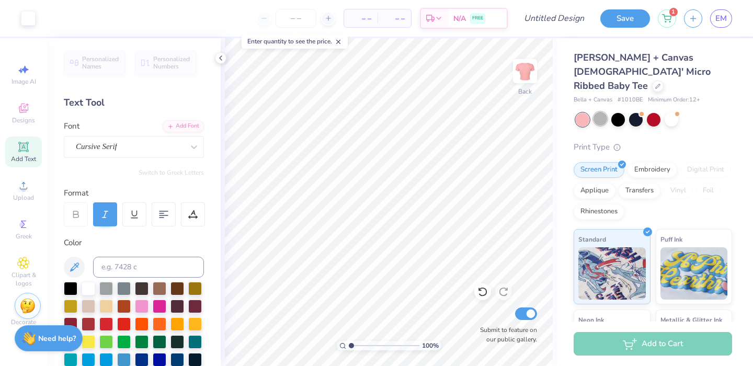
click at [601, 112] on div at bounding box center [600, 119] width 14 height 14
click at [131, 347] on div at bounding box center [124, 341] width 14 height 14
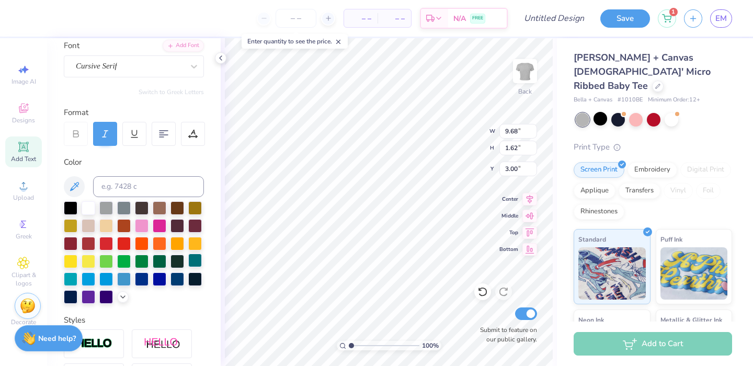
click at [188, 267] on div at bounding box center [195, 261] width 14 height 14
click at [170, 267] on div at bounding box center [177, 261] width 14 height 14
click at [74, 206] on div at bounding box center [71, 207] width 14 height 14
click at [166, 232] on div at bounding box center [160, 225] width 14 height 14
click at [624, 202] on div "Rhinestones" at bounding box center [598, 210] width 51 height 16
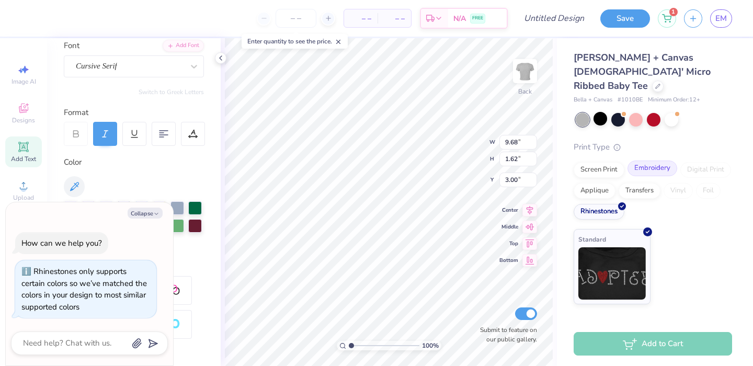
click at [637, 160] on div "Embroidery" at bounding box center [652, 168] width 50 height 16
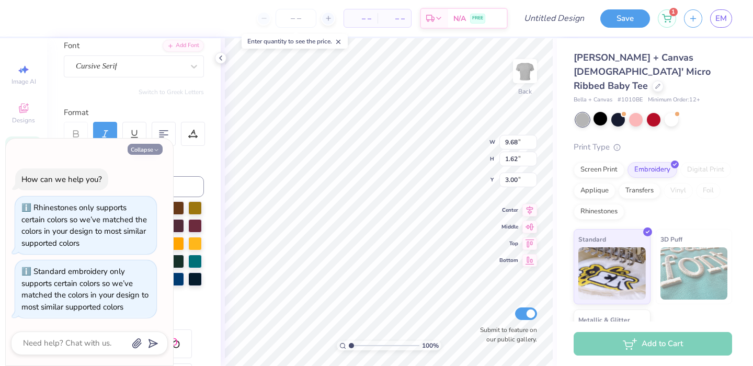
click at [137, 150] on button "Collapse" at bounding box center [145, 149] width 35 height 11
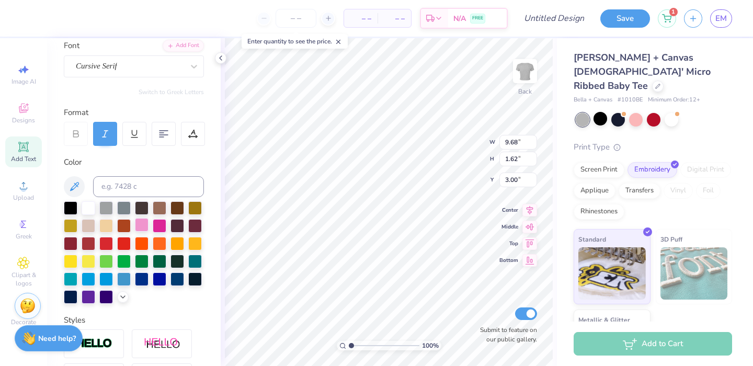
click at [148, 228] on div at bounding box center [142, 225] width 14 height 14
click at [617, 112] on div at bounding box center [618, 119] width 14 height 14
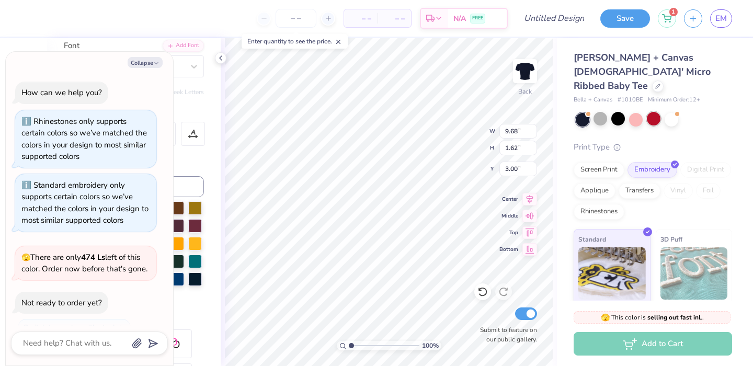
scroll to position [162, 0]
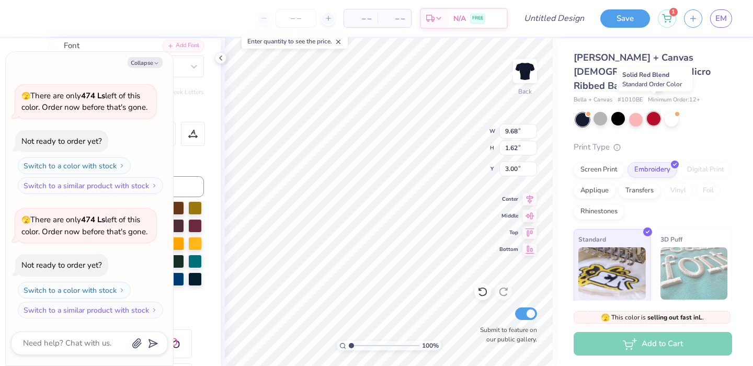
click at [655, 112] on div at bounding box center [654, 119] width 14 height 14
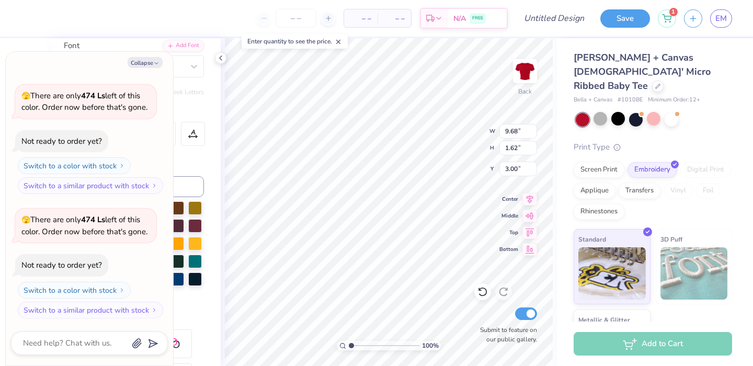
click at [159, 57] on div "Collapse How can we help you? Rhinestones only supports certain colors so we’ve…" at bounding box center [89, 209] width 167 height 314
click at [140, 62] on button "Collapse" at bounding box center [145, 62] width 35 height 11
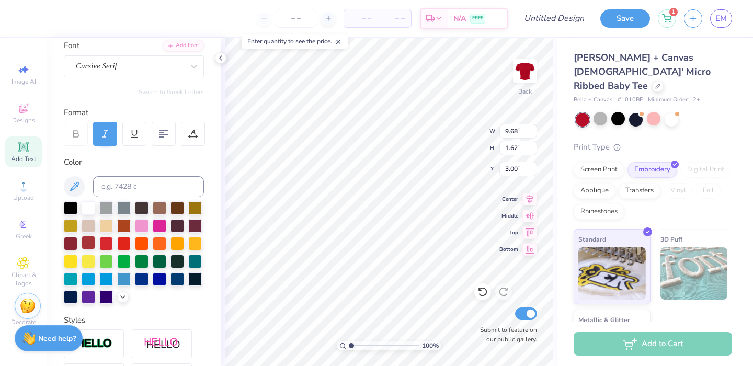
click at [95, 248] on div at bounding box center [89, 243] width 14 height 14
click at [113, 279] on div at bounding box center [106, 278] width 14 height 14
click at [86, 205] on div at bounding box center [89, 207] width 14 height 14
click at [670, 112] on div at bounding box center [671, 119] width 14 height 14
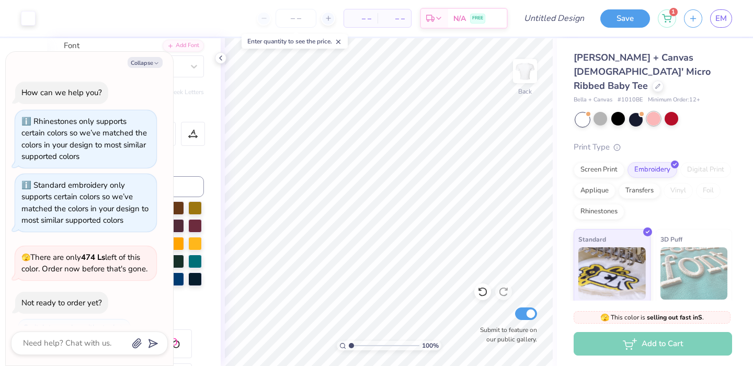
scroll to position [286, 0]
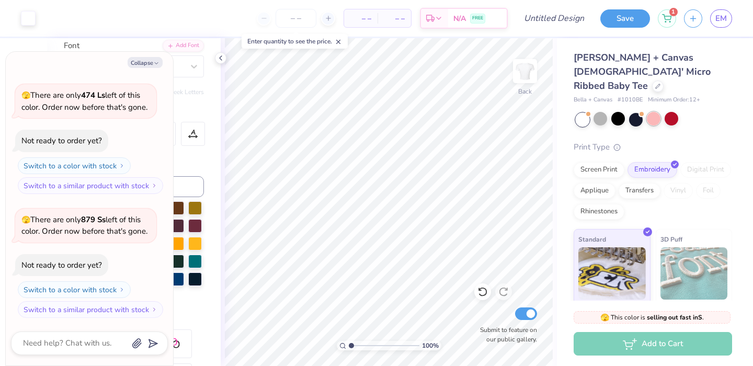
click at [656, 112] on div at bounding box center [654, 119] width 14 height 14
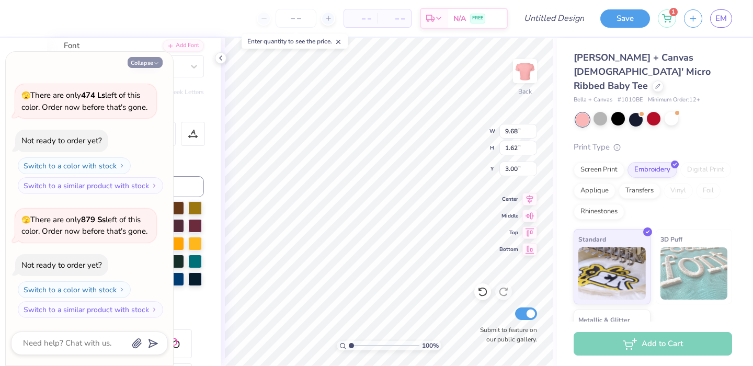
click at [157, 60] on button "Collapse" at bounding box center [145, 62] width 35 height 11
type textarea "x"
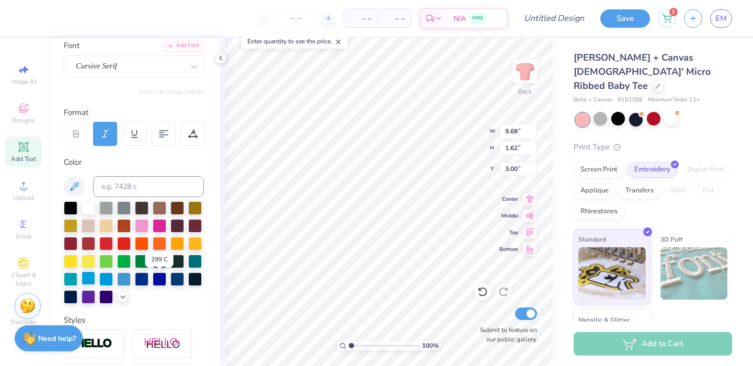
click at [95, 281] on div at bounding box center [89, 278] width 14 height 14
click at [188, 267] on div at bounding box center [195, 261] width 14 height 14
